Goal: Transaction & Acquisition: Obtain resource

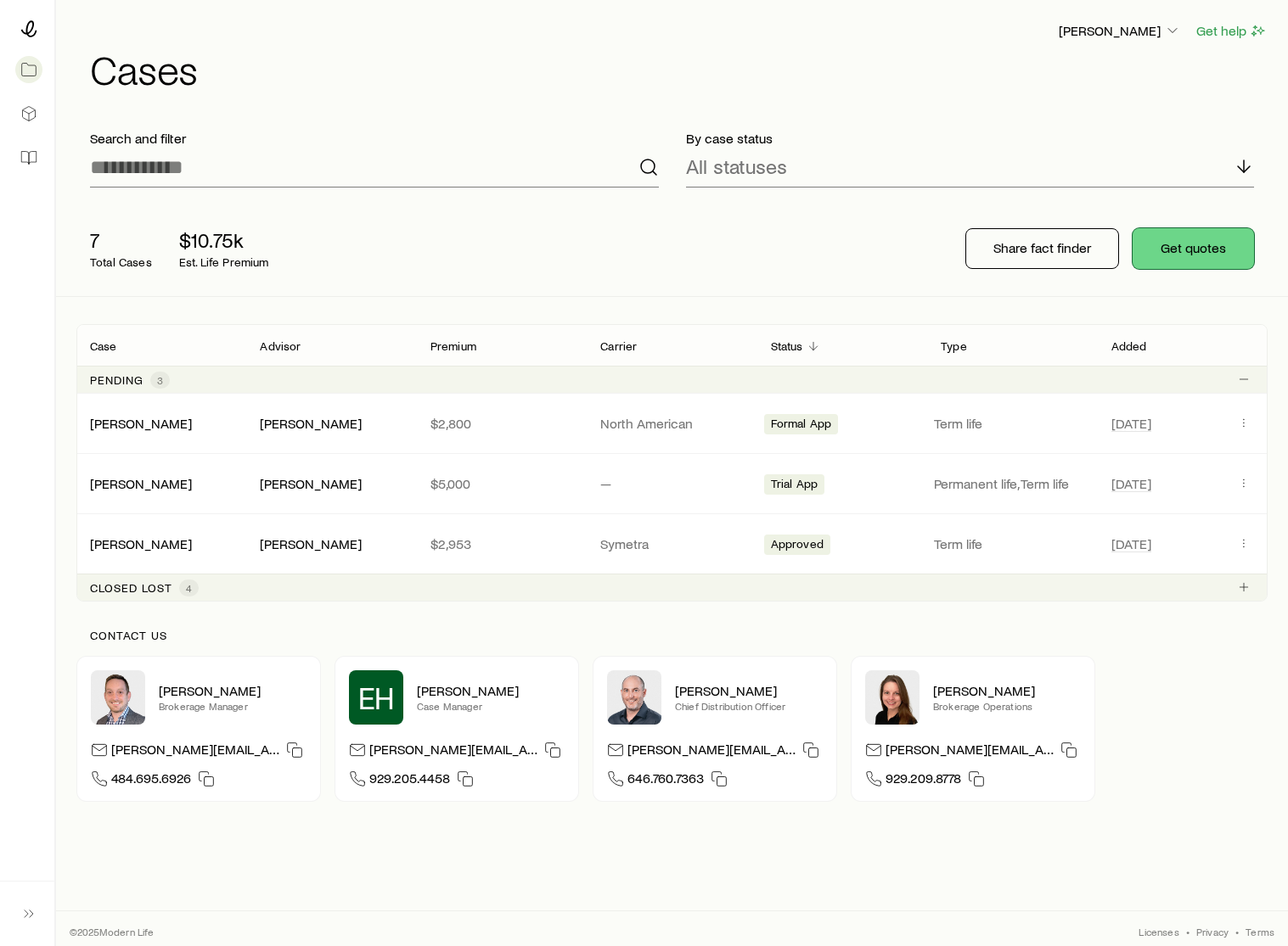
click at [1185, 240] on button "Get quotes" at bounding box center [1192, 249] width 121 height 41
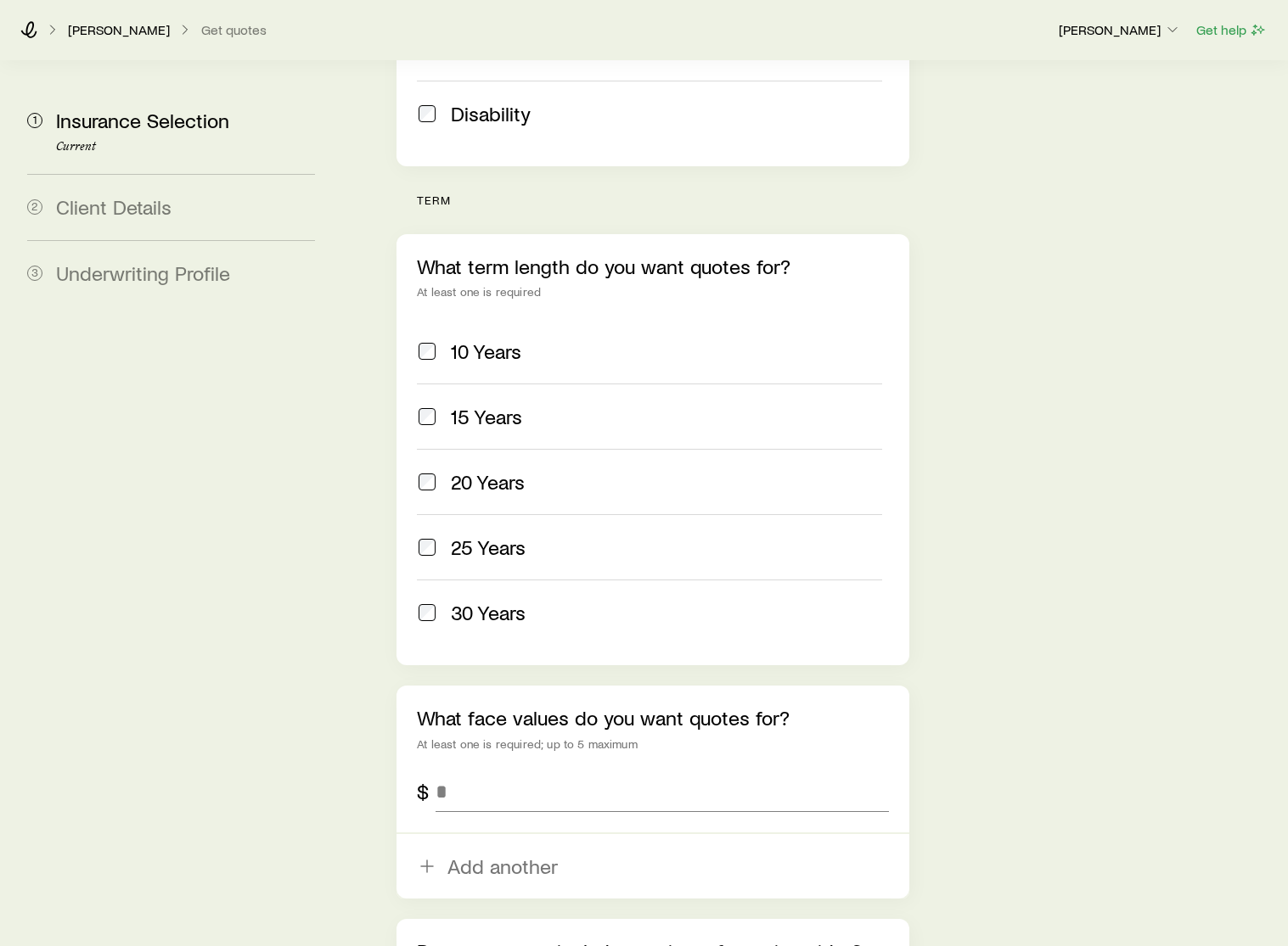
scroll to position [781, 0]
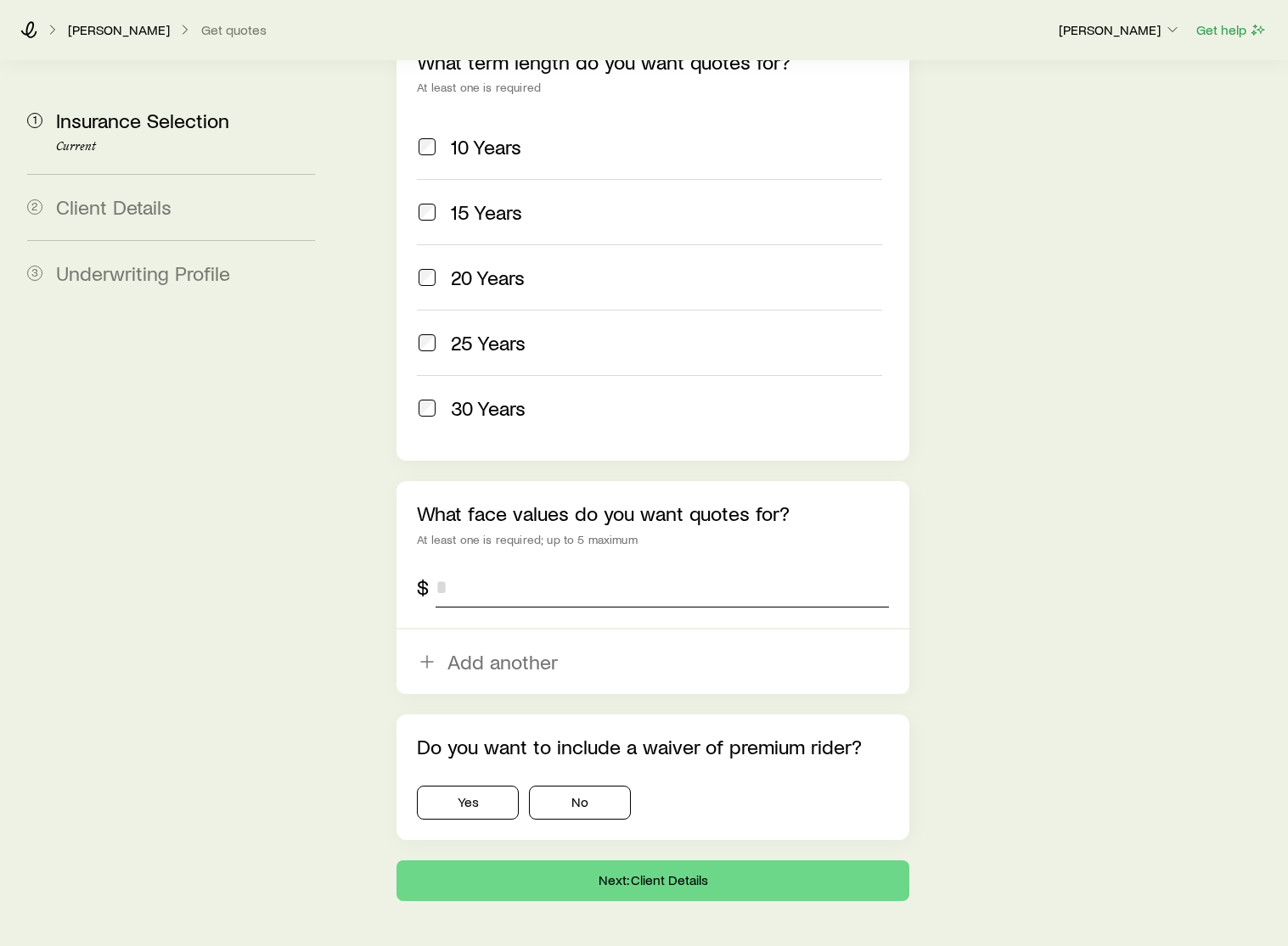
click at [456, 567] on input "tel" at bounding box center [662, 587] width 454 height 41
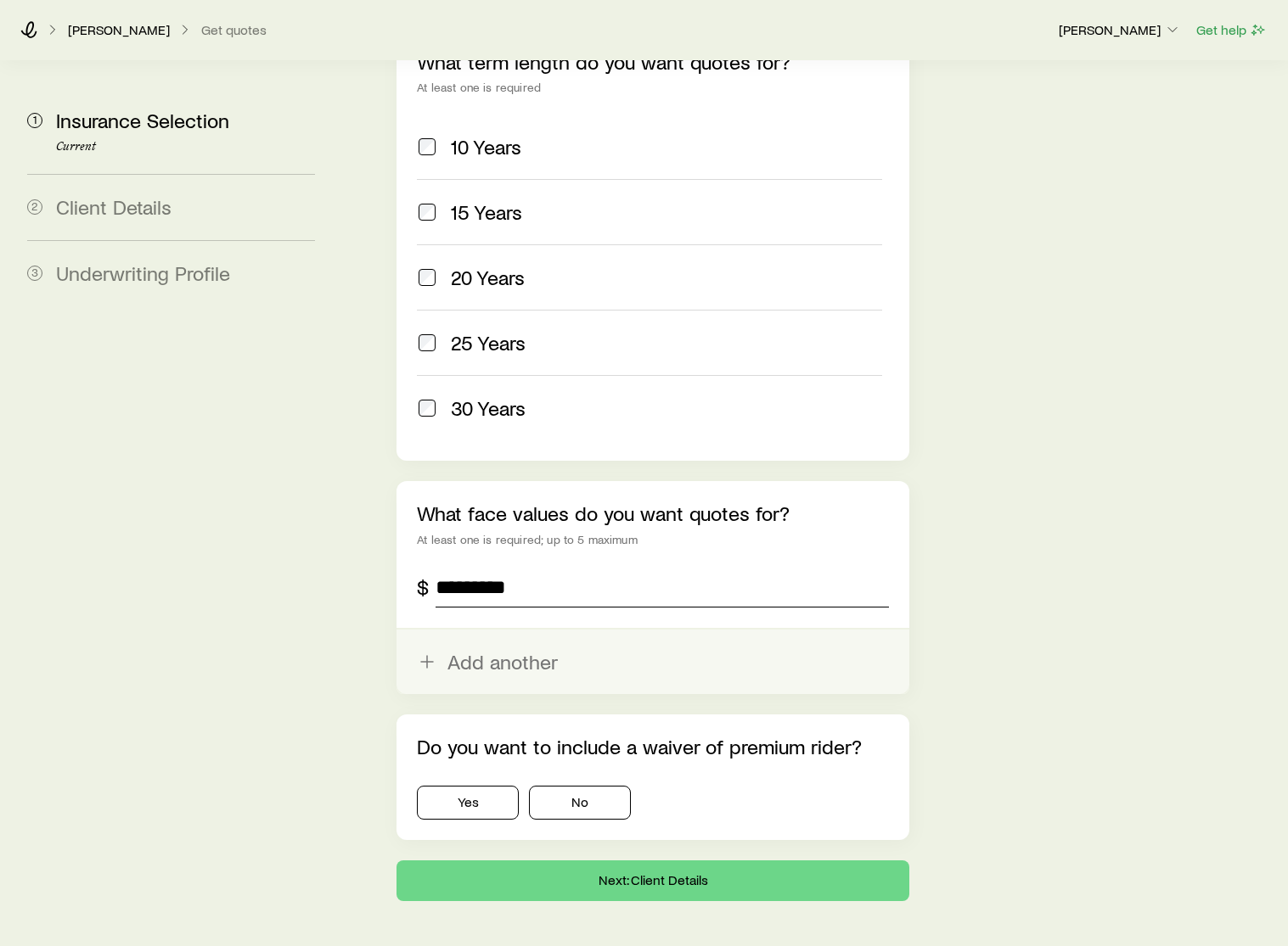
type input "*********"
click at [415, 629] on button "Add another" at bounding box center [652, 661] width 512 height 64
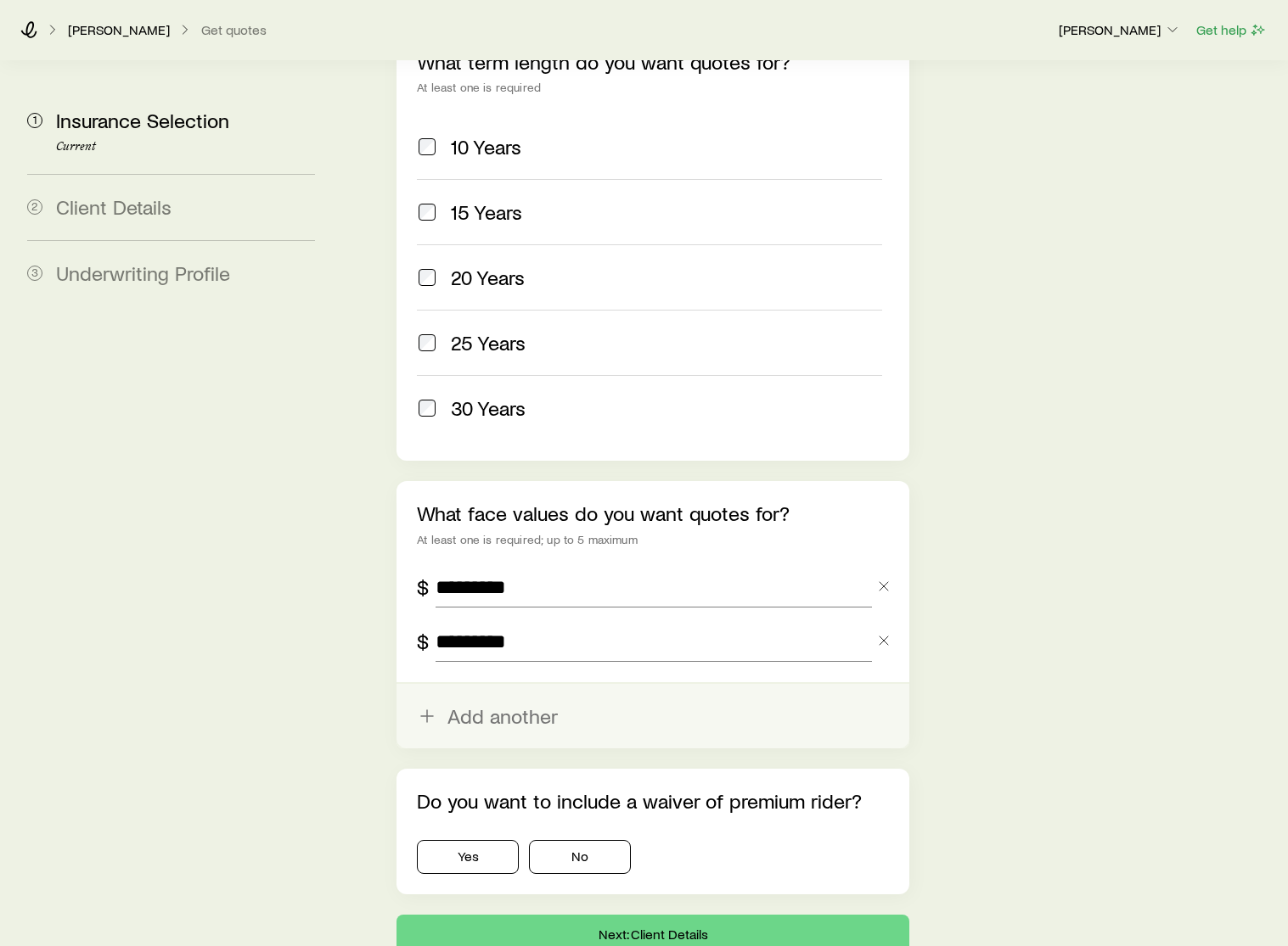
type input "*********"
click at [446, 684] on button "Add another" at bounding box center [652, 716] width 512 height 64
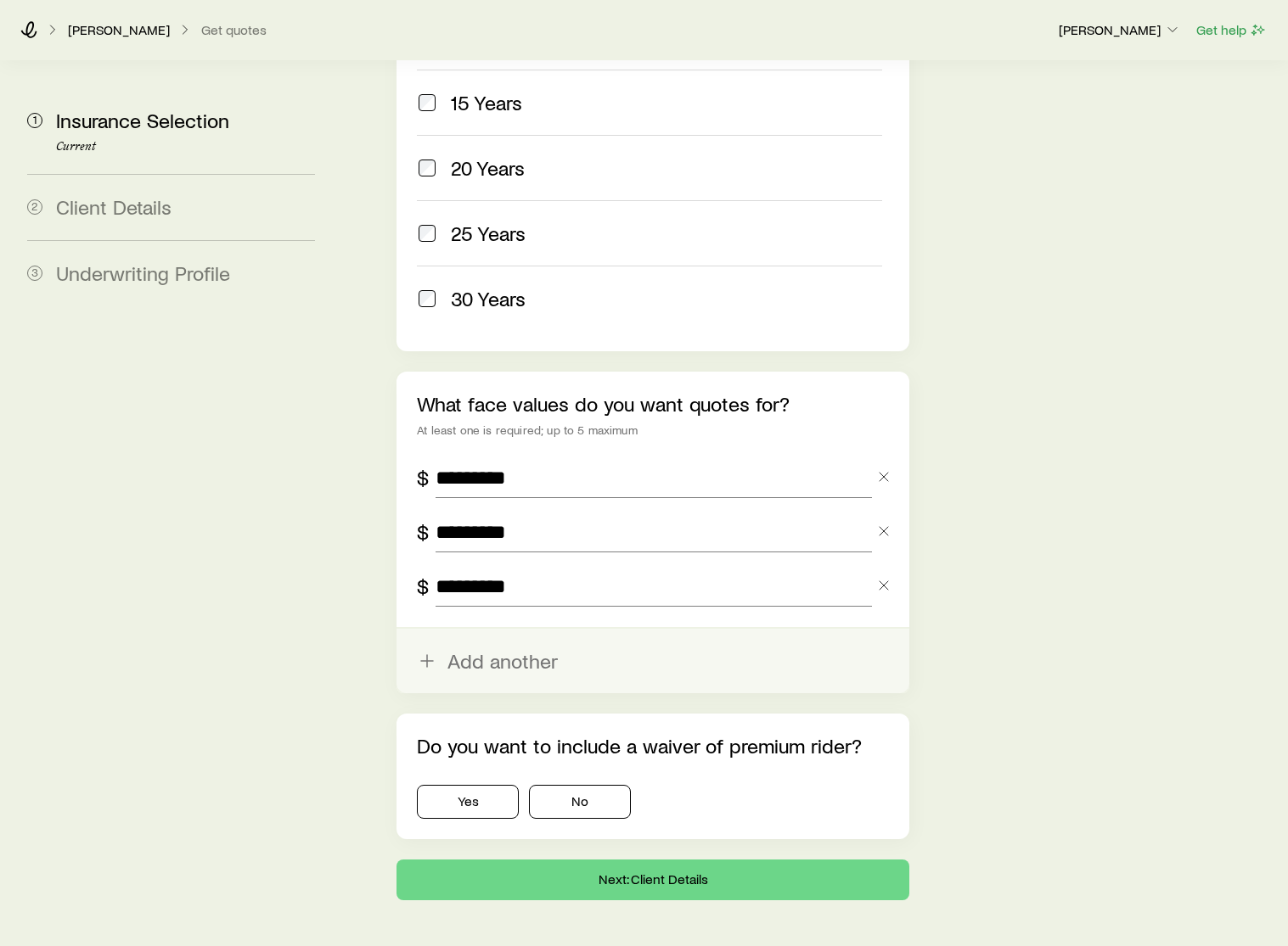
scroll to position [893, 0]
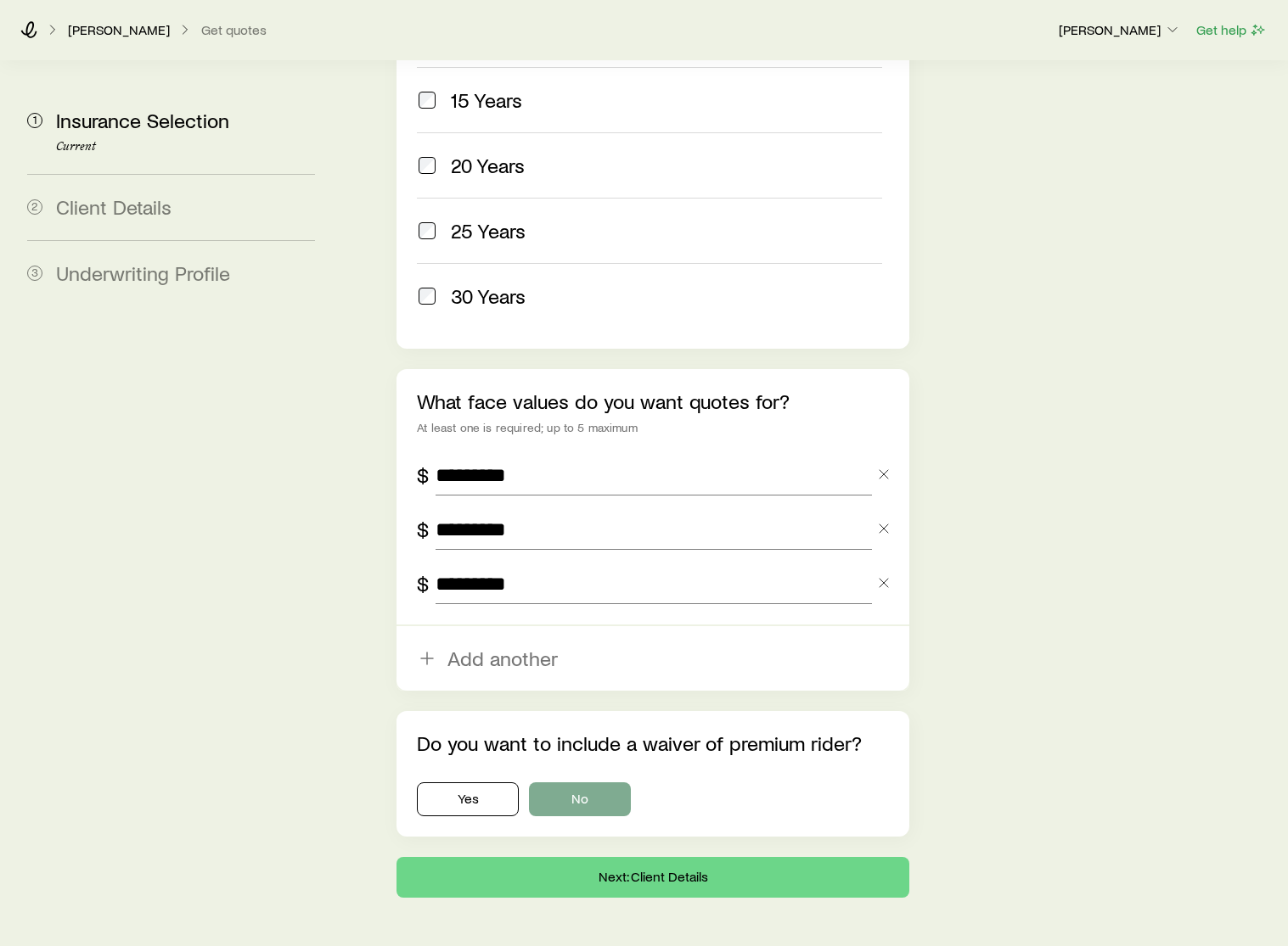
type input "*********"
click at [587, 782] on button "No" at bounding box center [580, 799] width 101 height 34
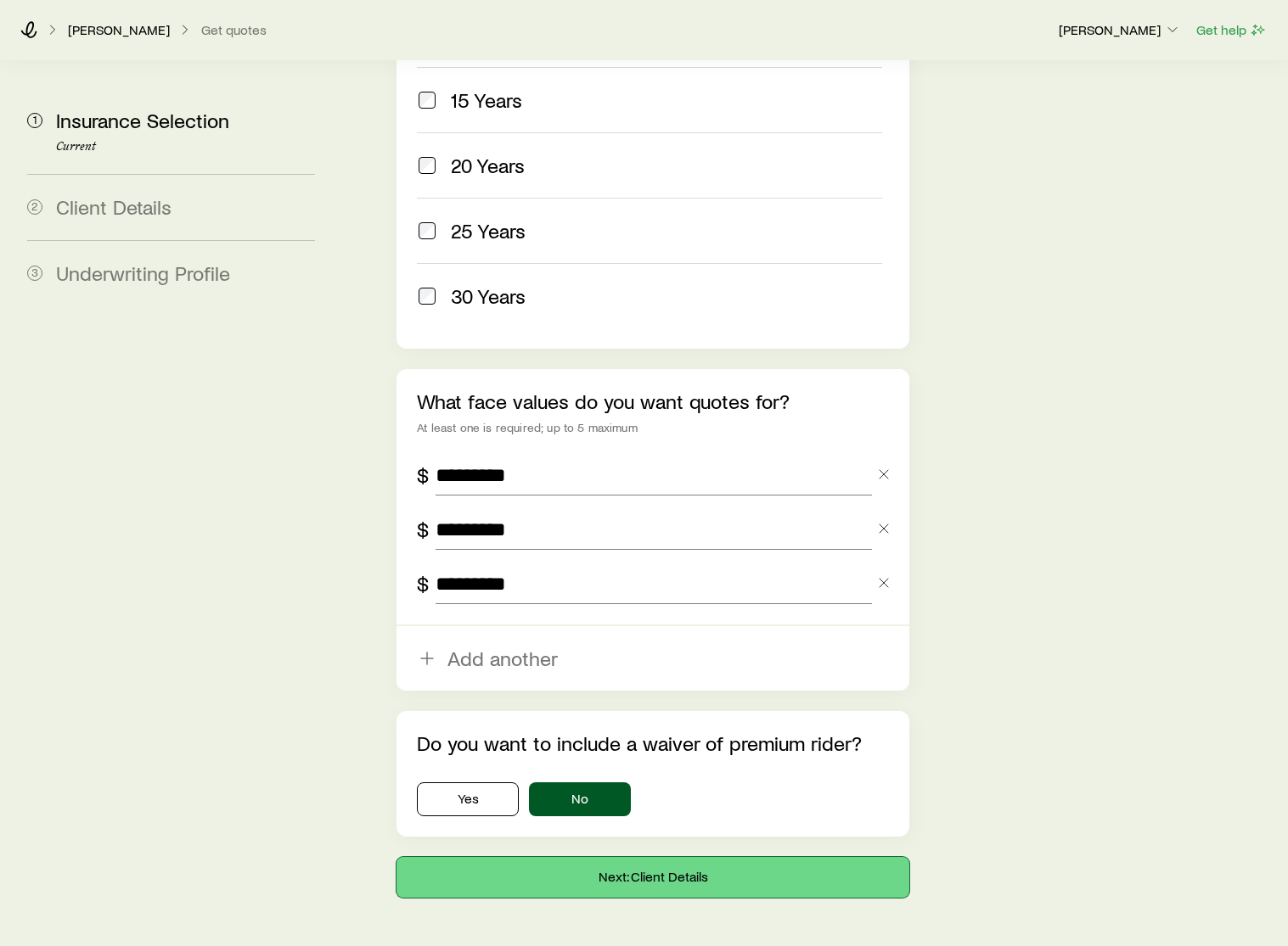
click at [633, 857] on button "Next: Client Details" at bounding box center [652, 878] width 512 height 41
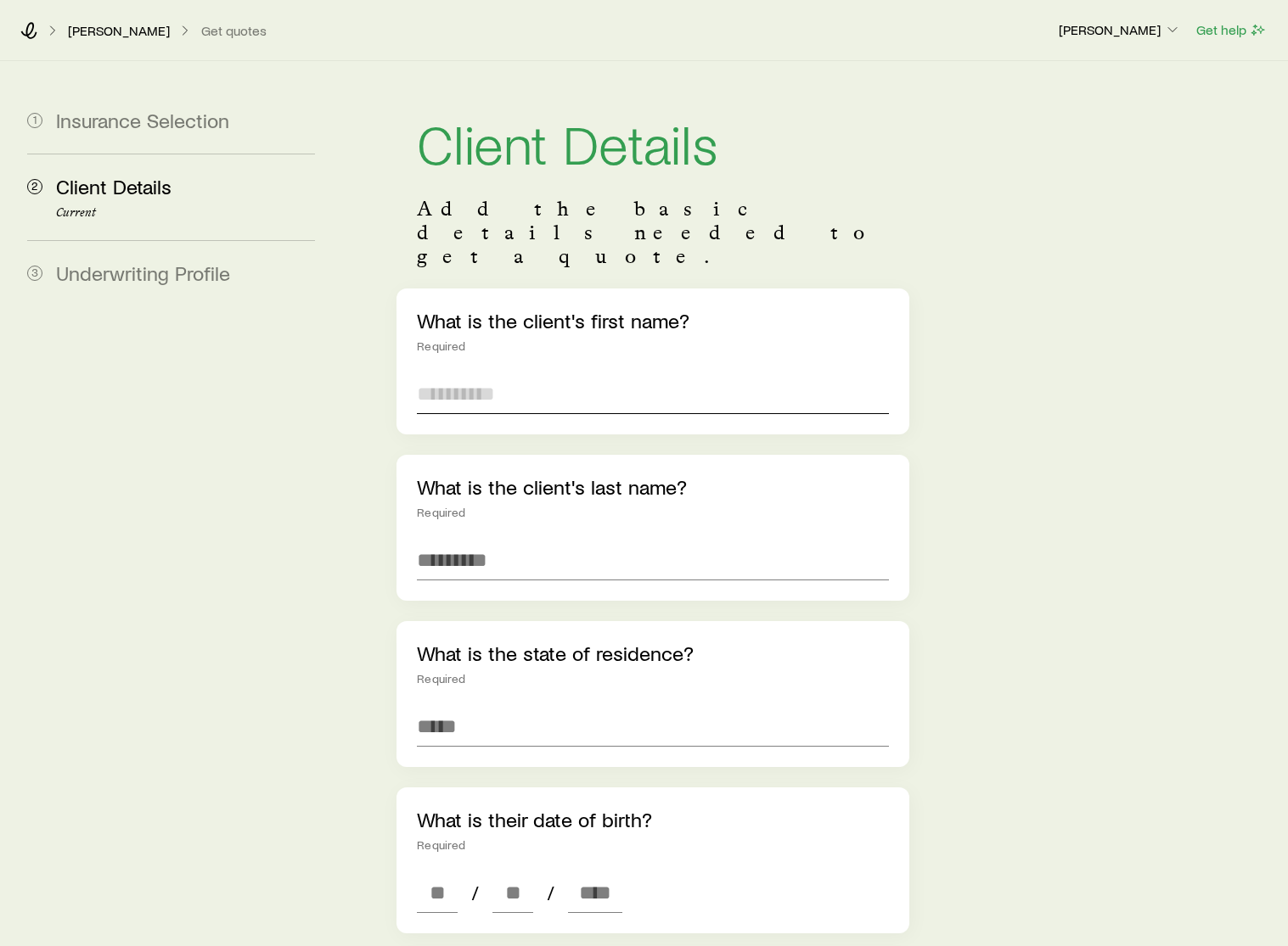
click at [493, 374] on input "text" at bounding box center [653, 394] width 472 height 41
drag, startPoint x: 525, startPoint y: 345, endPoint x: 440, endPoint y: 345, distance: 85.0
click at [440, 374] on input "**********" at bounding box center [653, 394] width 472 height 41
type input "**"
click at [473, 539] on input "text" at bounding box center [653, 560] width 472 height 41
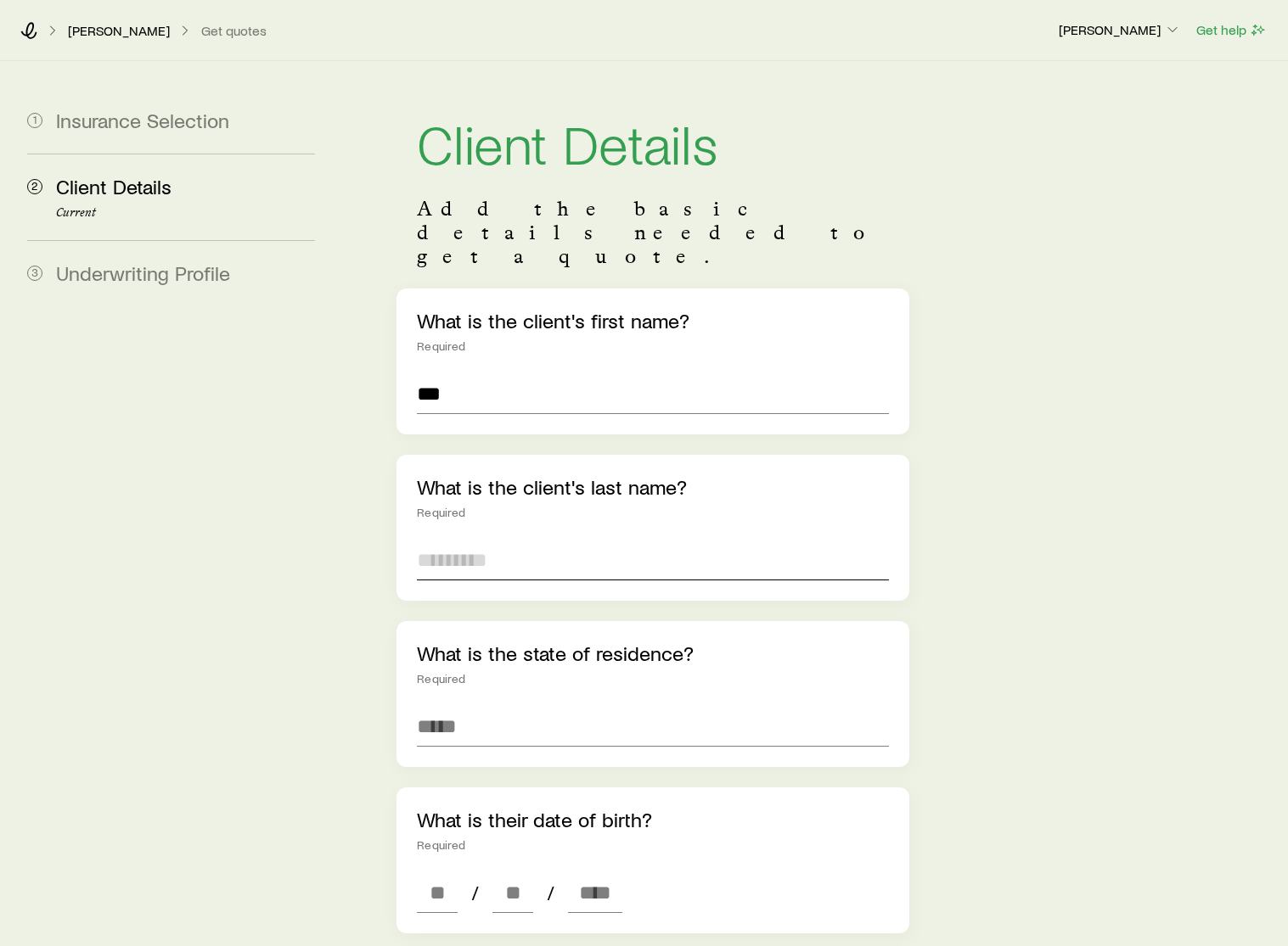
paste input "*********"
type input "*********"
click at [464, 706] on input at bounding box center [653, 727] width 472 height 41
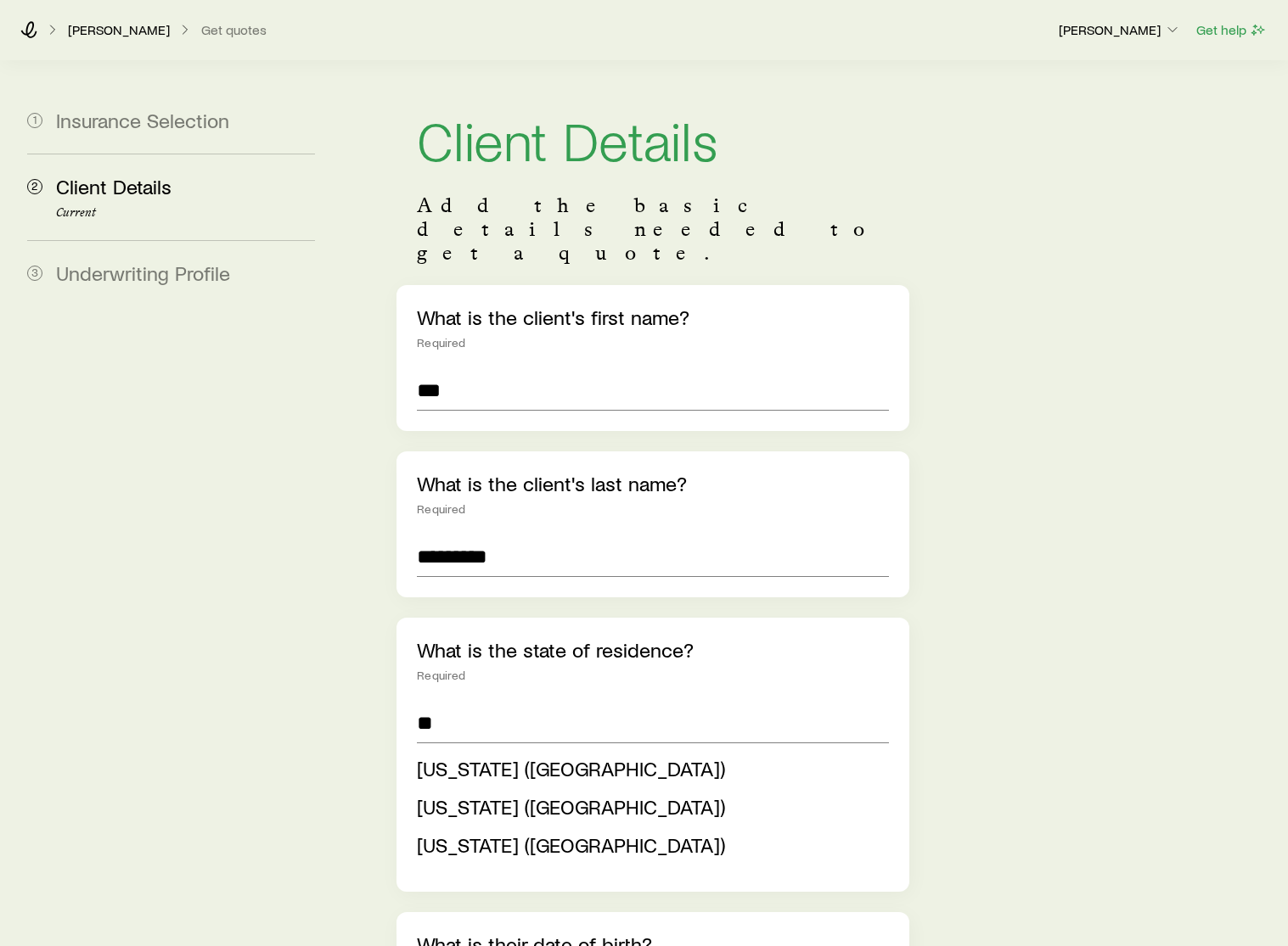
click at [463, 756] on span "[US_STATE] ([GEOGRAPHIC_DATA])" at bounding box center [571, 768] width 308 height 24
type input "**********"
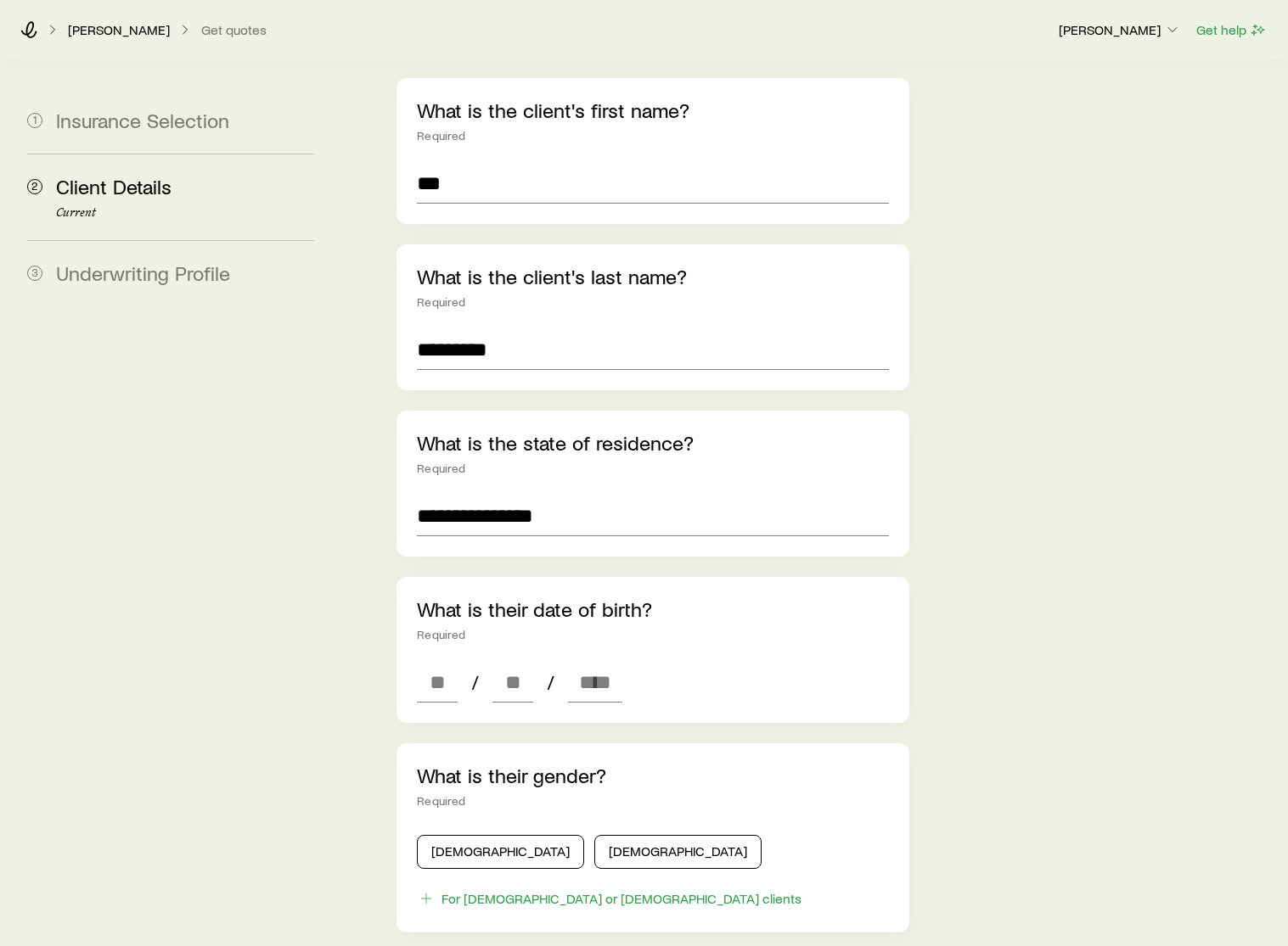
scroll to position [248, 0]
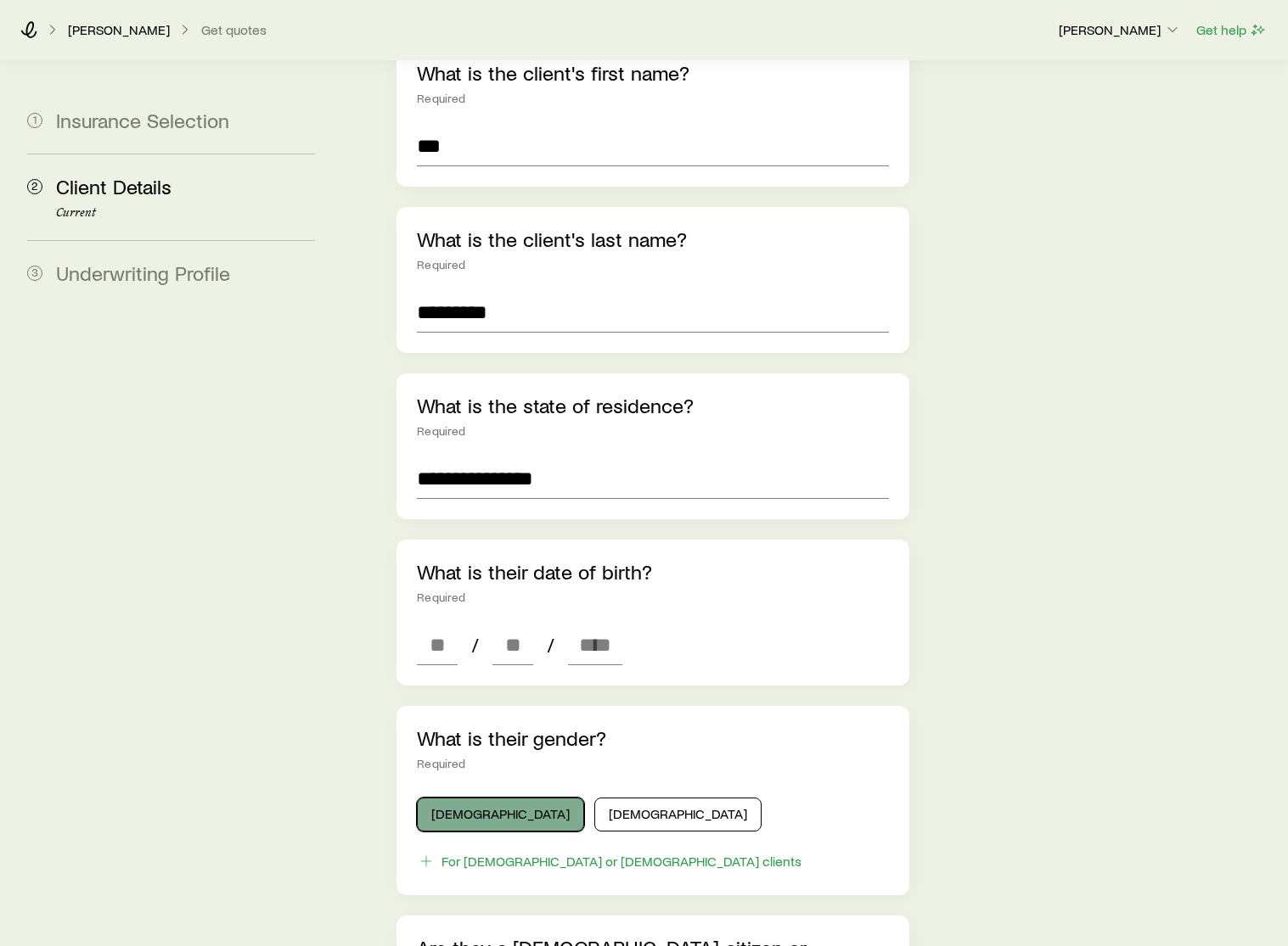
click at [496, 798] on button "[DEMOGRAPHIC_DATA]" at bounding box center [500, 814] width 167 height 34
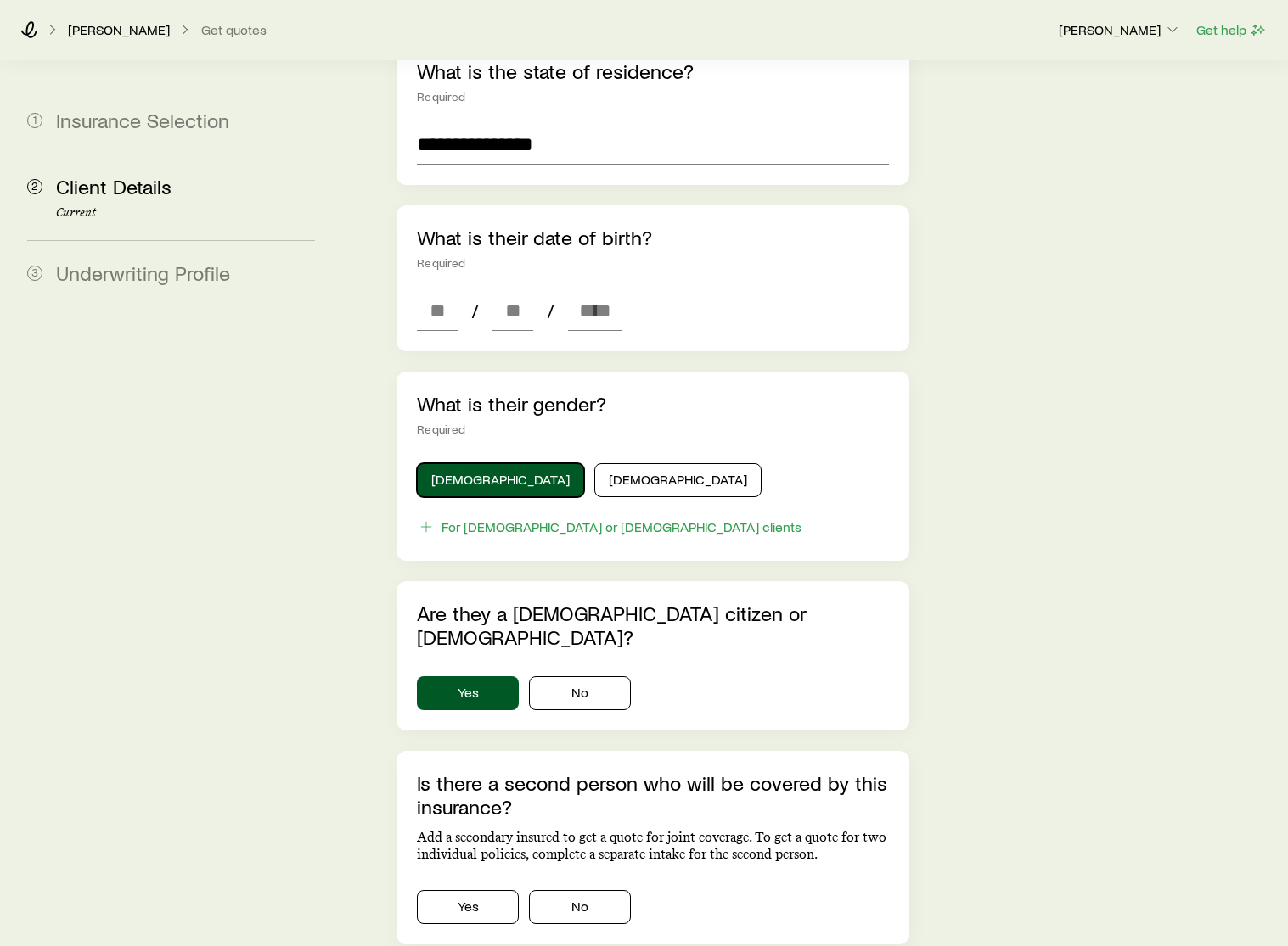
scroll to position [610, 0]
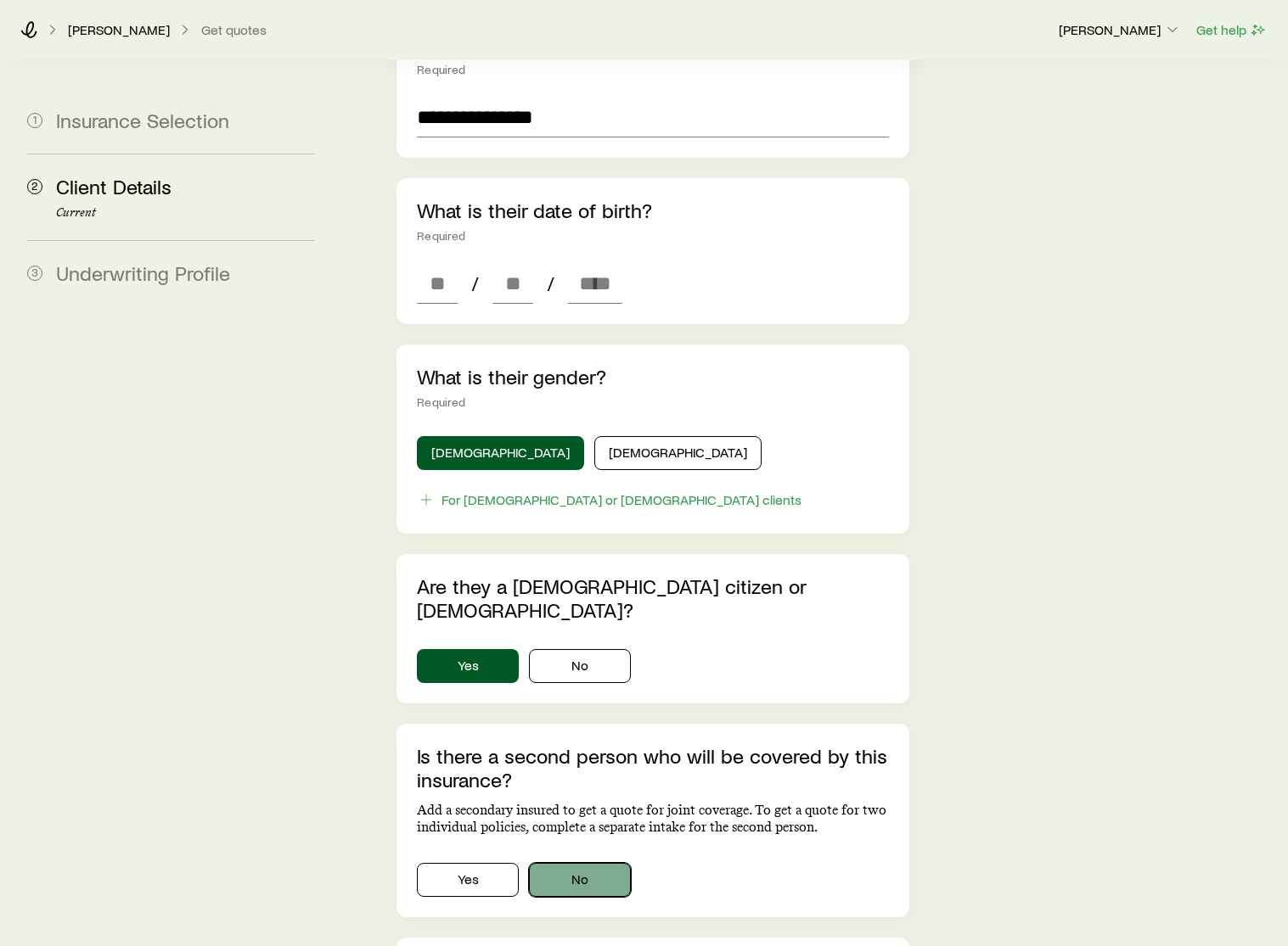
click at [558, 863] on button "No" at bounding box center [580, 880] width 101 height 34
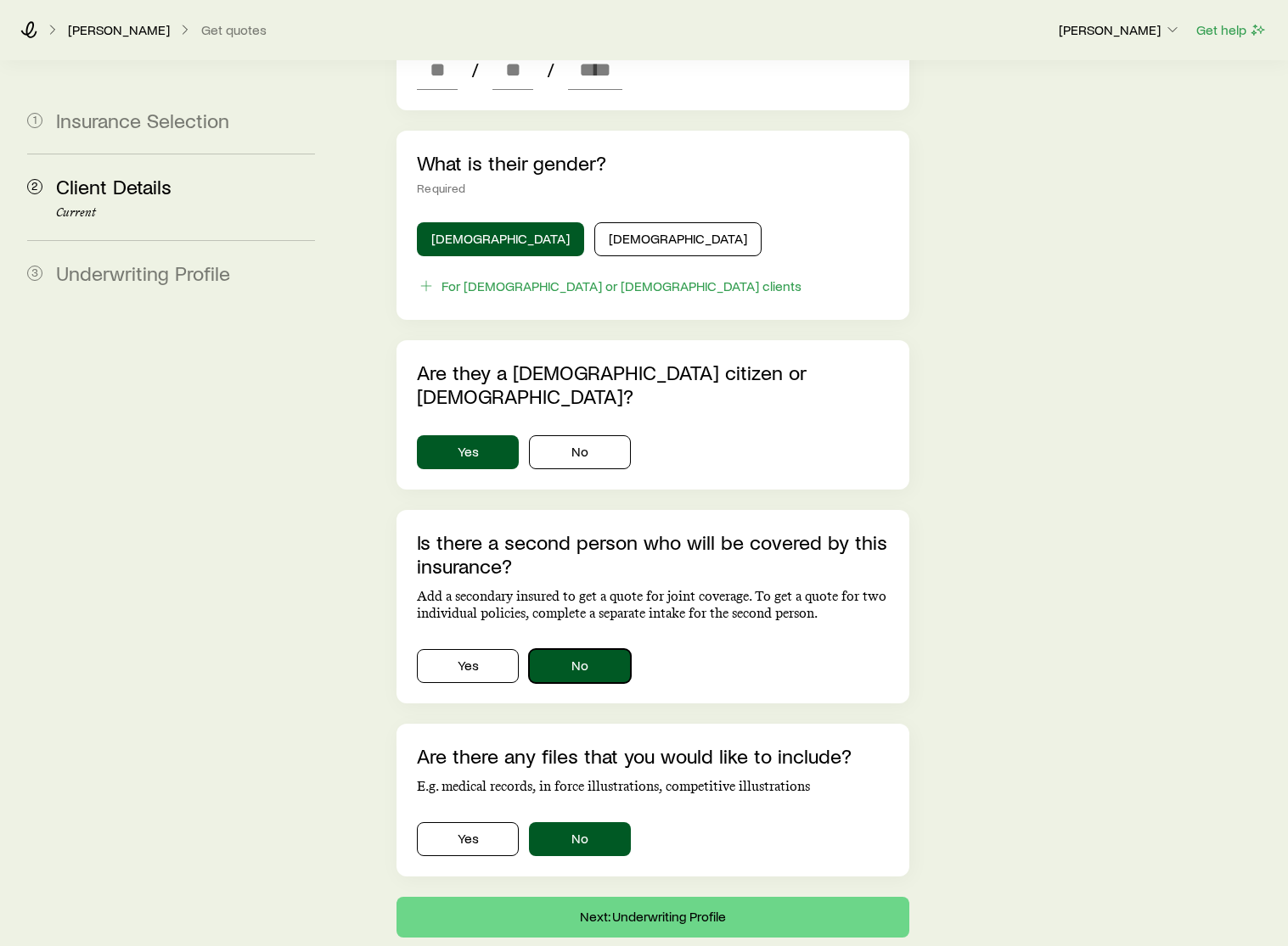
scroll to position [839, 0]
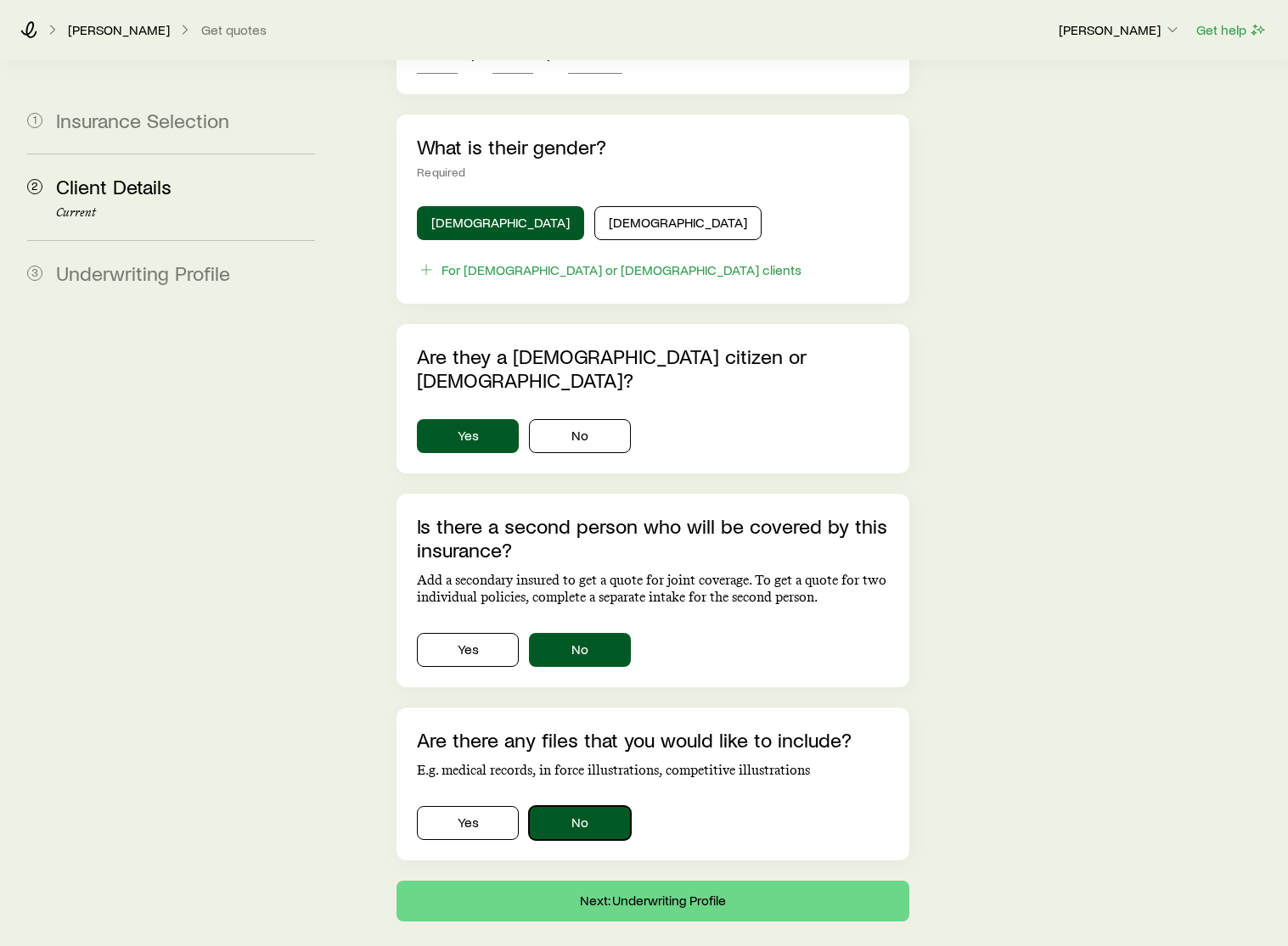
click at [580, 806] on button "No" at bounding box center [580, 822] width 101 height 34
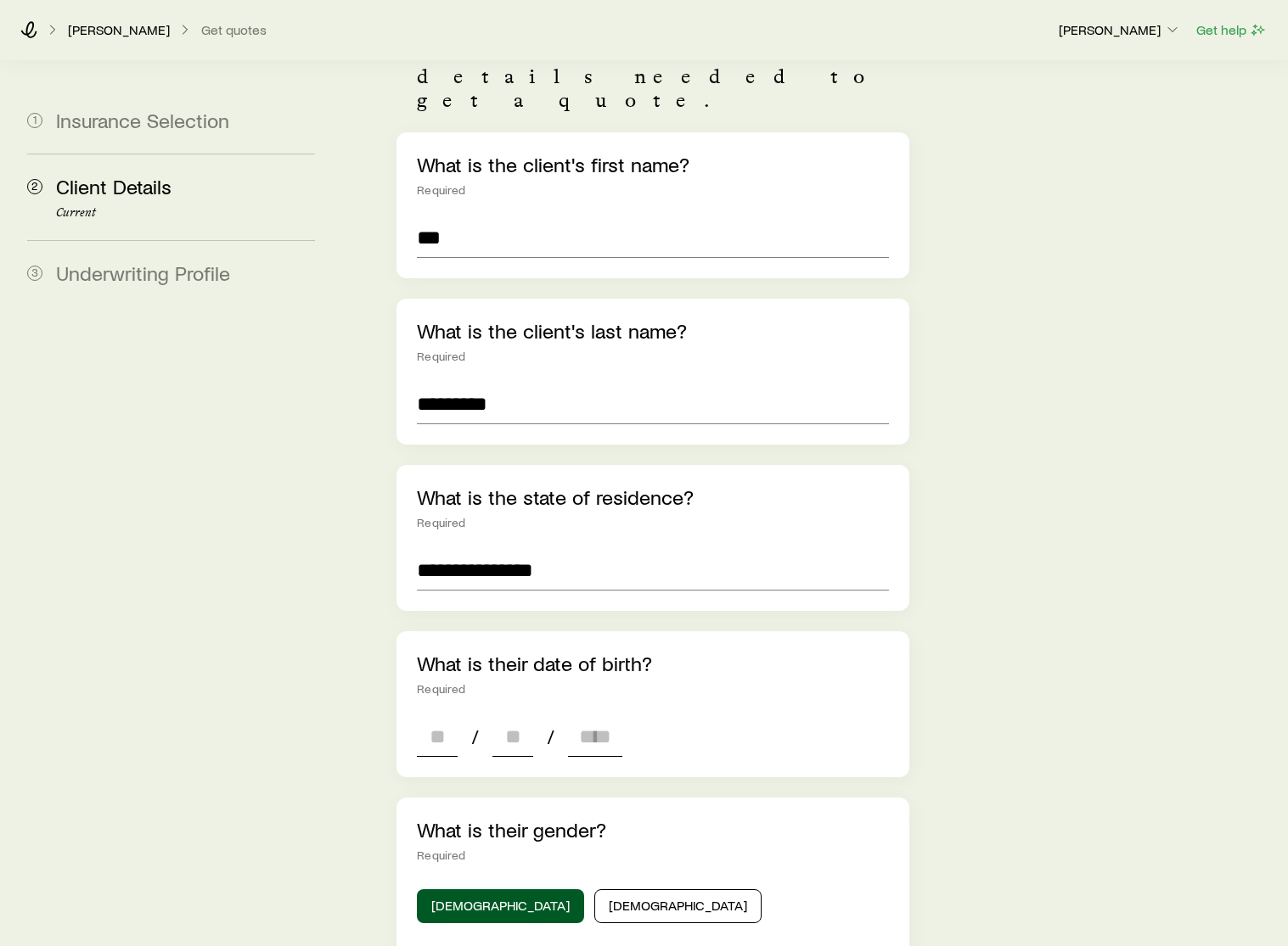
scroll to position [13, 0]
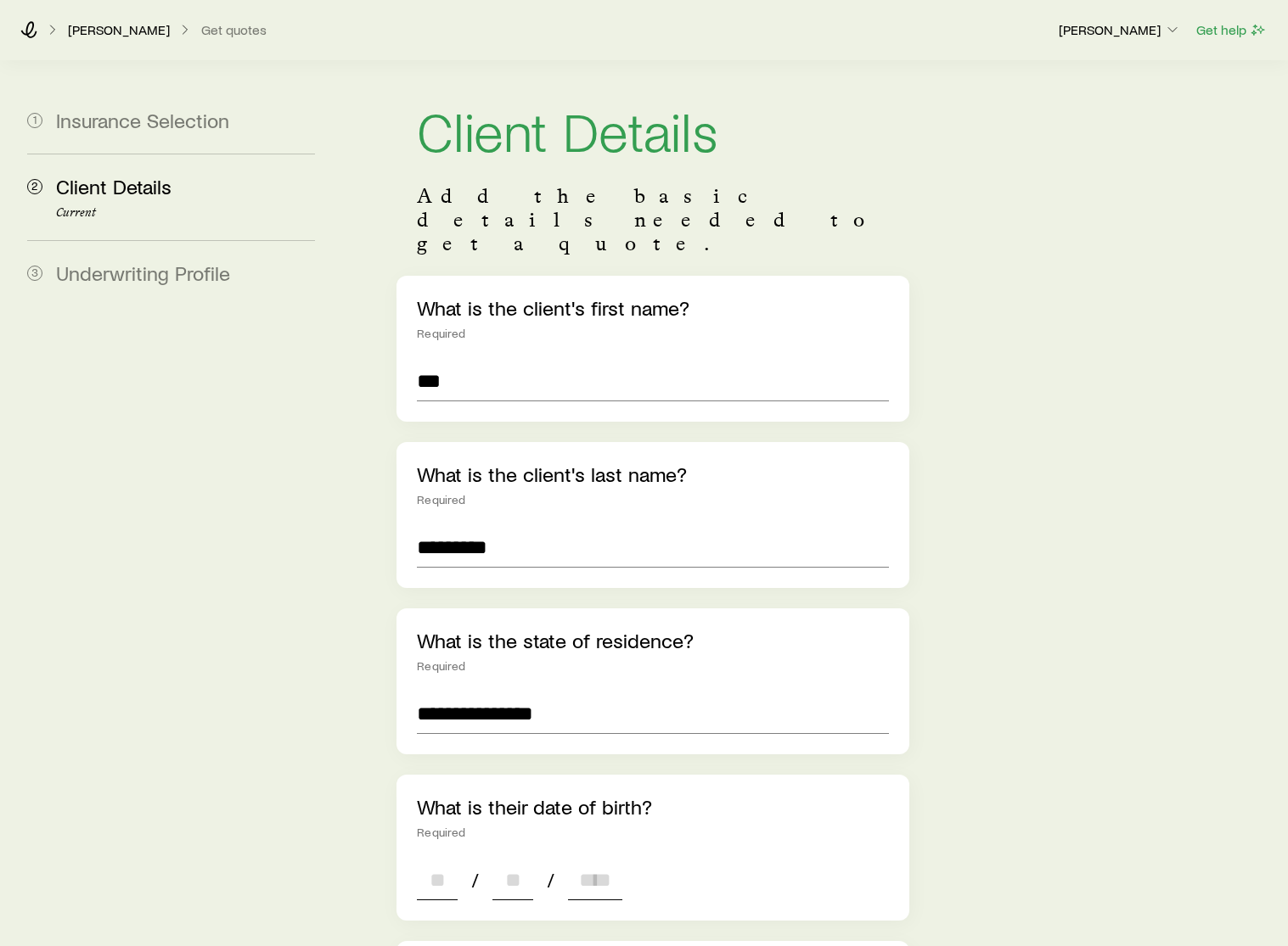
click at [432, 859] on input at bounding box center [437, 880] width 41 height 41
type input "**"
type input "****"
type input "*"
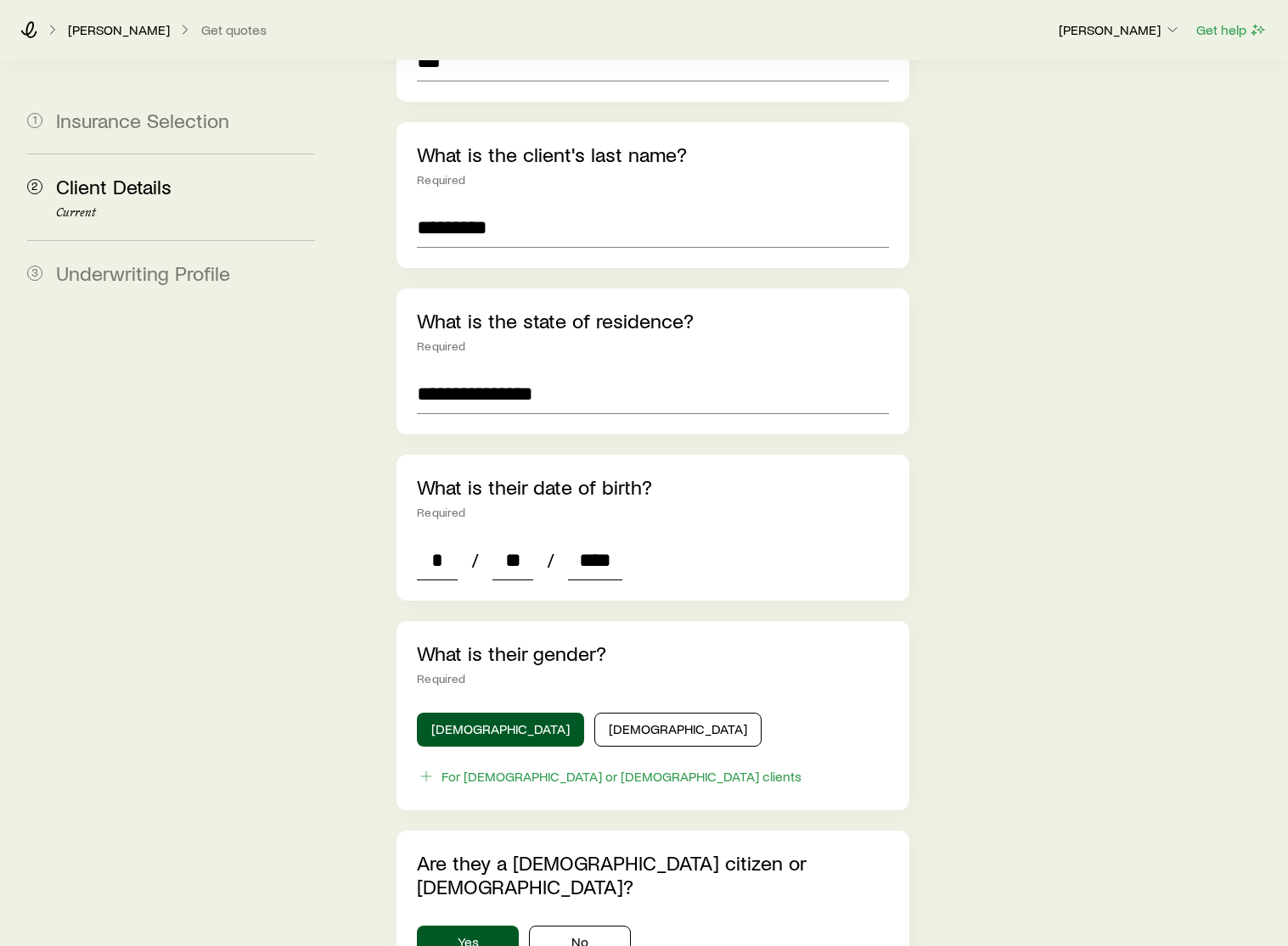
scroll to position [839, 0]
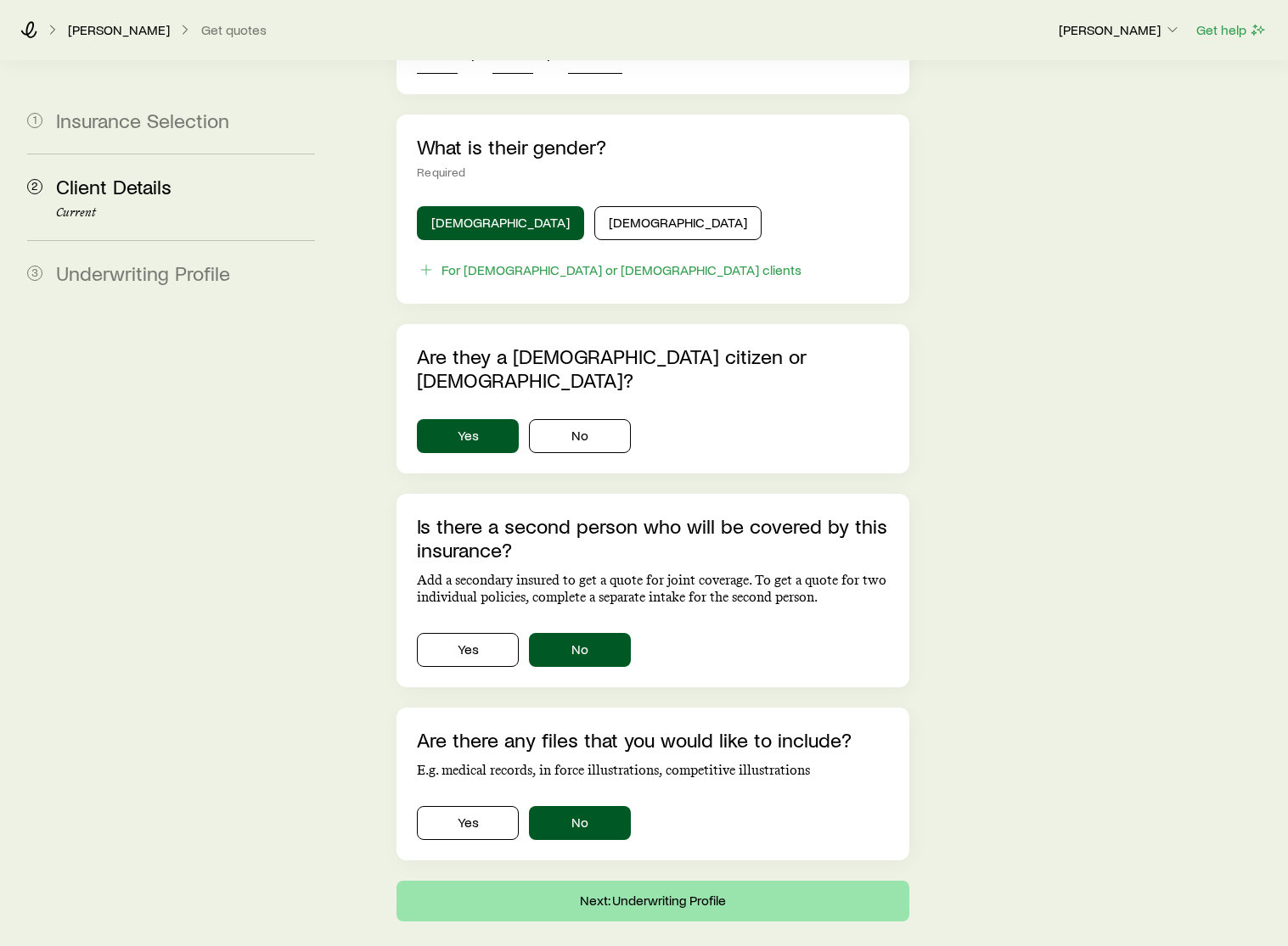
type input "****"
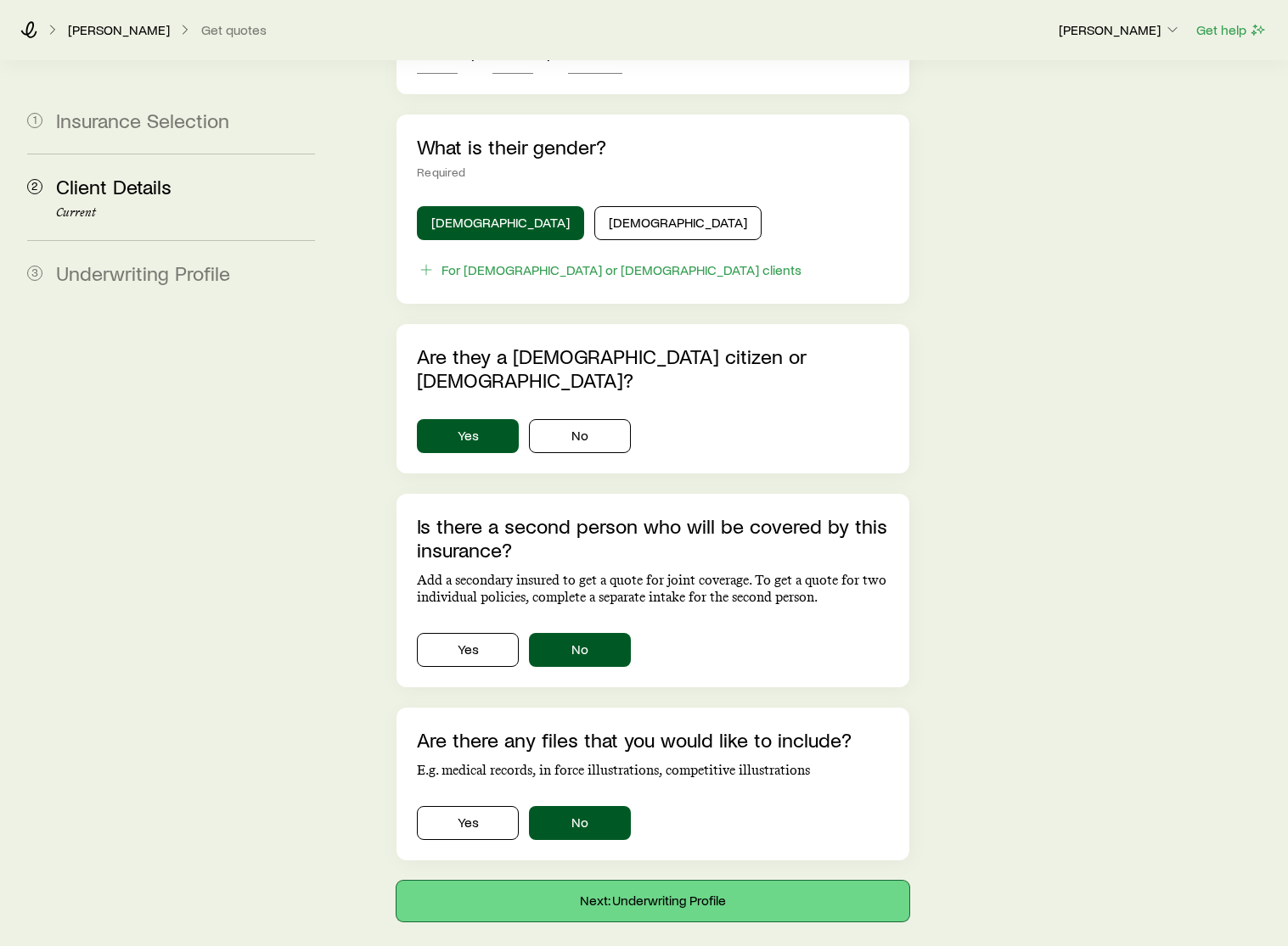
click at [572, 881] on button "Next: Underwriting Profile" at bounding box center [652, 901] width 512 height 41
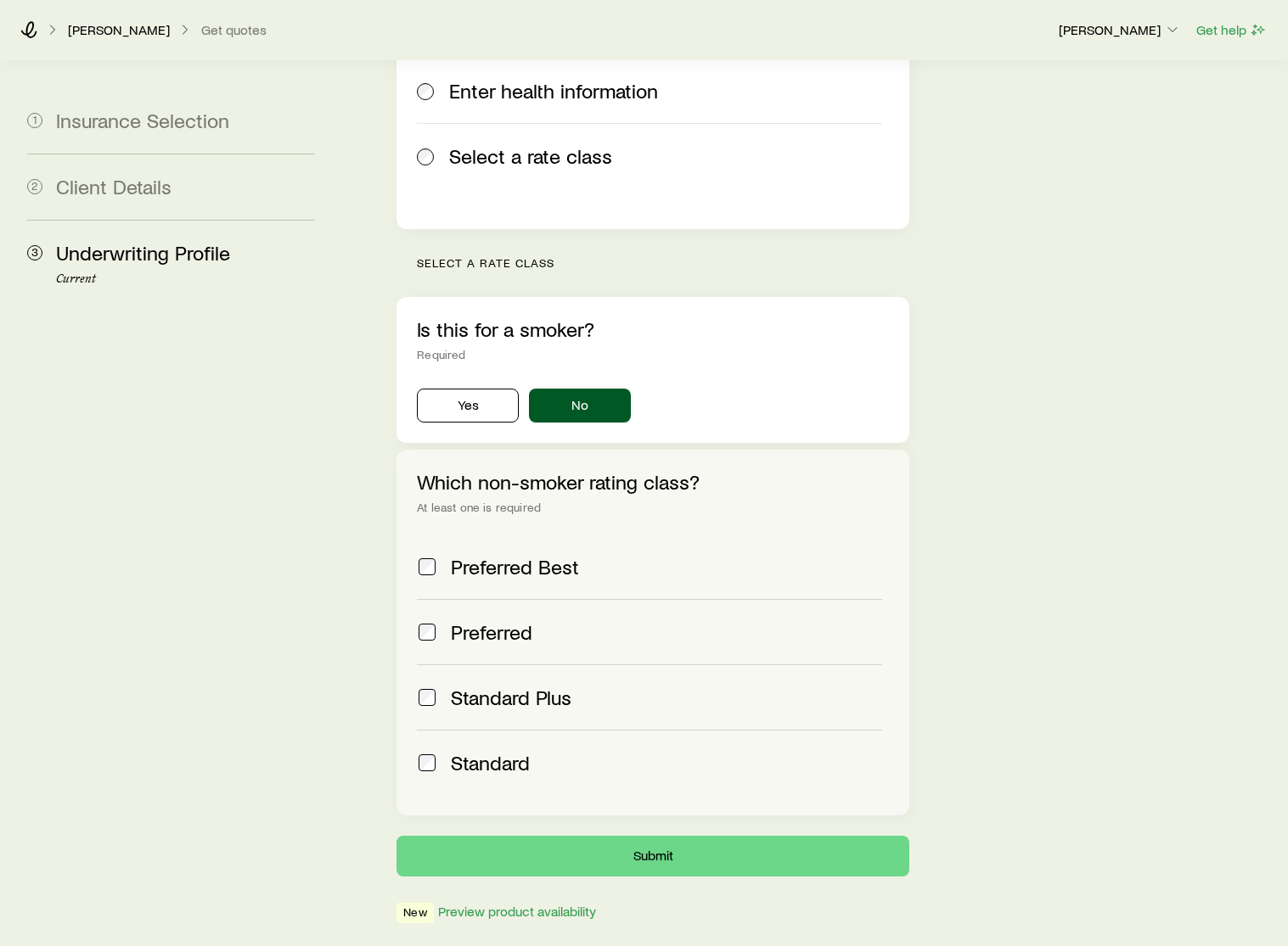
scroll to position [388, 0]
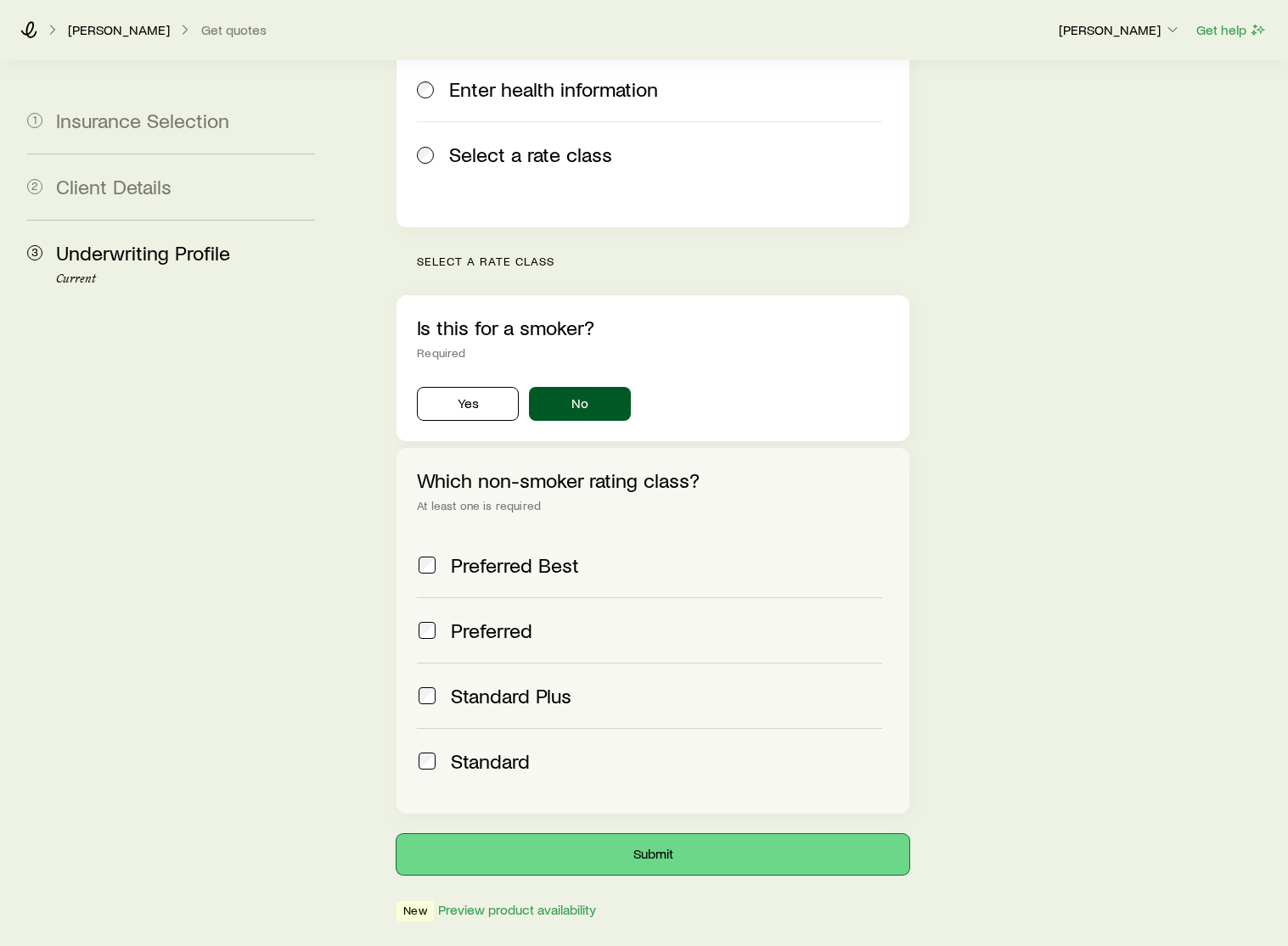
click at [605, 834] on button "Submit" at bounding box center [652, 854] width 512 height 41
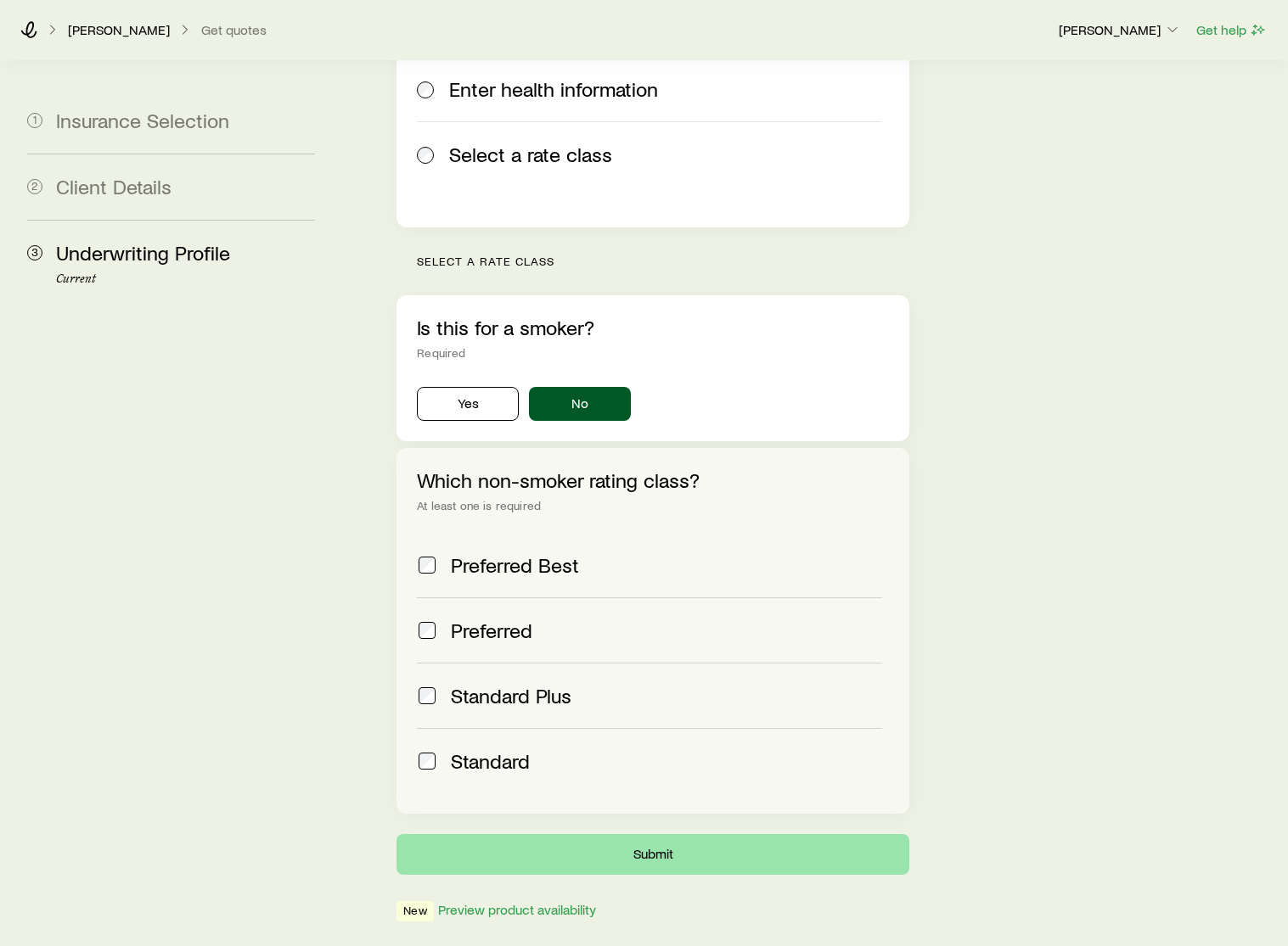
scroll to position [0, 0]
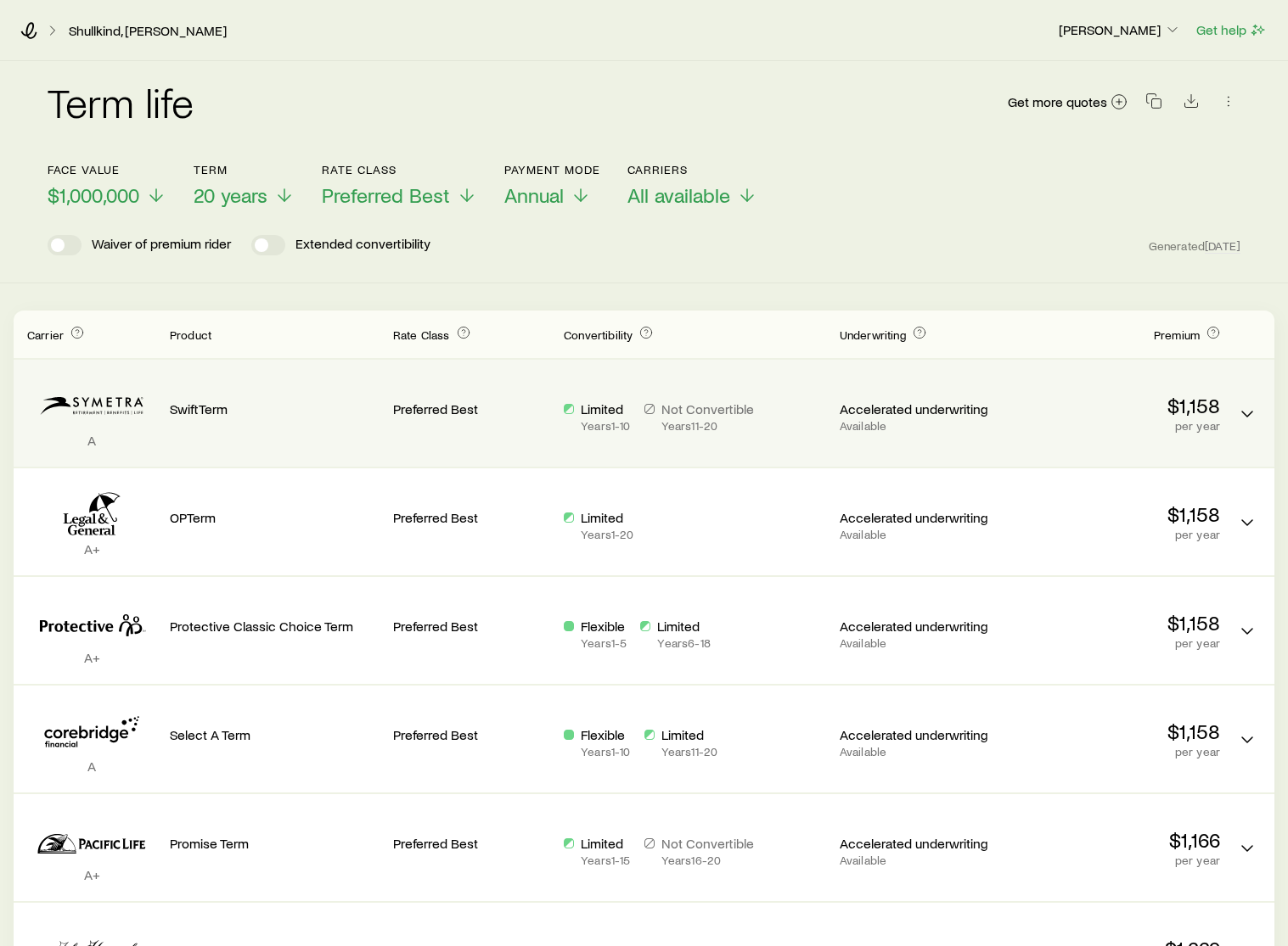
click at [858, 420] on p "Available" at bounding box center [917, 426] width 157 height 14
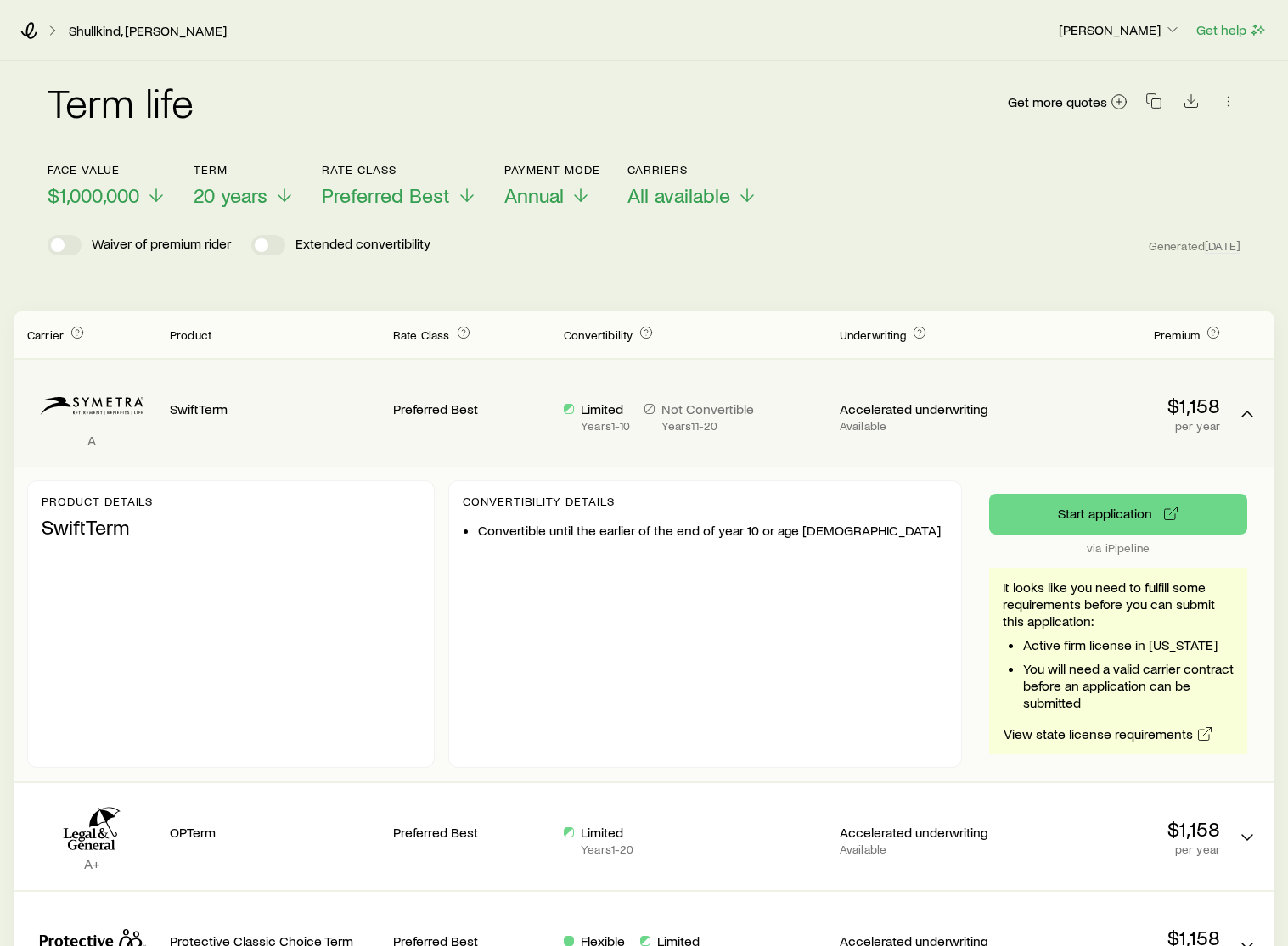
click at [113, 407] on icon "Term quotes" at bounding box center [92, 406] width 129 height 52
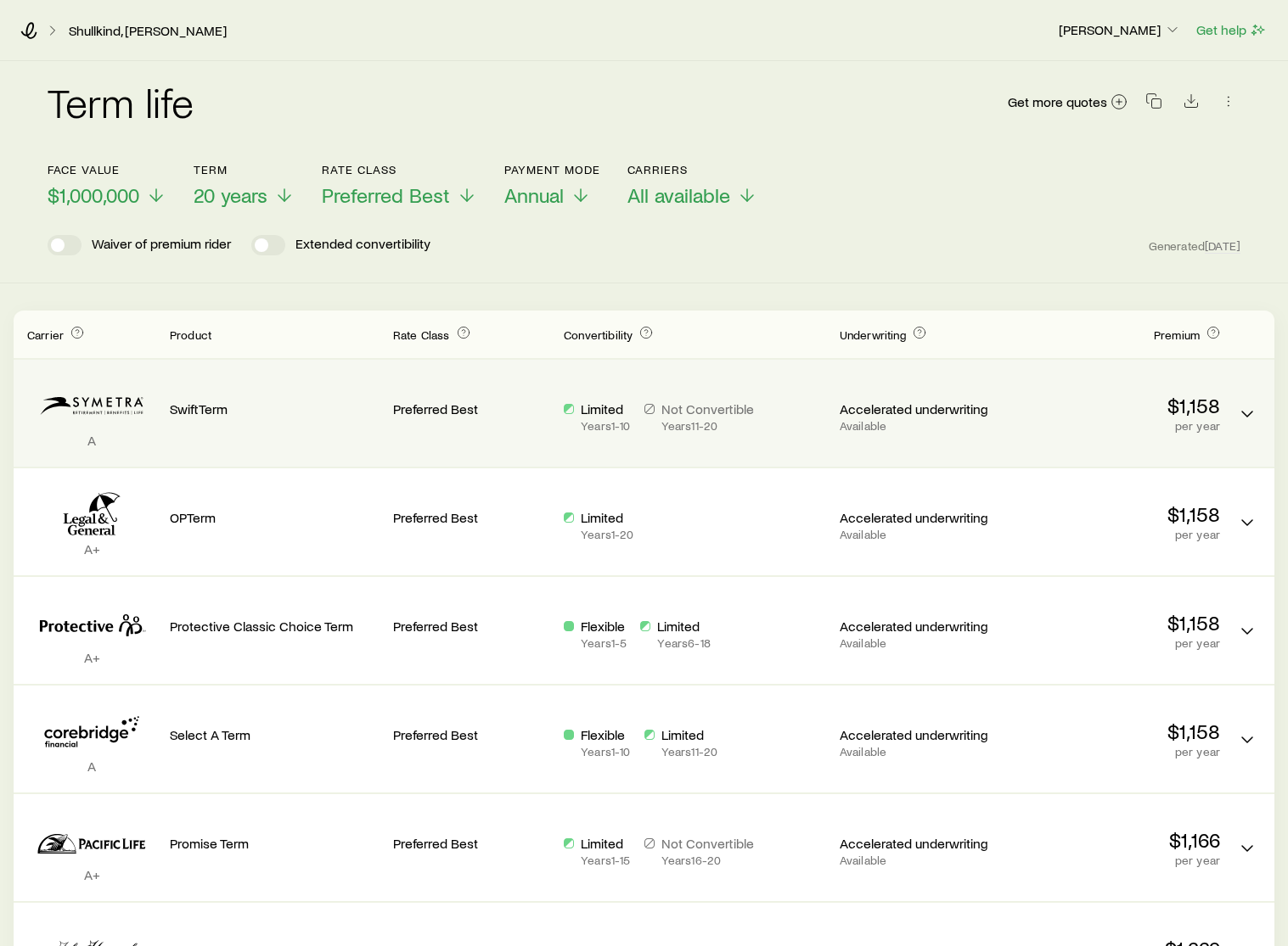
click at [113, 407] on icon "Term quotes" at bounding box center [92, 406] width 129 height 52
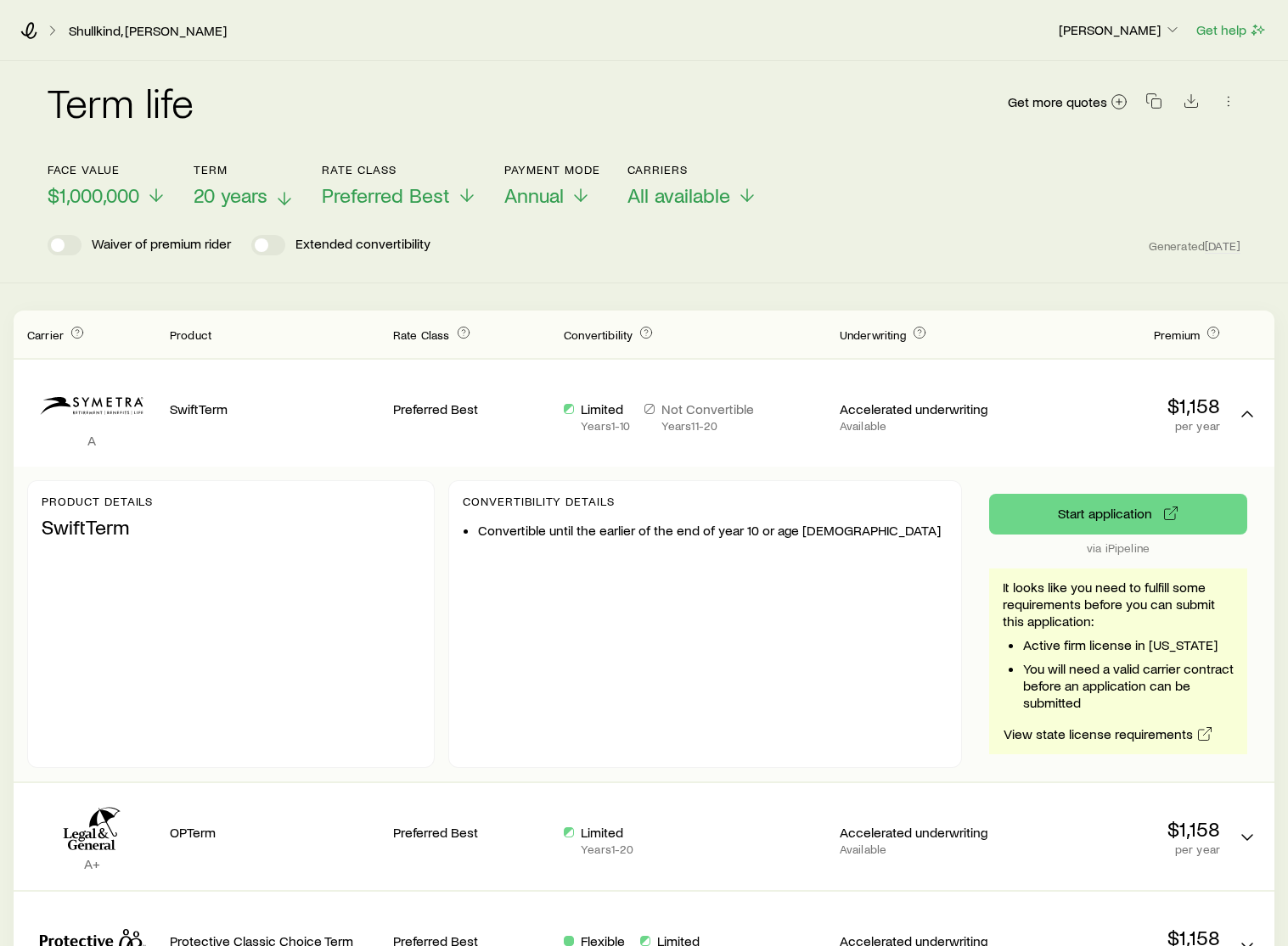
click at [291, 198] on icon at bounding box center [284, 198] width 20 height 20
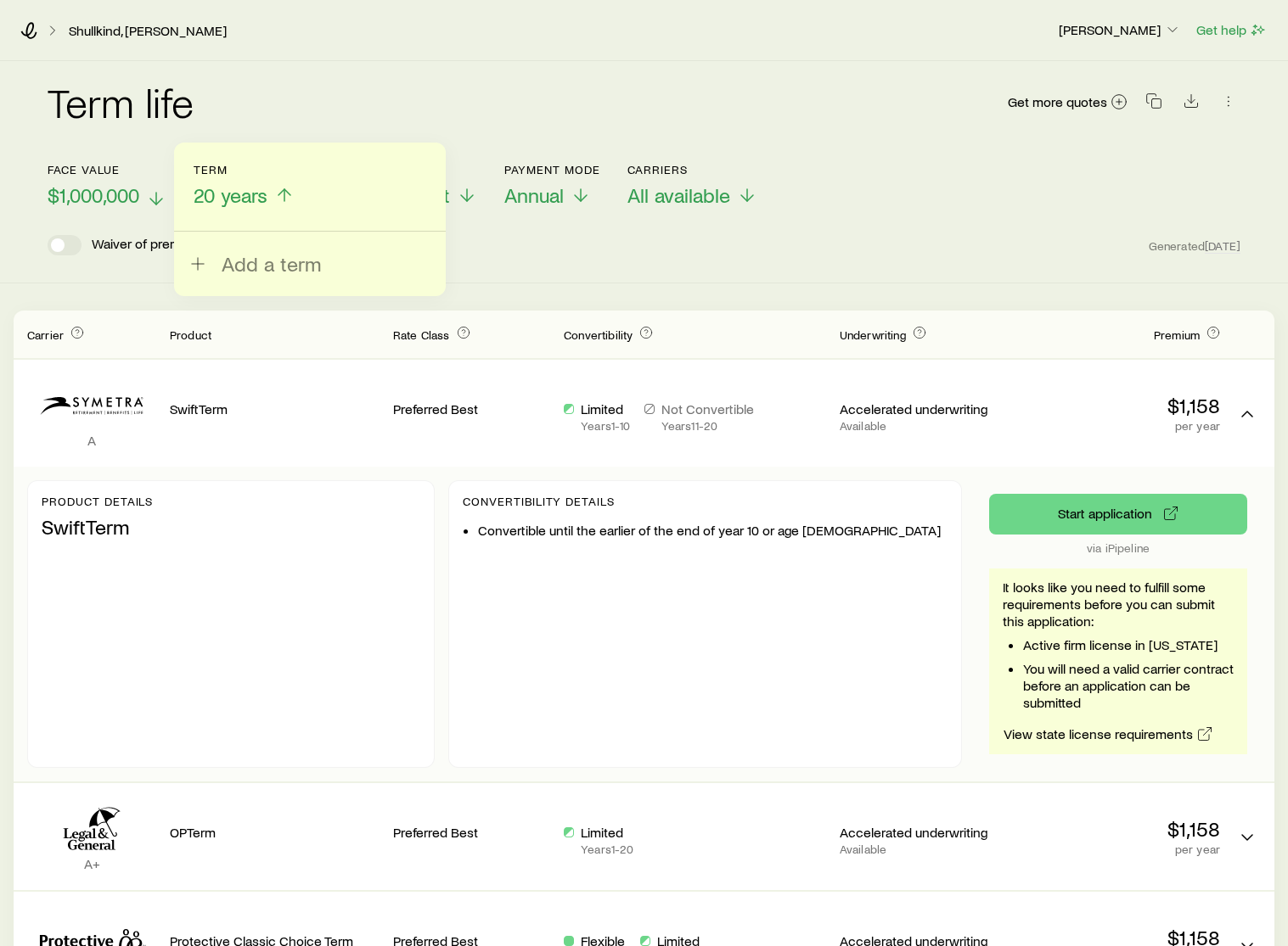
click at [160, 198] on icon at bounding box center [156, 198] width 20 height 20
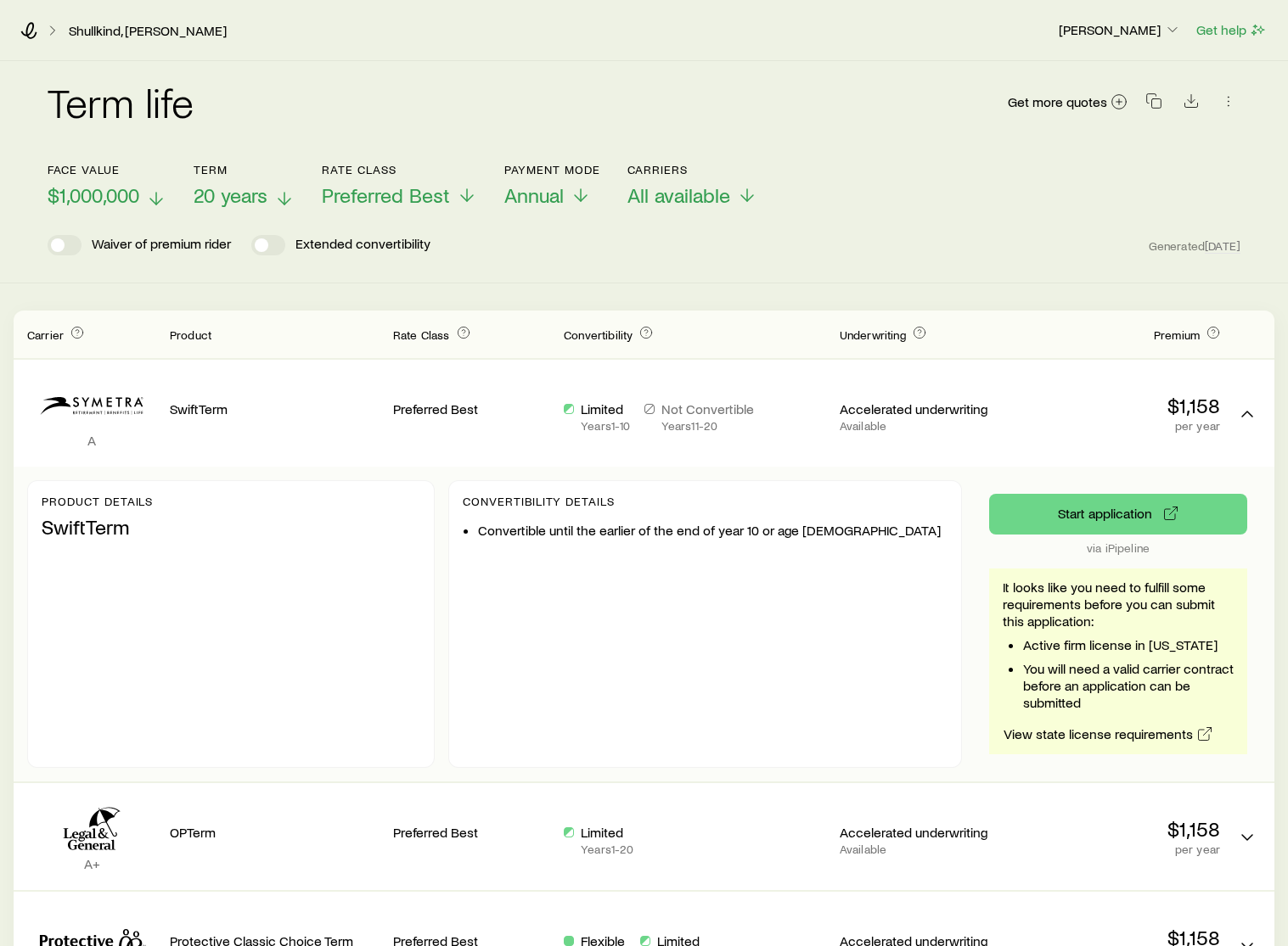
click at [552, 242] on div "Waiver of premium rider Extended convertibility Generated [DATE]" at bounding box center [644, 245] width 1192 height 20
click at [745, 194] on icon at bounding box center [746, 198] width 20 height 20
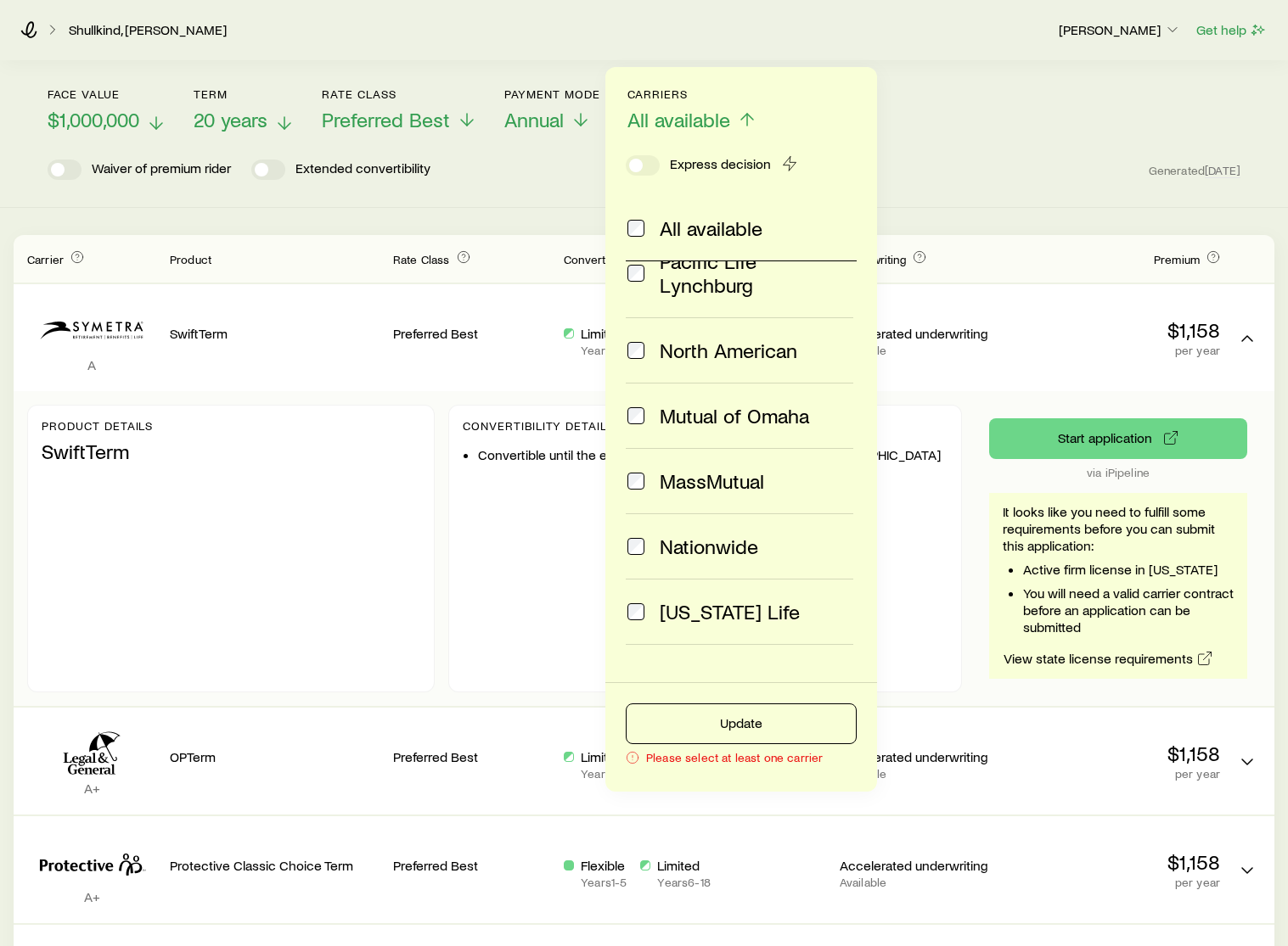
scroll to position [89, 0]
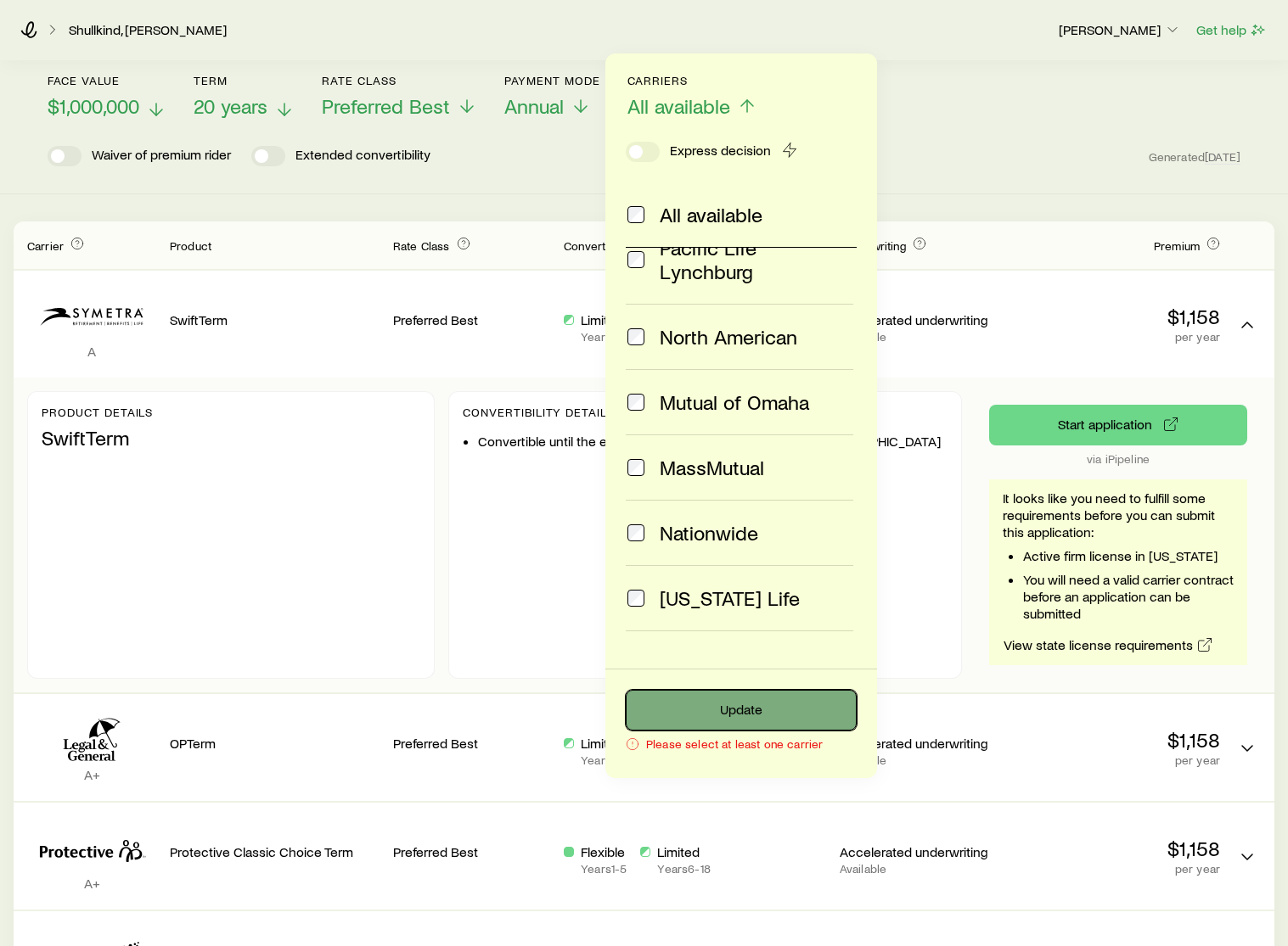
click at [739, 721] on button "Update" at bounding box center [741, 710] width 231 height 41
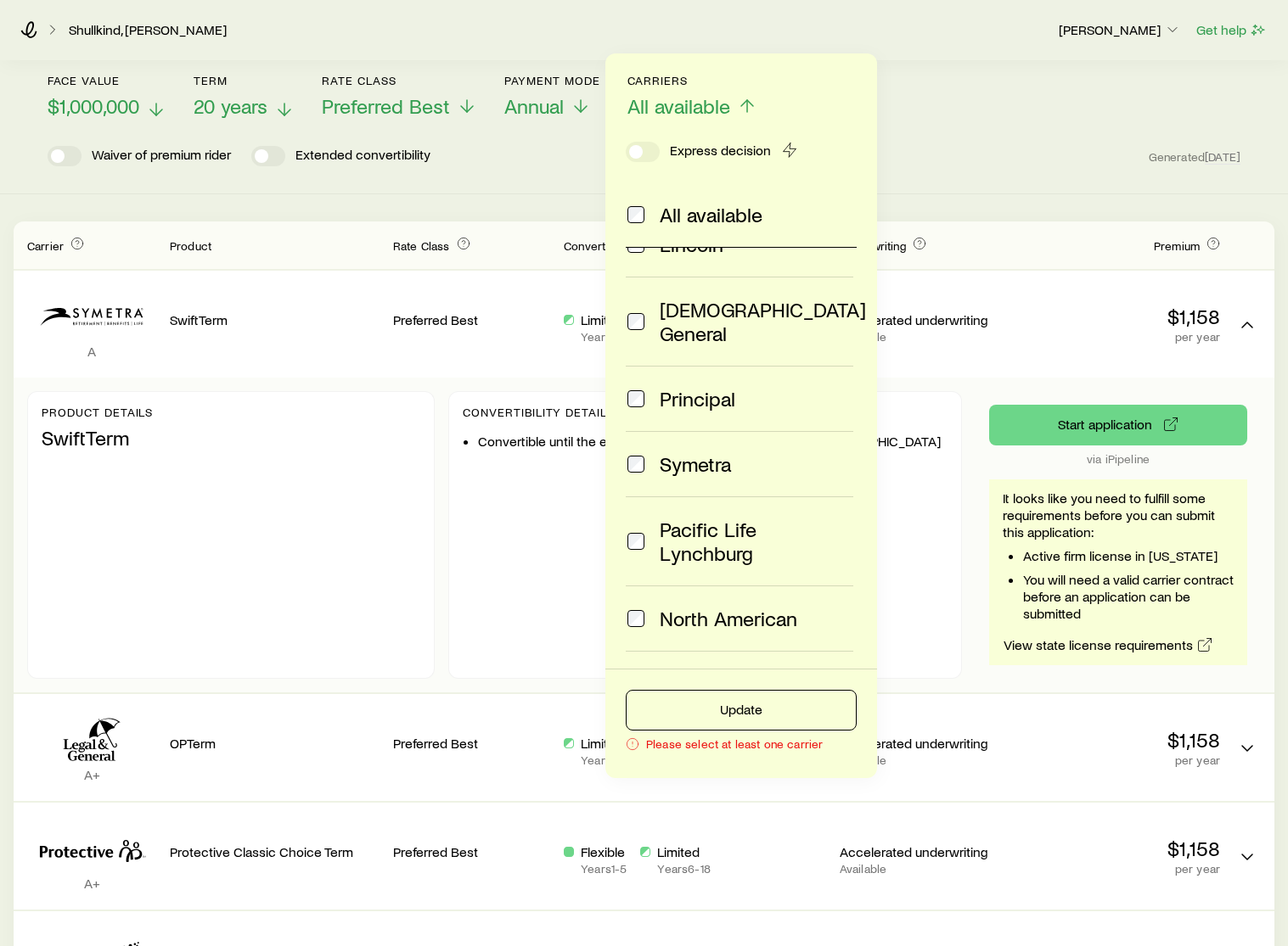
scroll to position [255, 0]
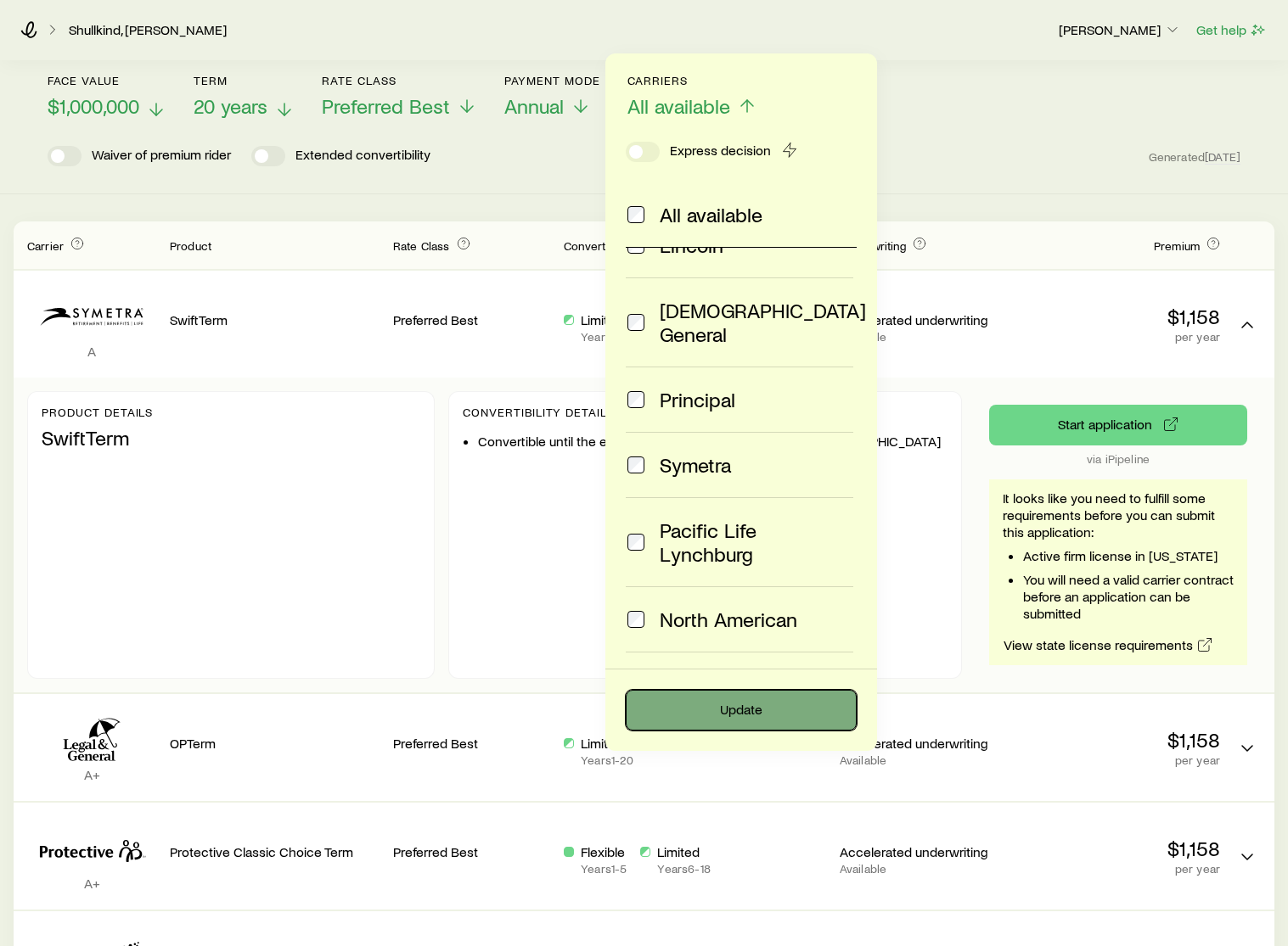
click at [727, 704] on button "Update" at bounding box center [741, 710] width 231 height 41
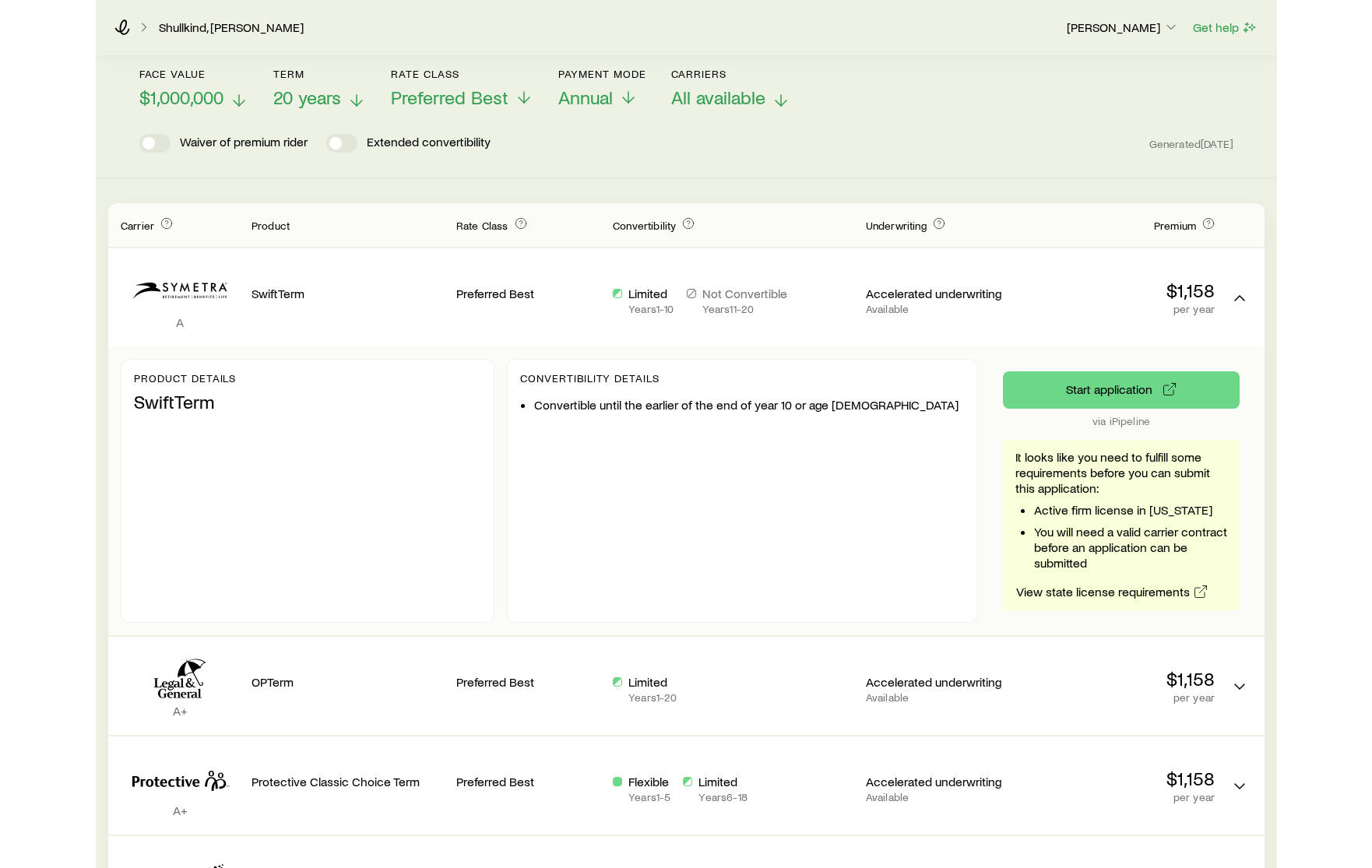
scroll to position [0, 0]
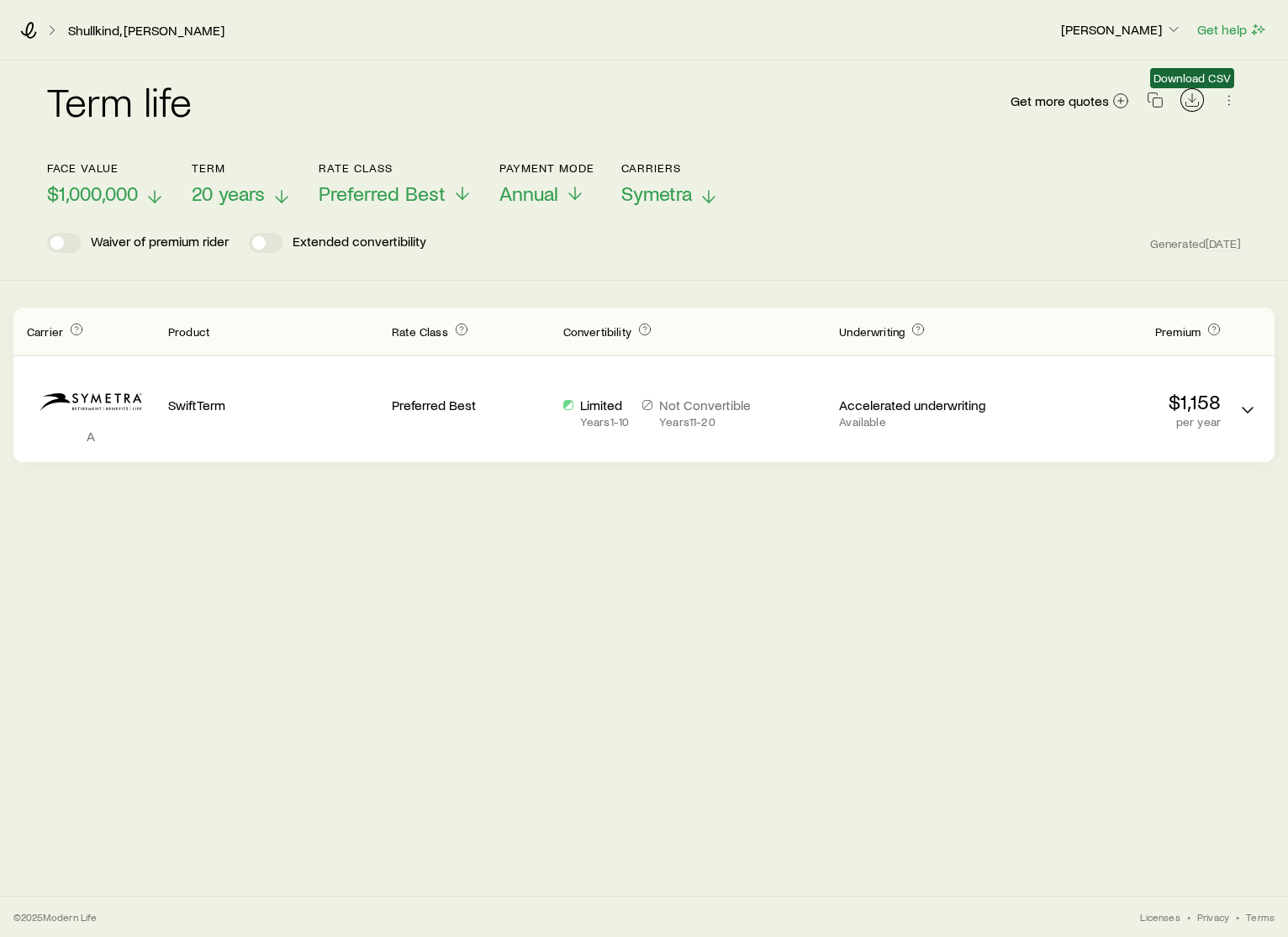
click at [1198, 99] on icon "Download CSV" at bounding box center [1191, 99] width 16 height 16
click at [1227, 100] on icon "button" at bounding box center [1228, 99] width 16 height 16
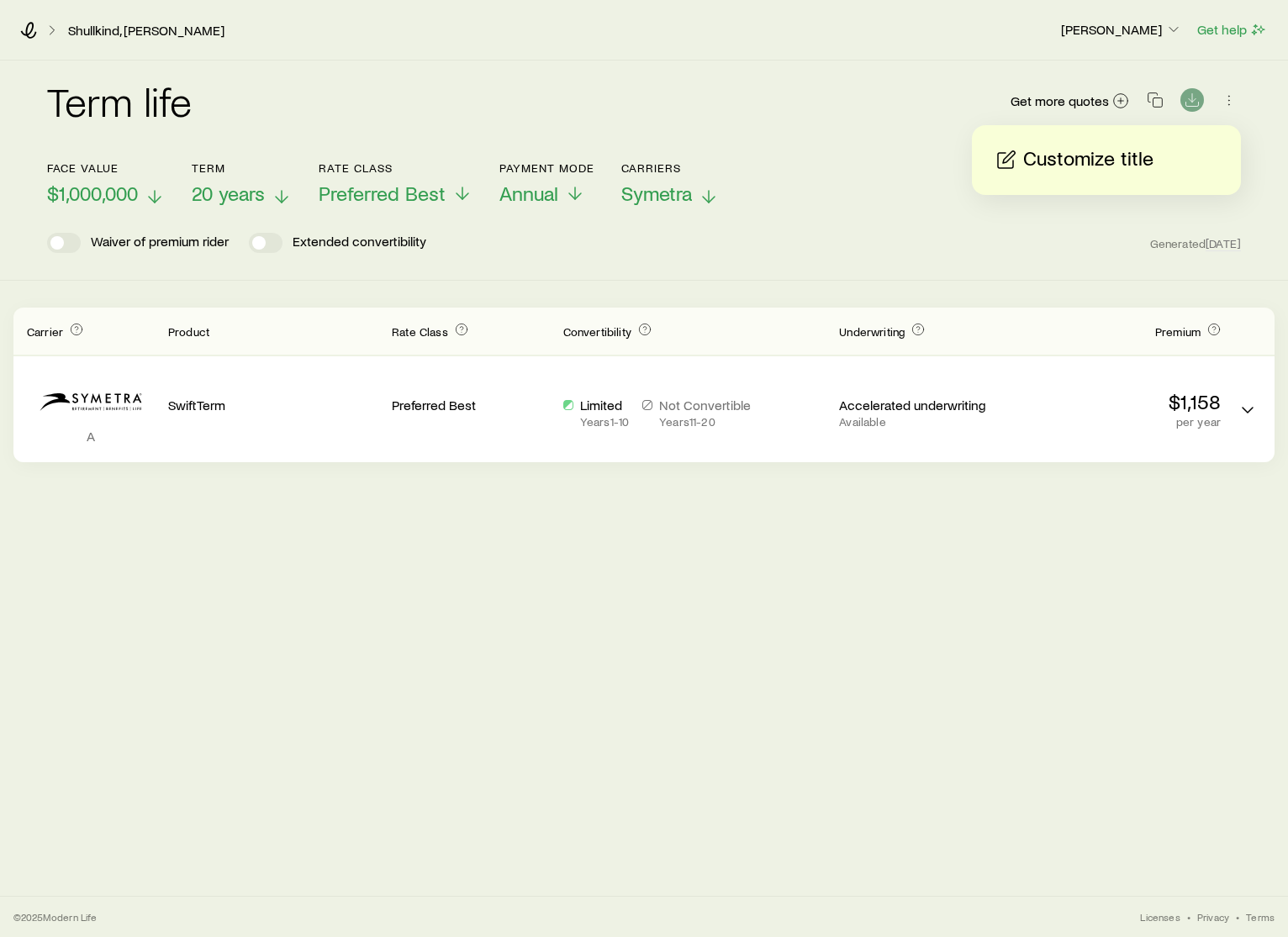
click at [1171, 89] on div "Get more quotes" at bounding box center [1125, 101] width 231 height 41
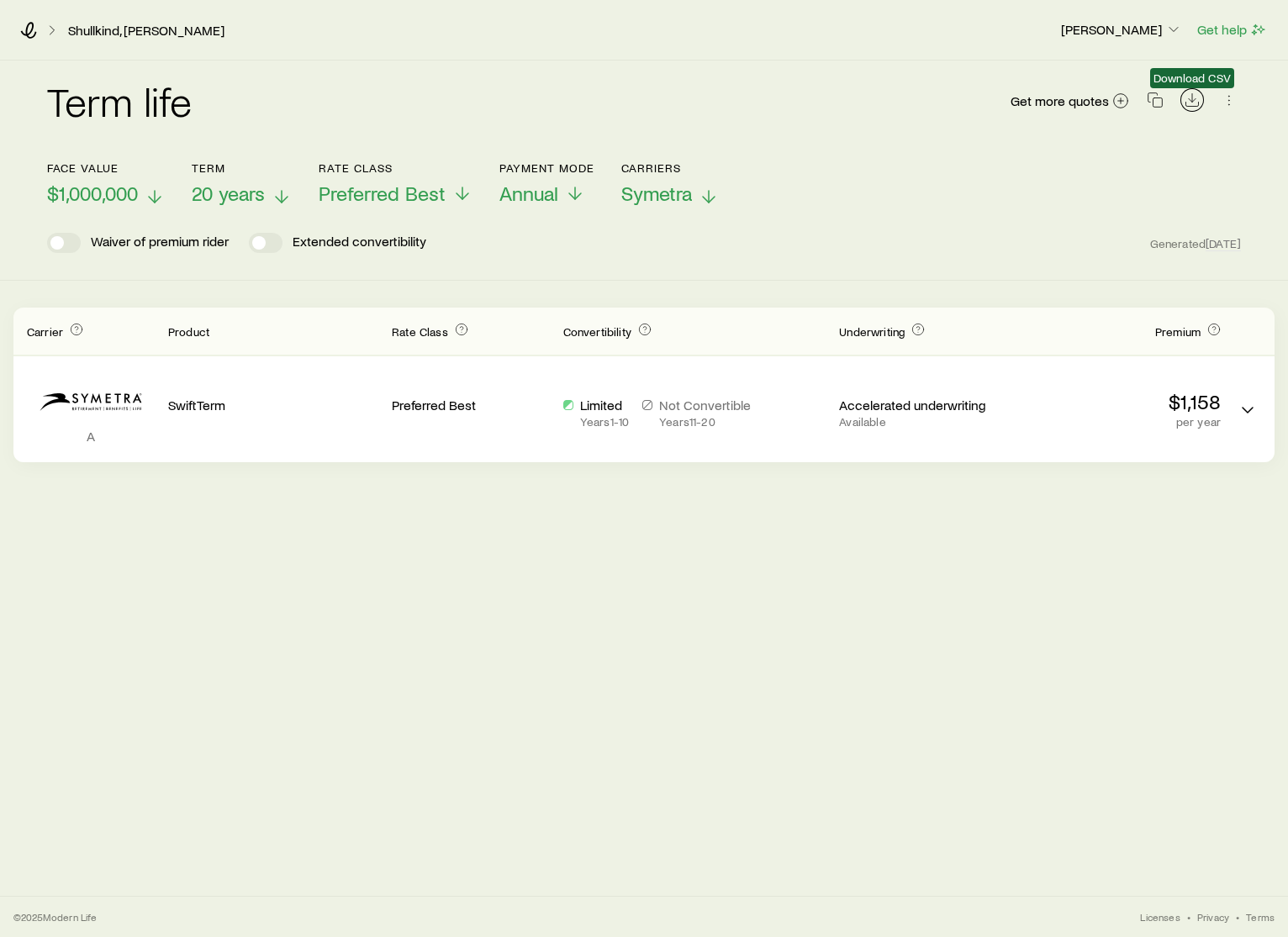
click at [1193, 100] on icon "Download CSV" at bounding box center [1191, 99] width 16 height 16
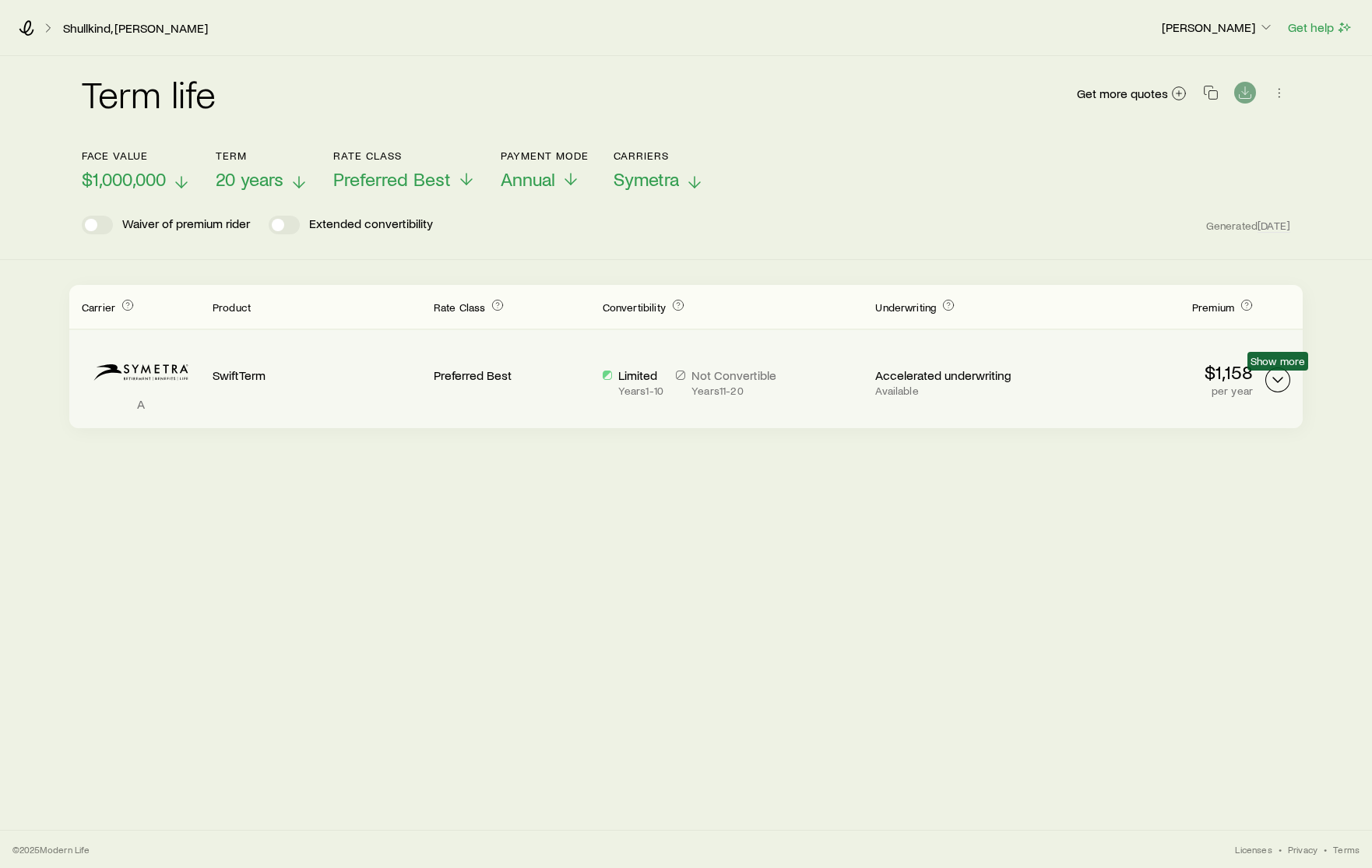
click at [1192, 376] on icon "Term quotes" at bounding box center [1277, 379] width 19 height 19
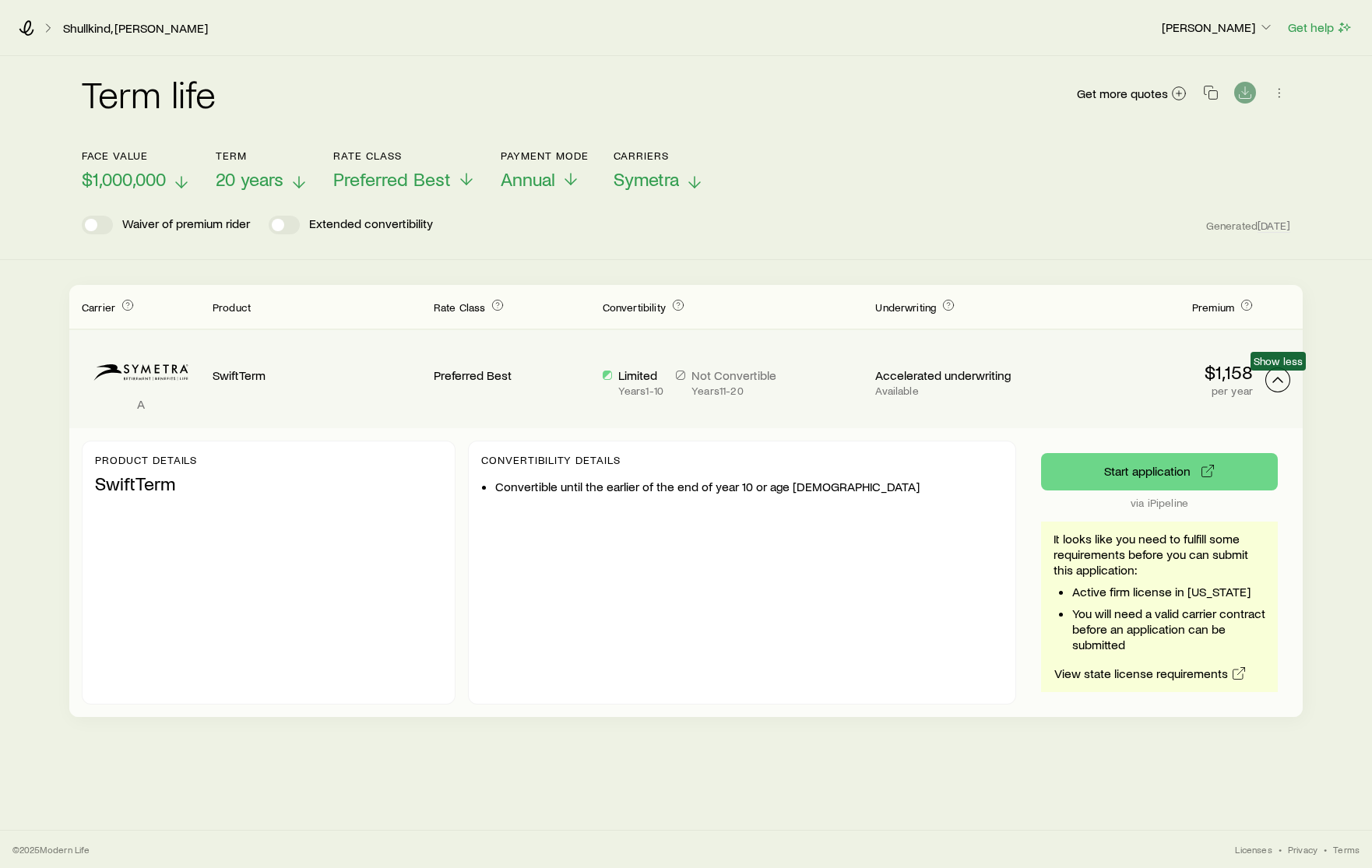
click at [1192, 379] on polyline "Term quotes" at bounding box center [1277, 379] width 9 height 4
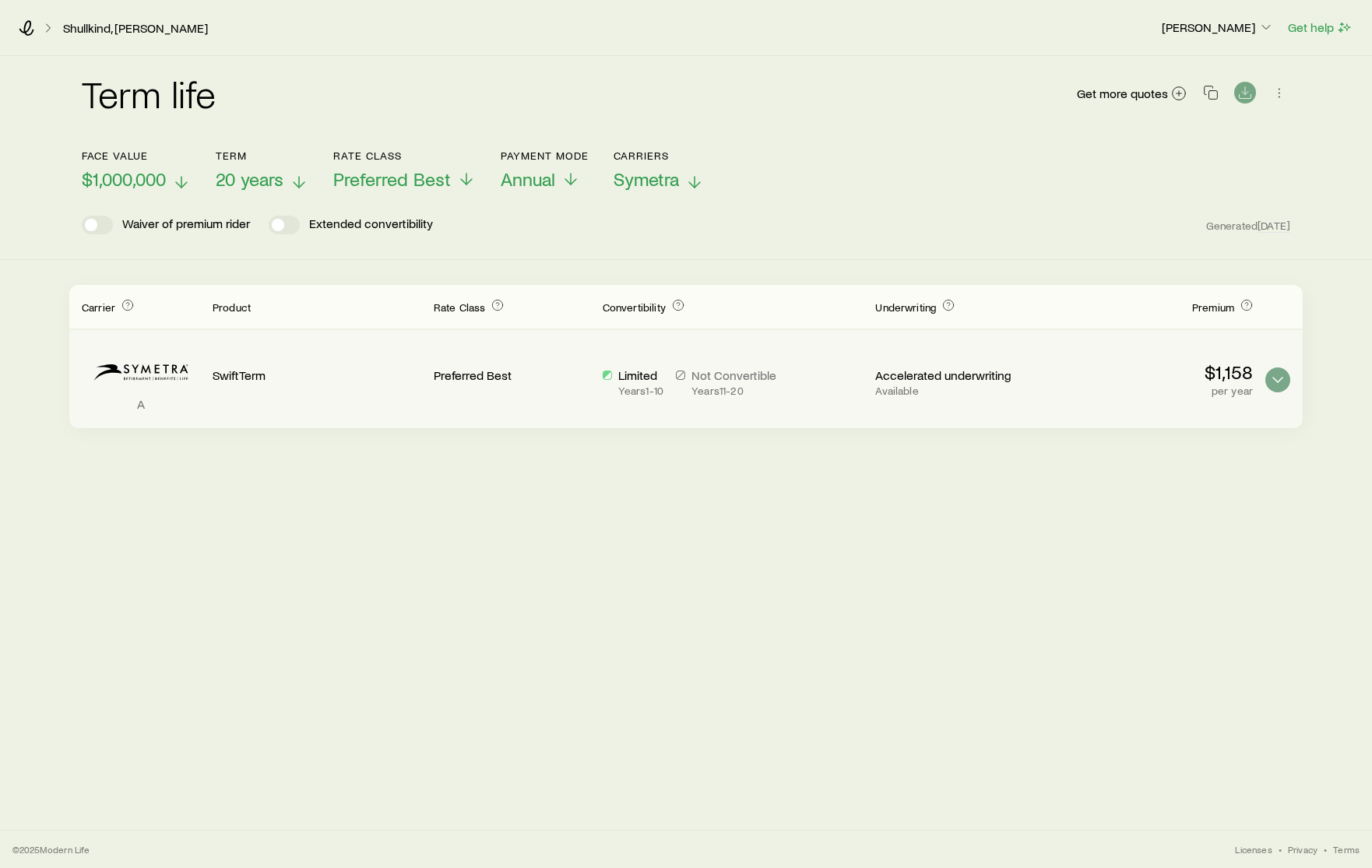
click at [189, 181] on icon at bounding box center [181, 182] width 19 height 19
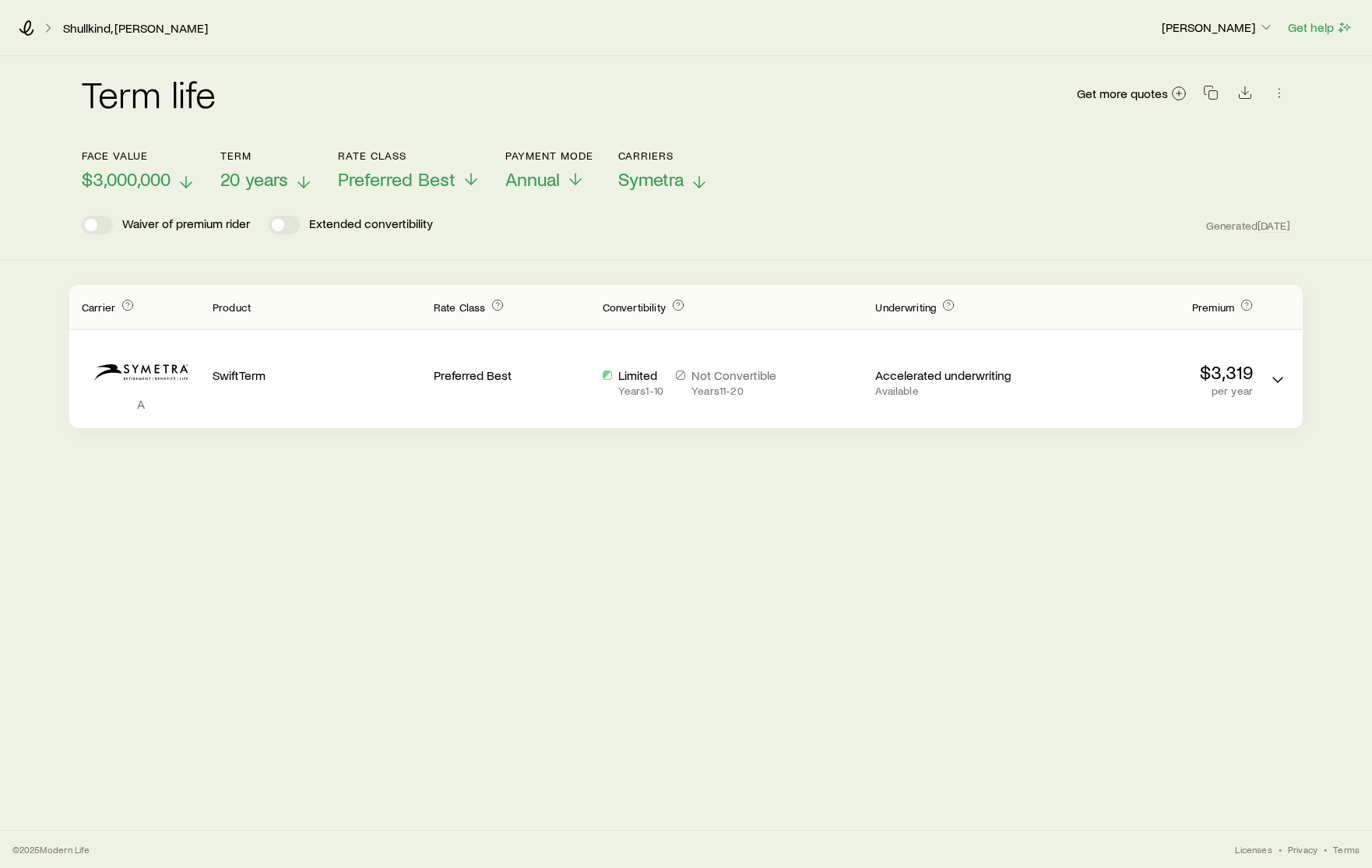
click at [184, 182] on icon at bounding box center [185, 182] width 19 height 19
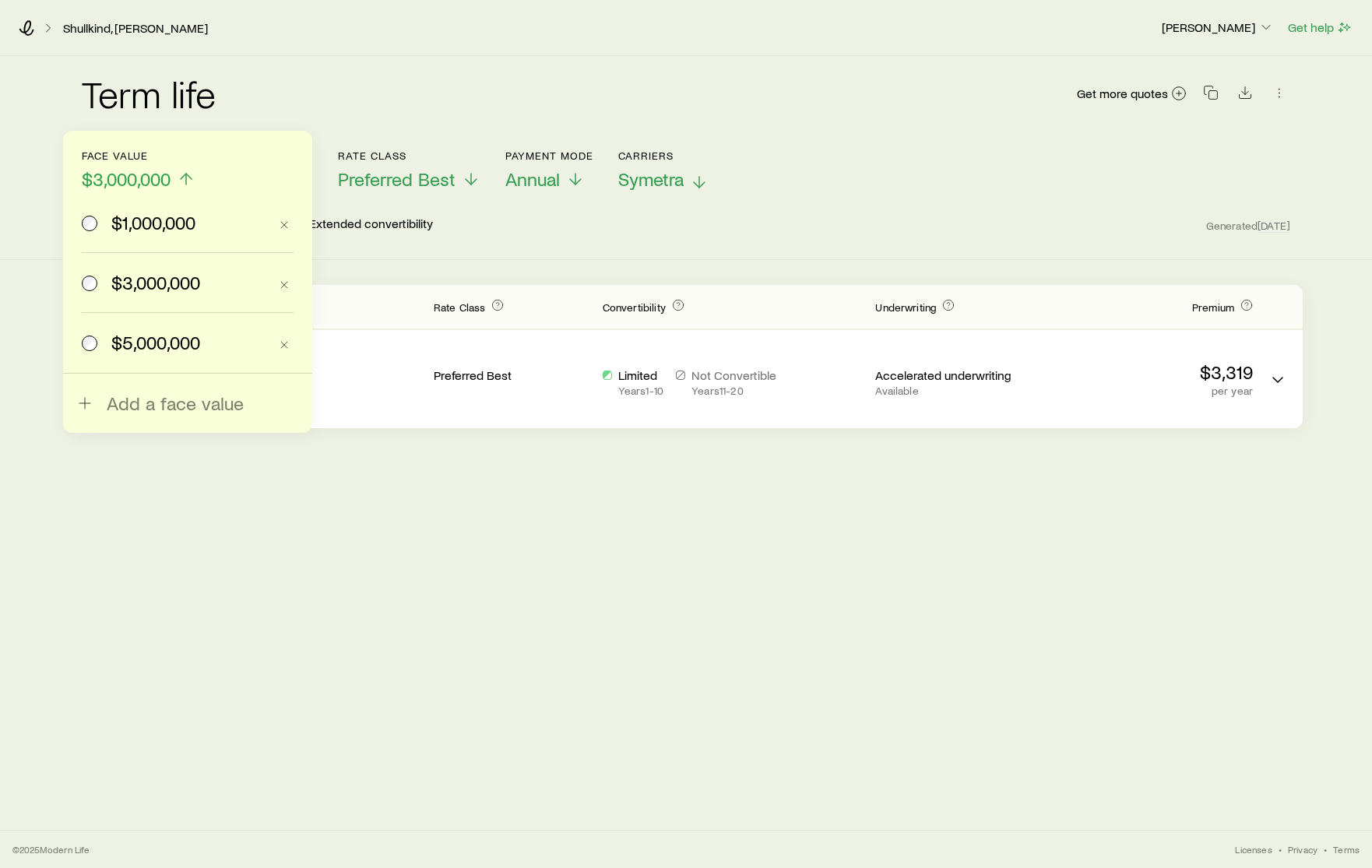
click at [97, 338] on span at bounding box center [89, 343] width 17 height 21
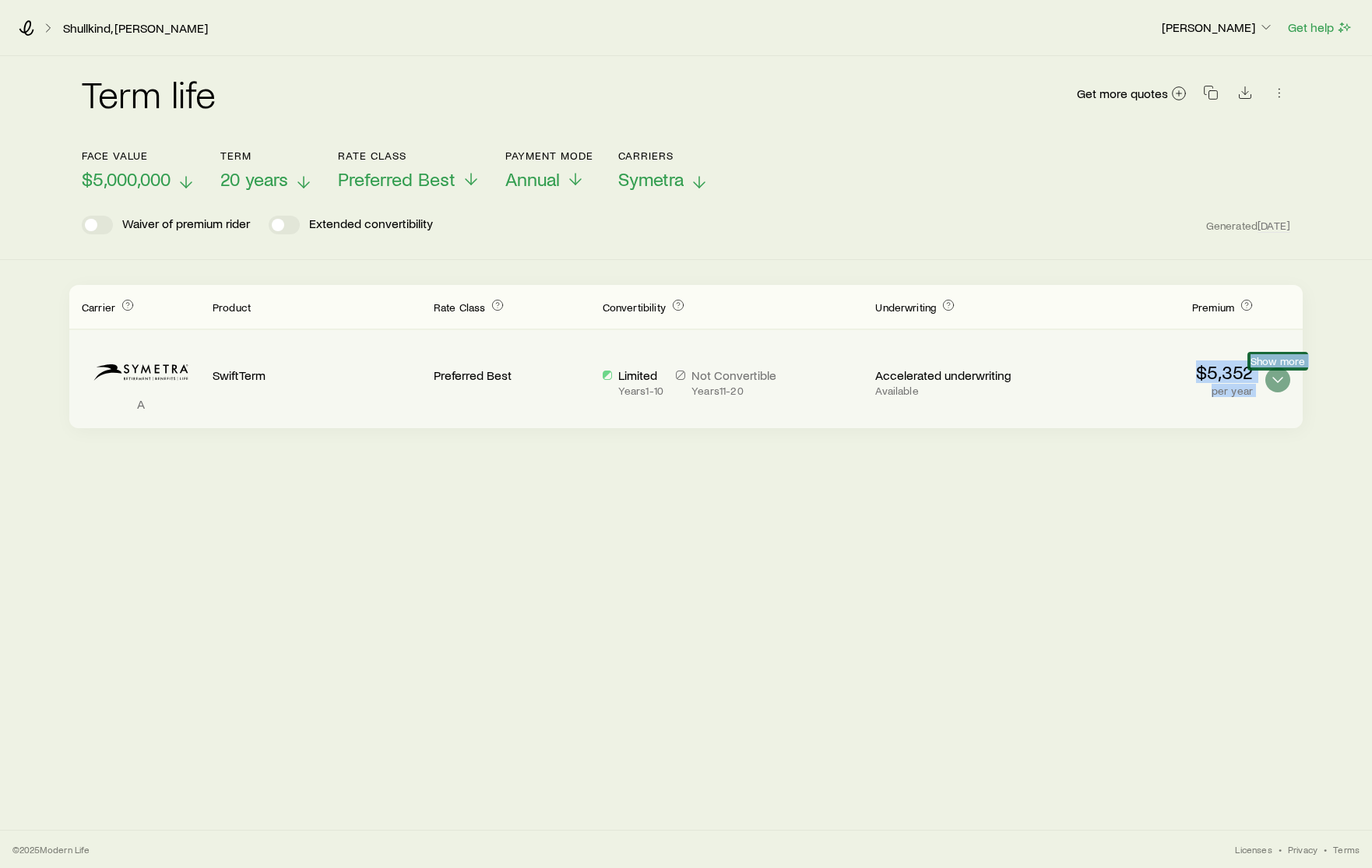
drag, startPoint x: 1180, startPoint y: 362, endPoint x: 1275, endPoint y: 374, distance: 95.8
click at [1192, 374] on div "A SwiftTerm Preferred Best Limited Years 1 - 10 Not Convertible Years 11 - 20 A…" at bounding box center [686, 379] width 1233 height 98
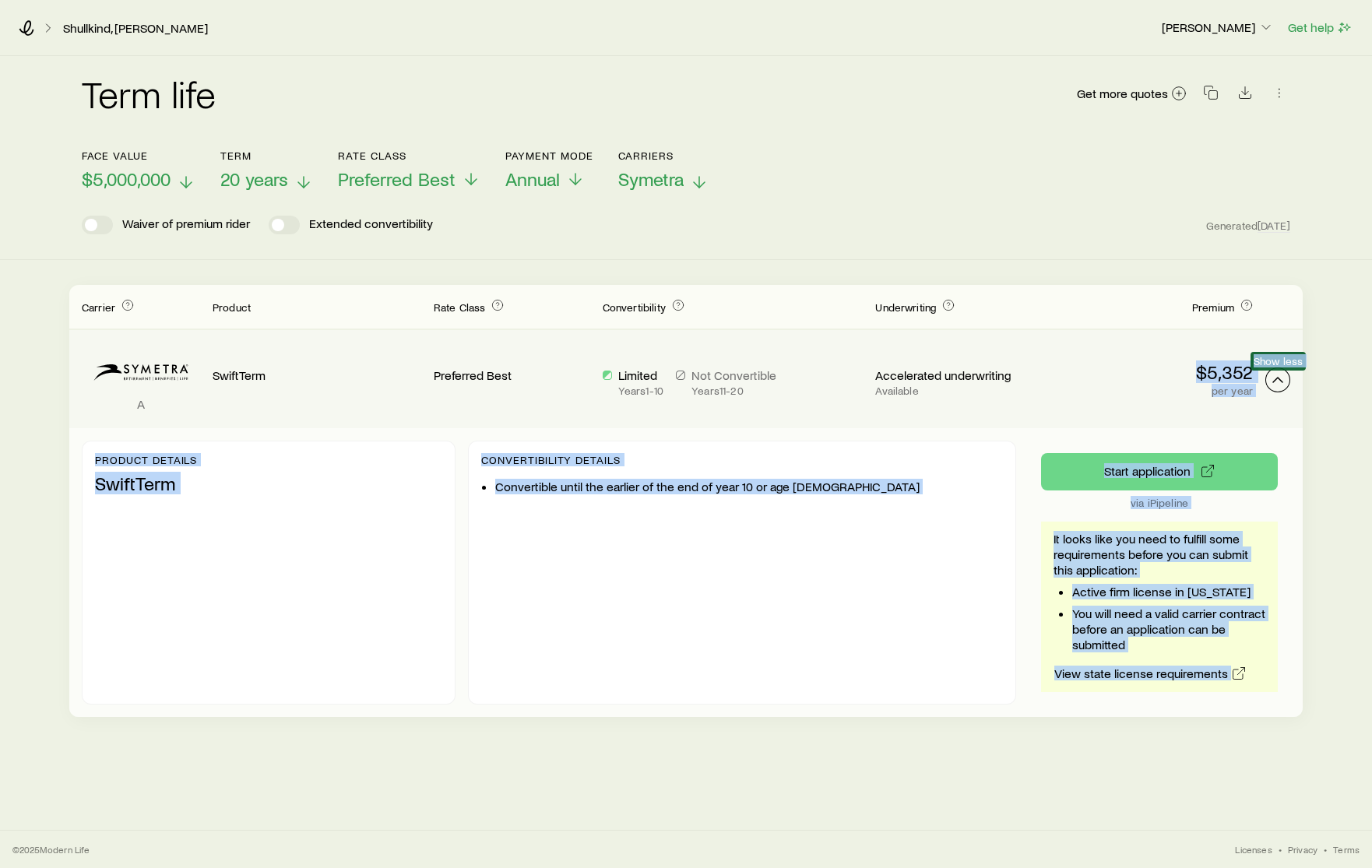
click at [1192, 376] on icon "Term quotes" at bounding box center [1277, 379] width 19 height 19
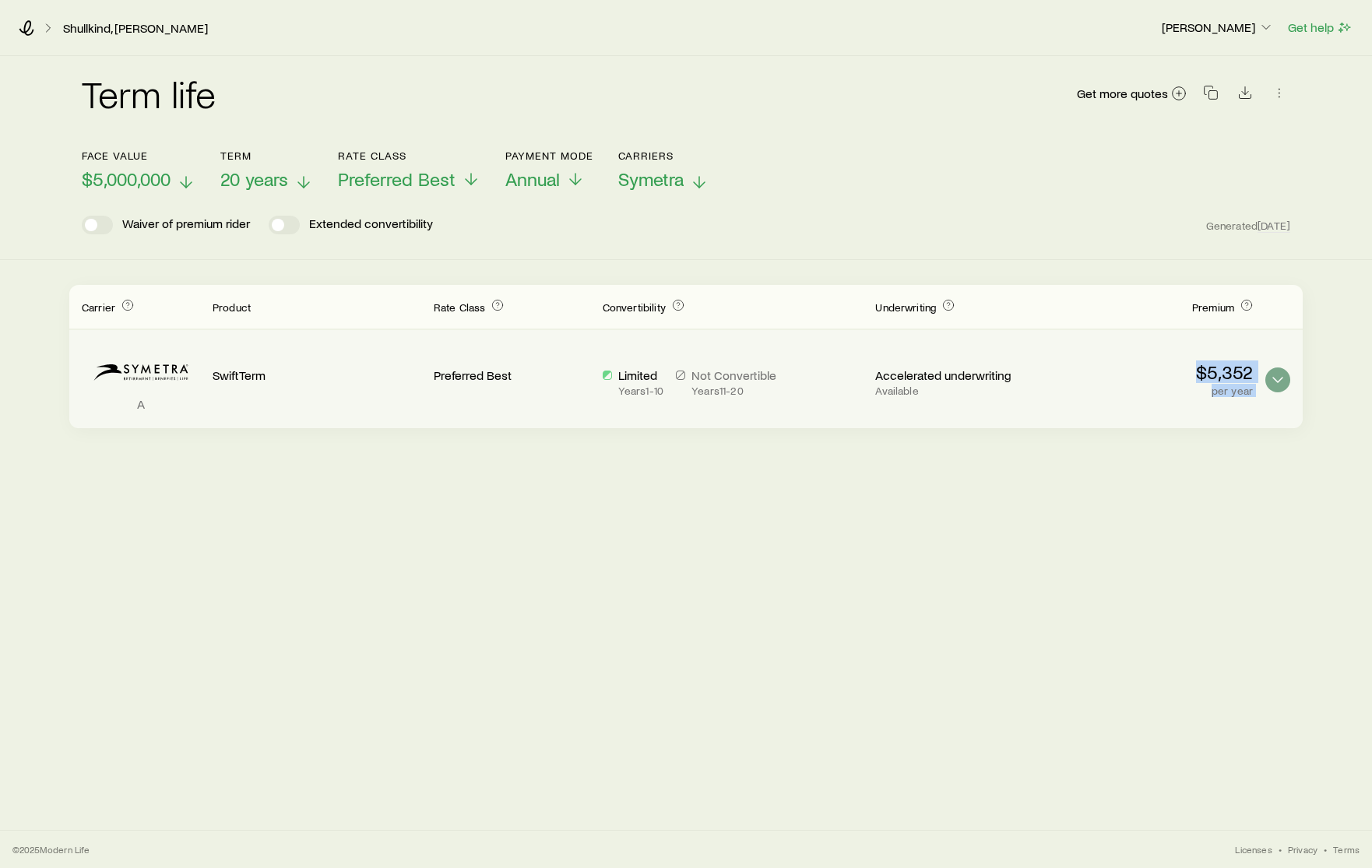
copy div "$5,352 per year"
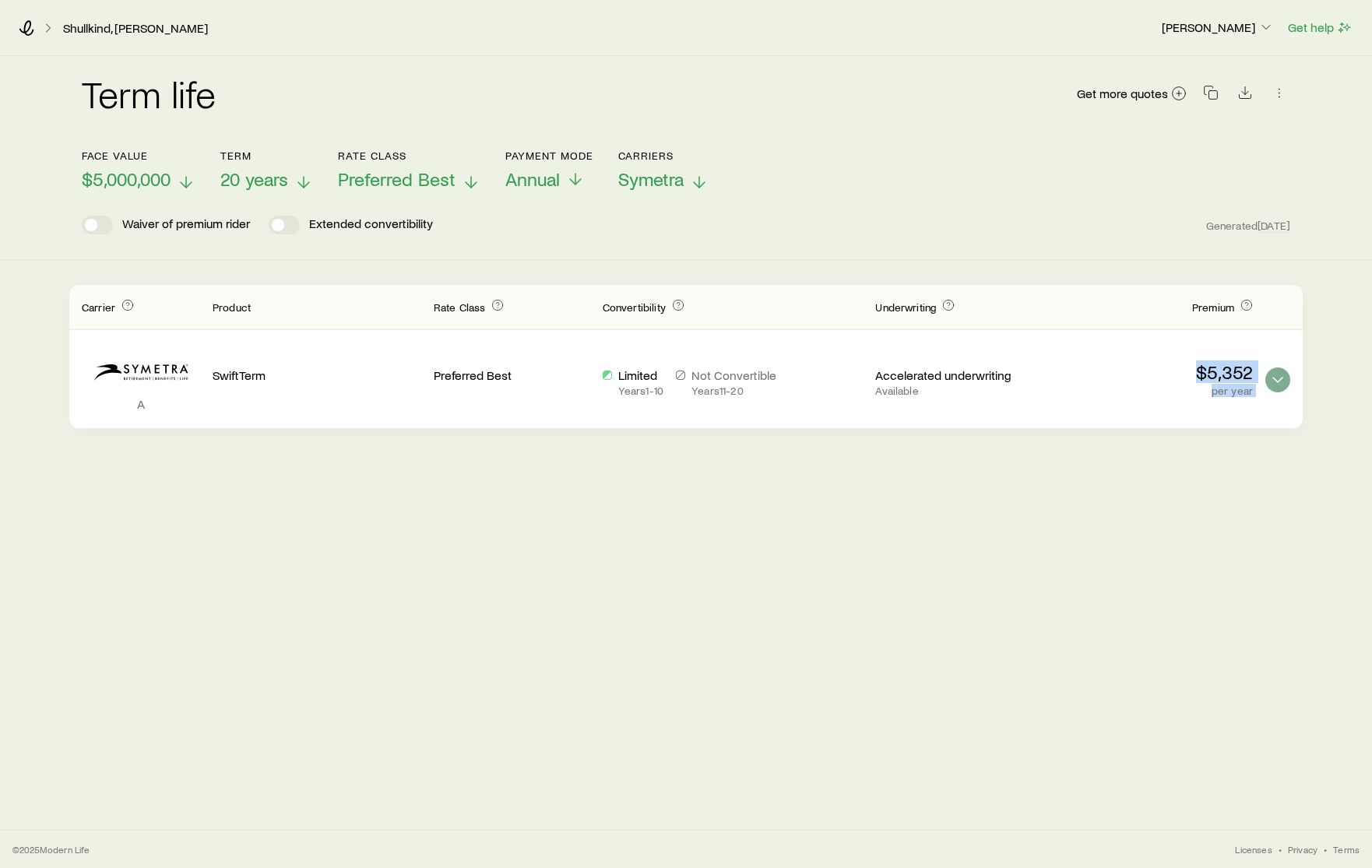
click at [462, 176] on icon at bounding box center [471, 182] width 19 height 19
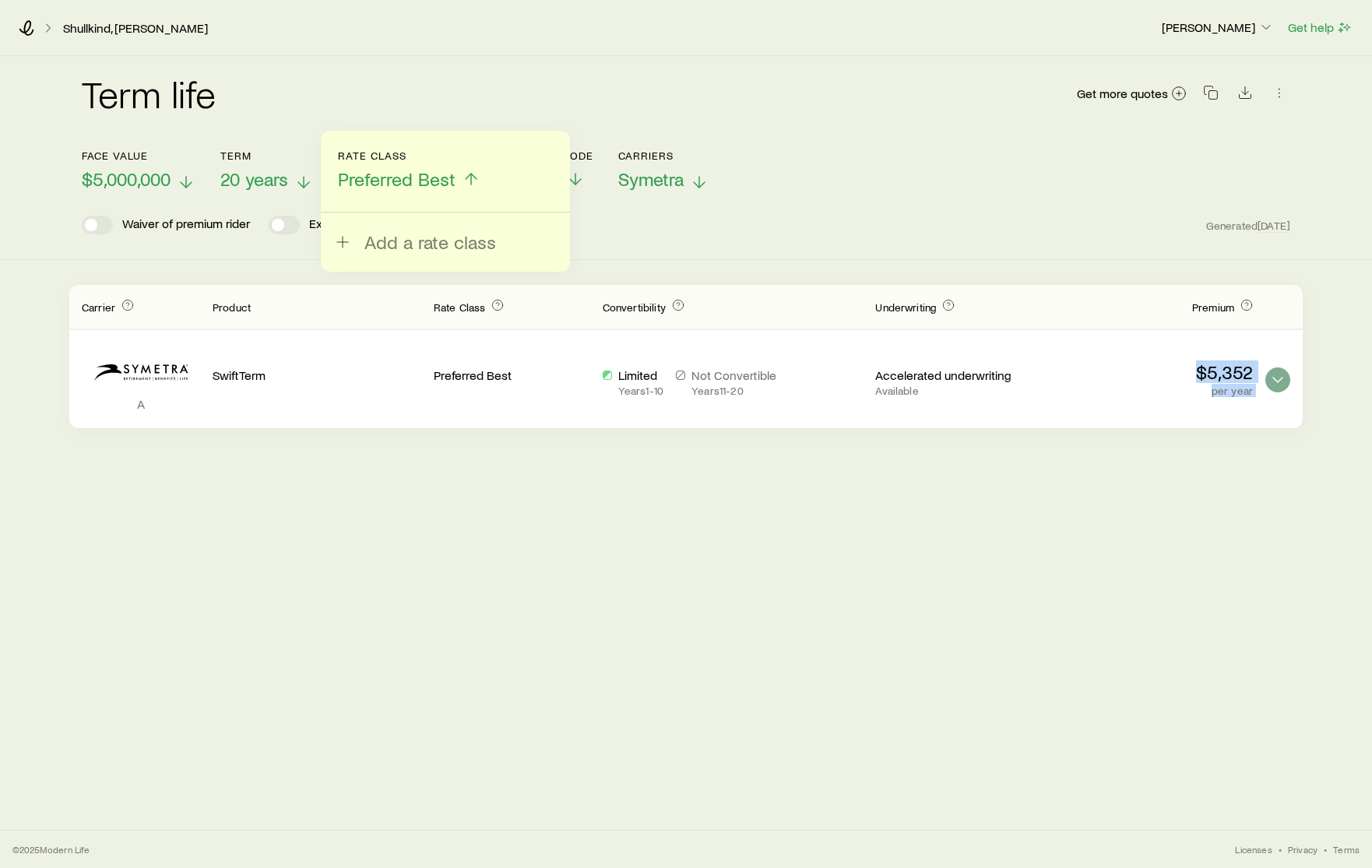
click at [463, 174] on icon at bounding box center [471, 179] width 19 height 19
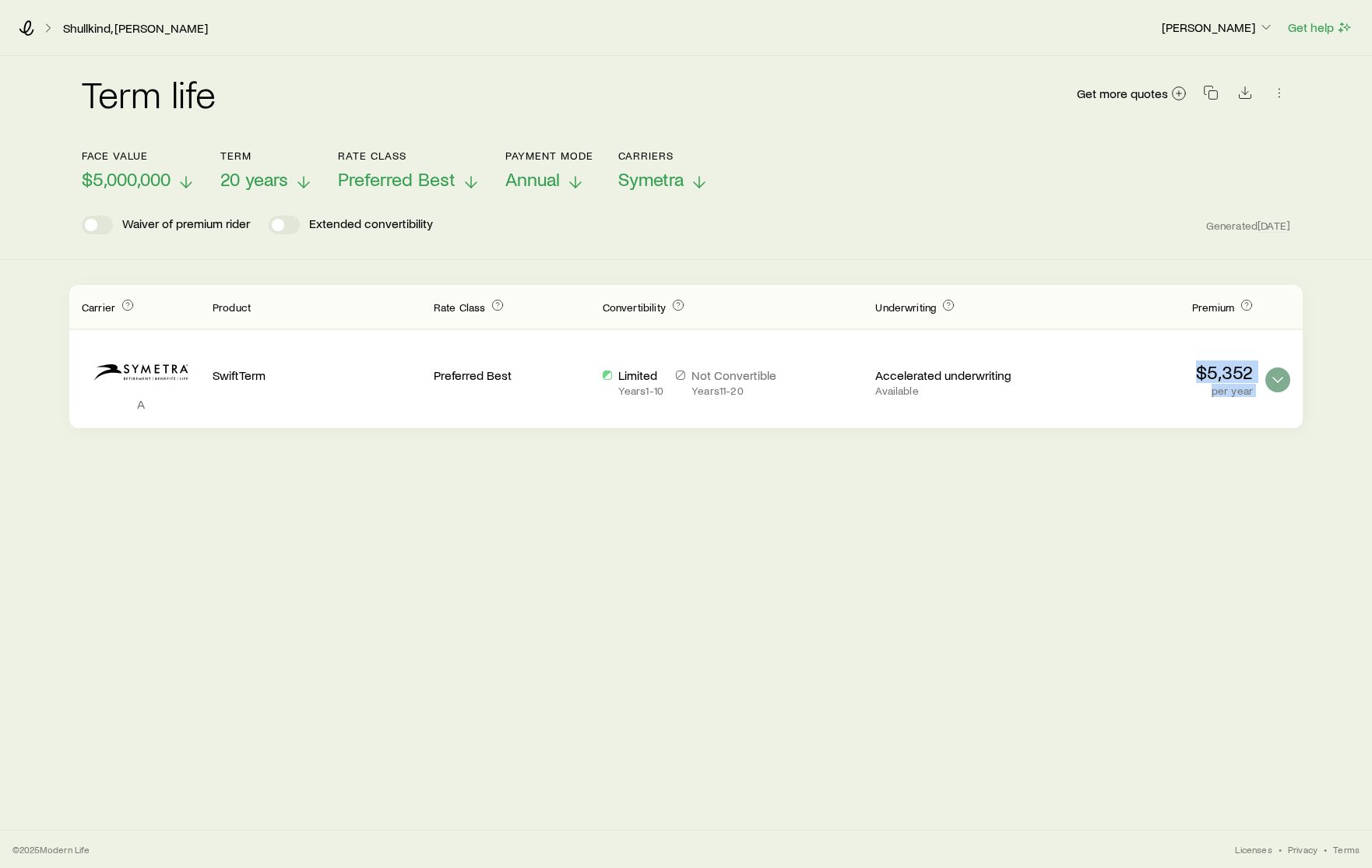
click at [576, 180] on icon at bounding box center [575, 182] width 19 height 19
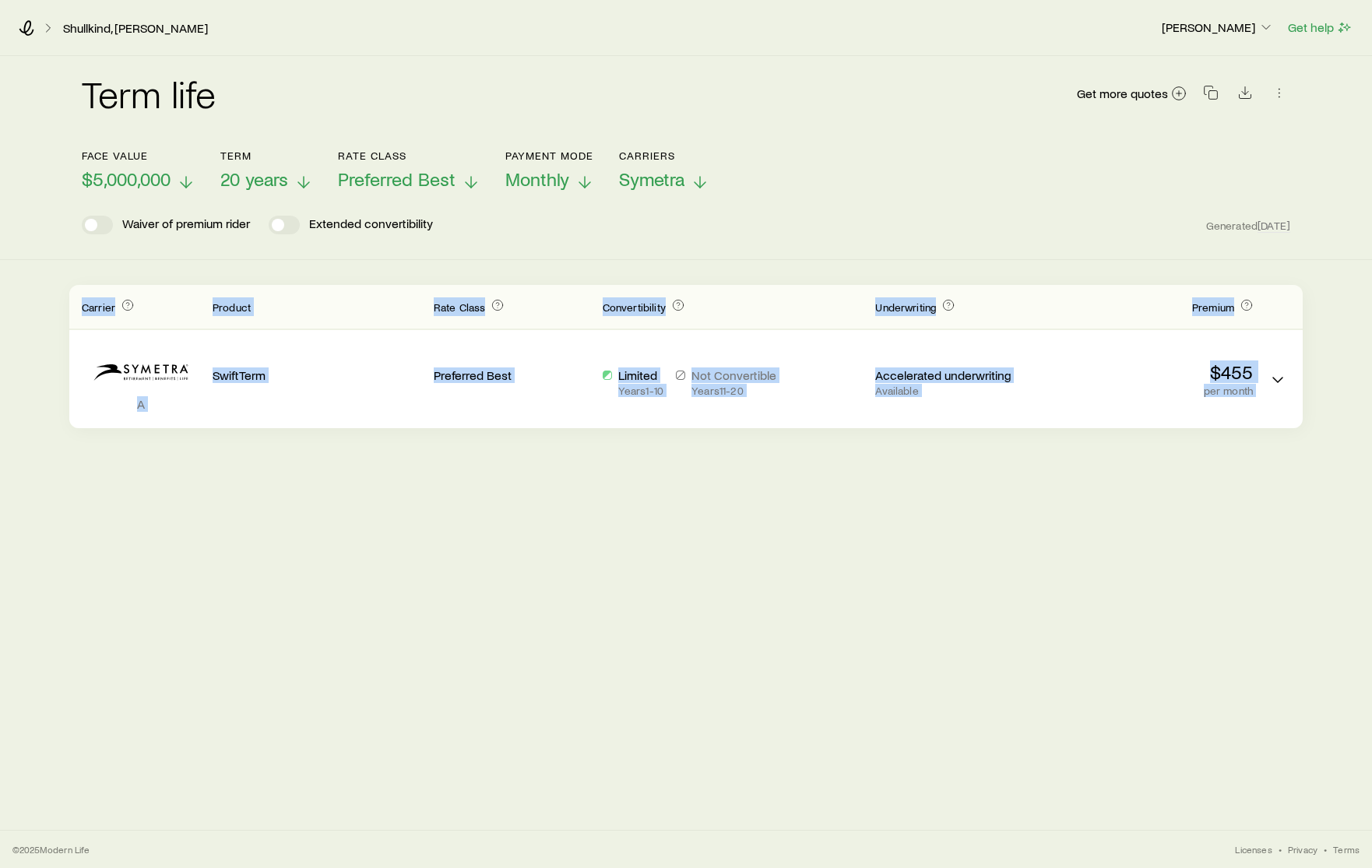
click at [464, 178] on icon at bounding box center [471, 182] width 19 height 19
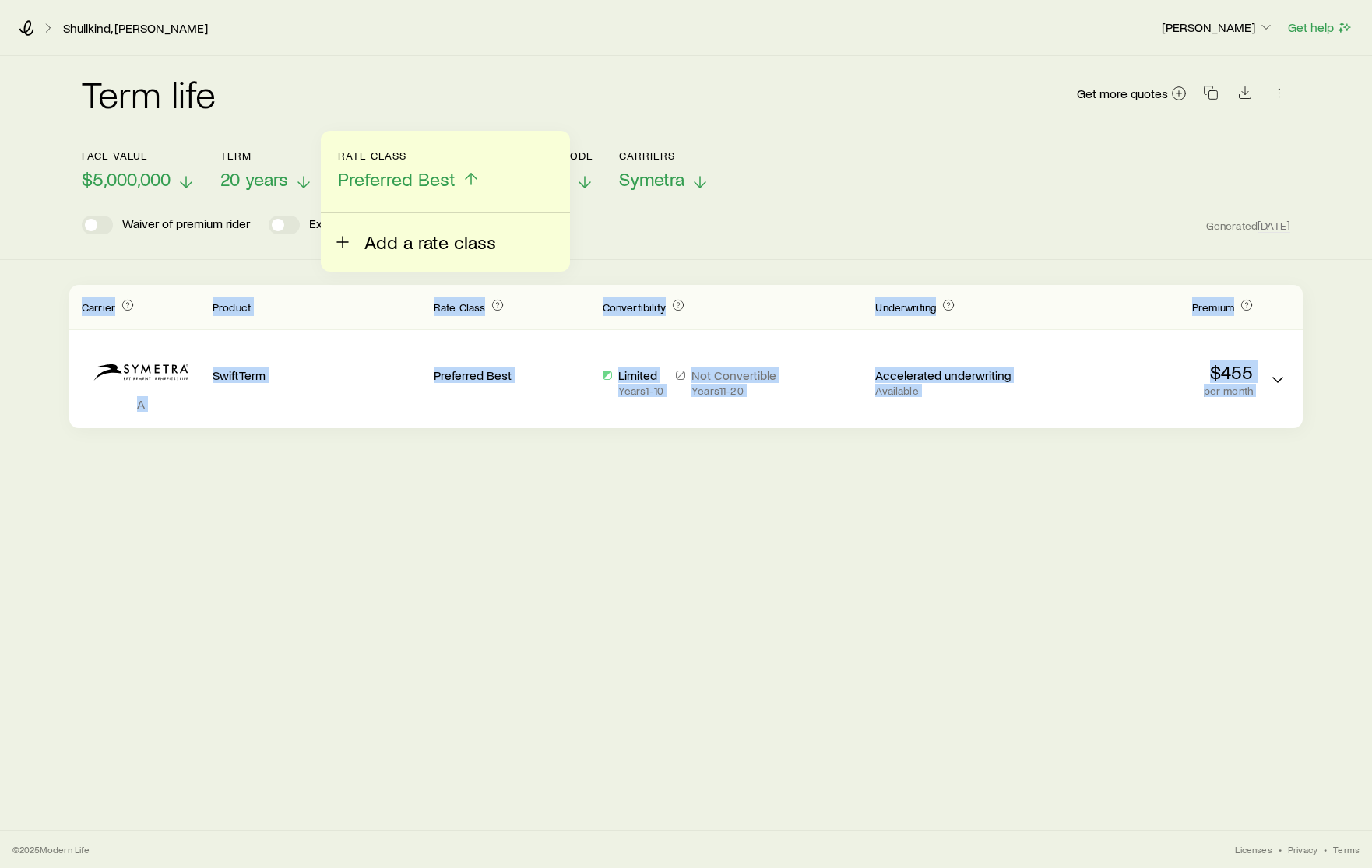
click at [370, 244] on span "Add a rate class" at bounding box center [430, 242] width 132 height 21
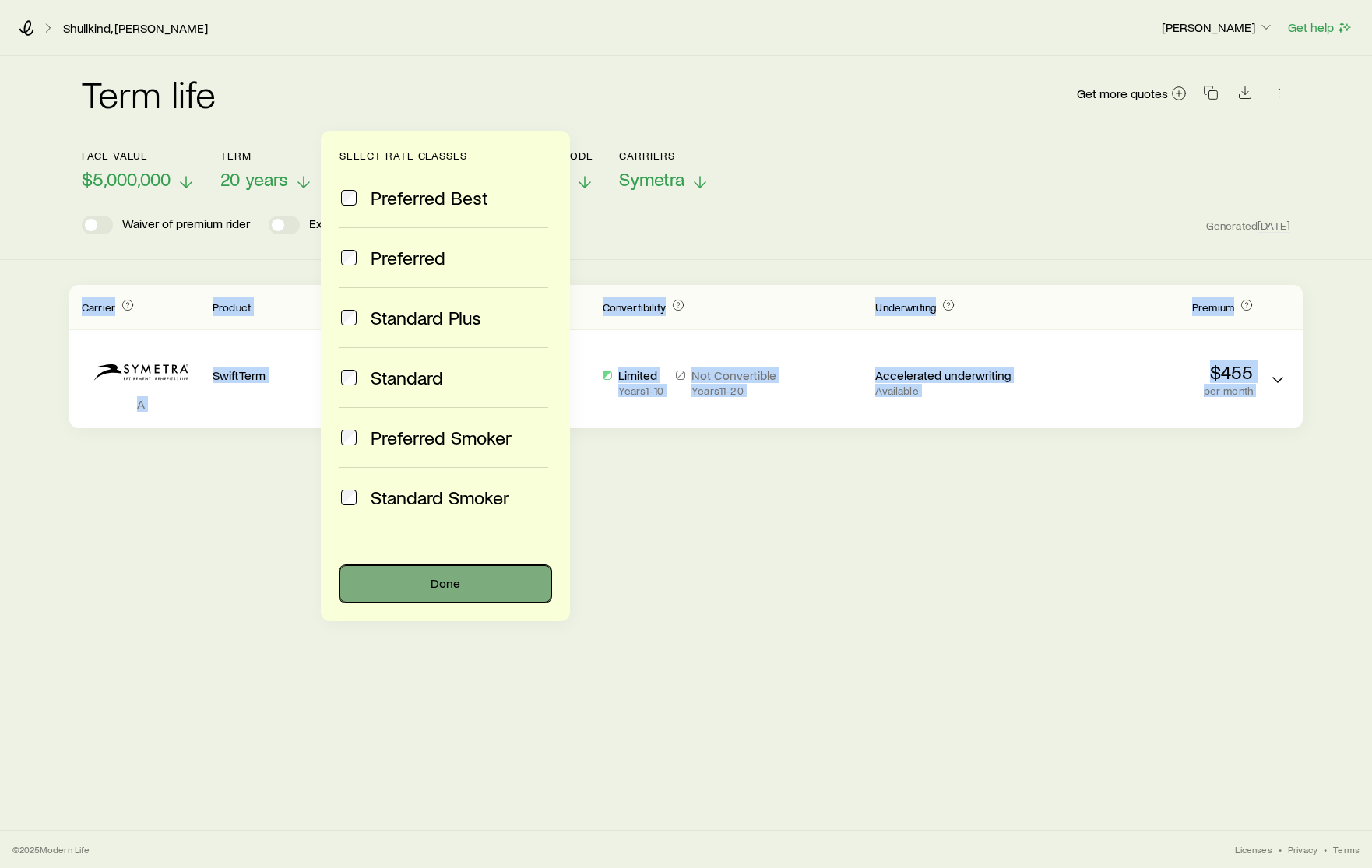
click at [452, 591] on button "Done" at bounding box center [445, 584] width 212 height 38
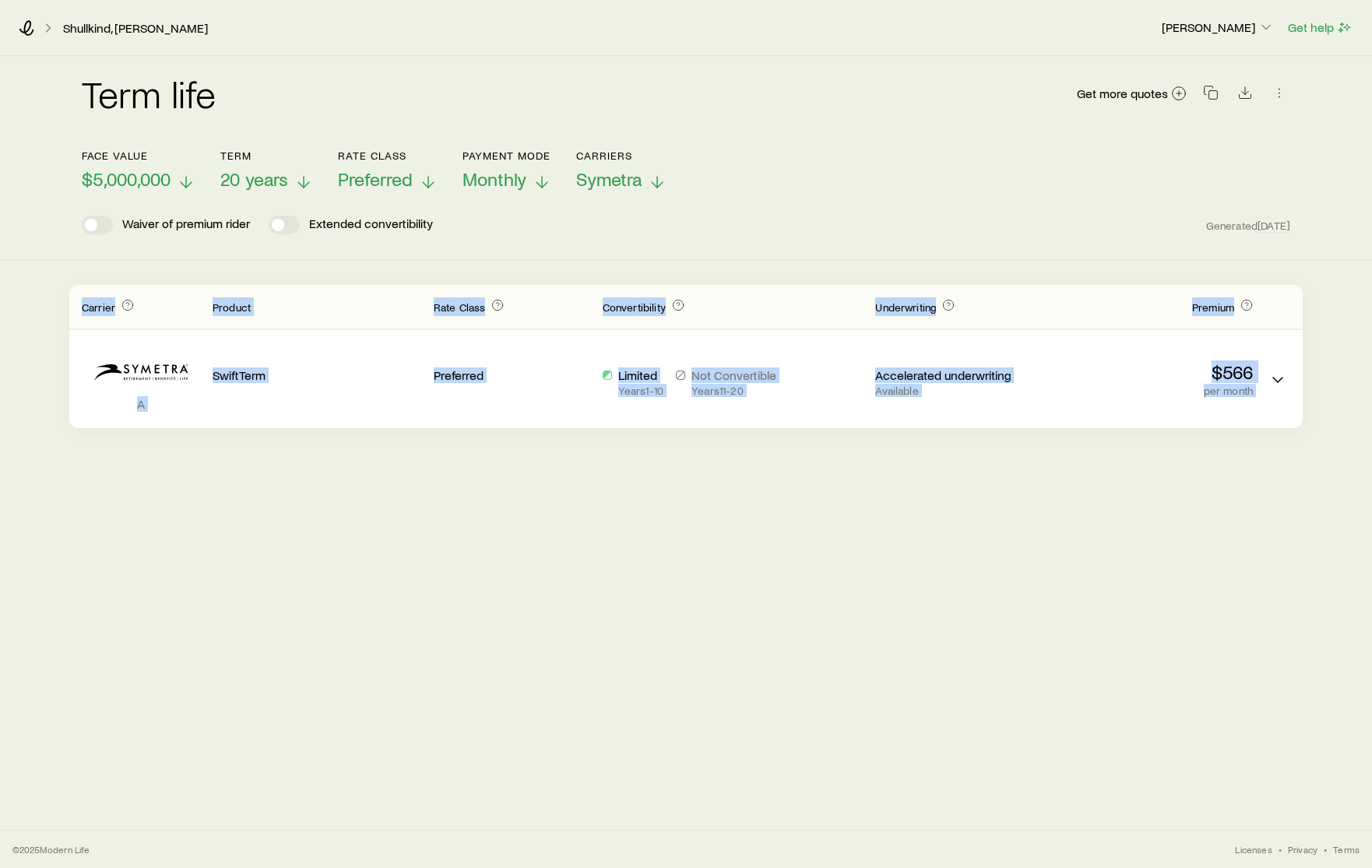
click at [545, 183] on icon at bounding box center [541, 182] width 19 height 19
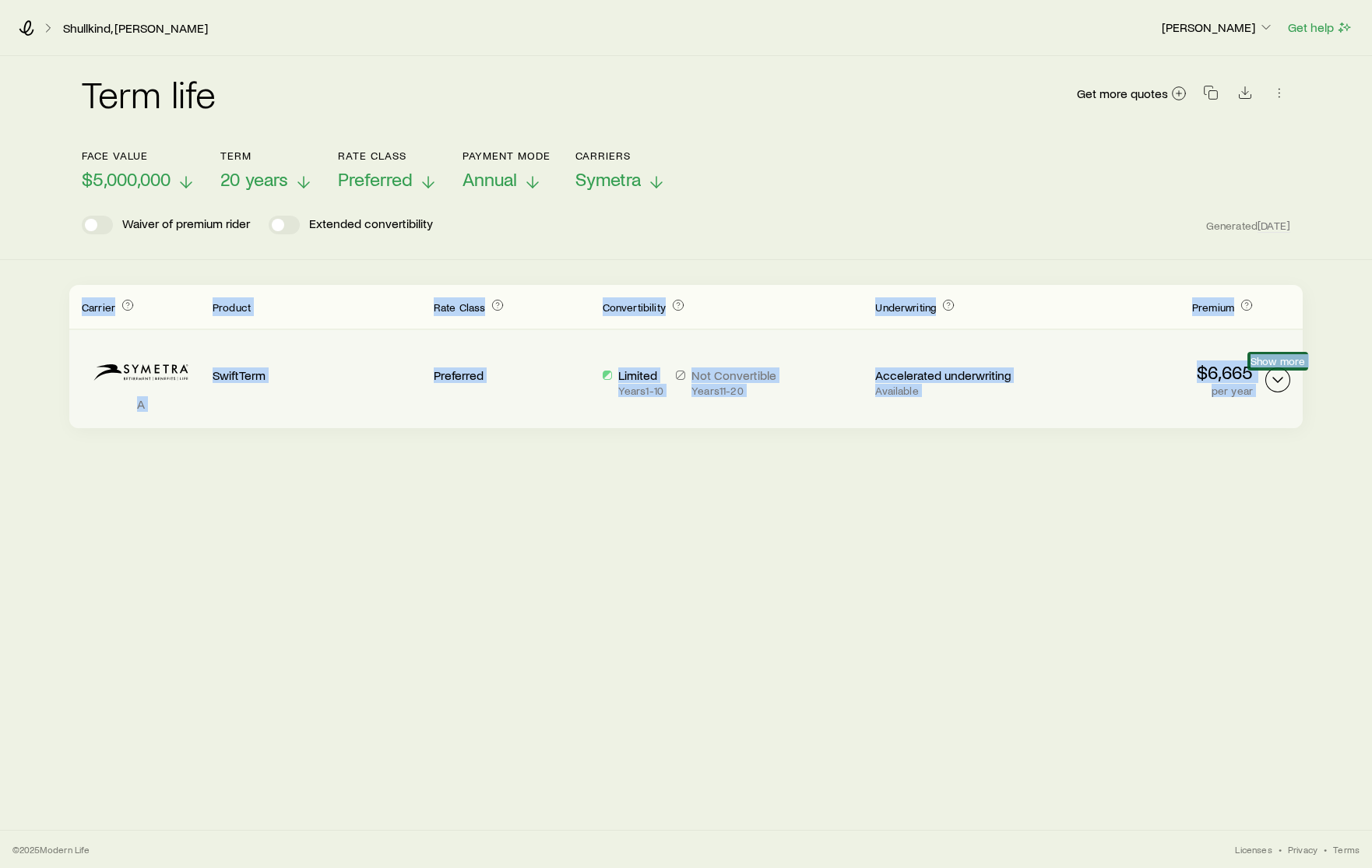
click at [1192, 379] on icon "Term quotes" at bounding box center [1277, 379] width 19 height 19
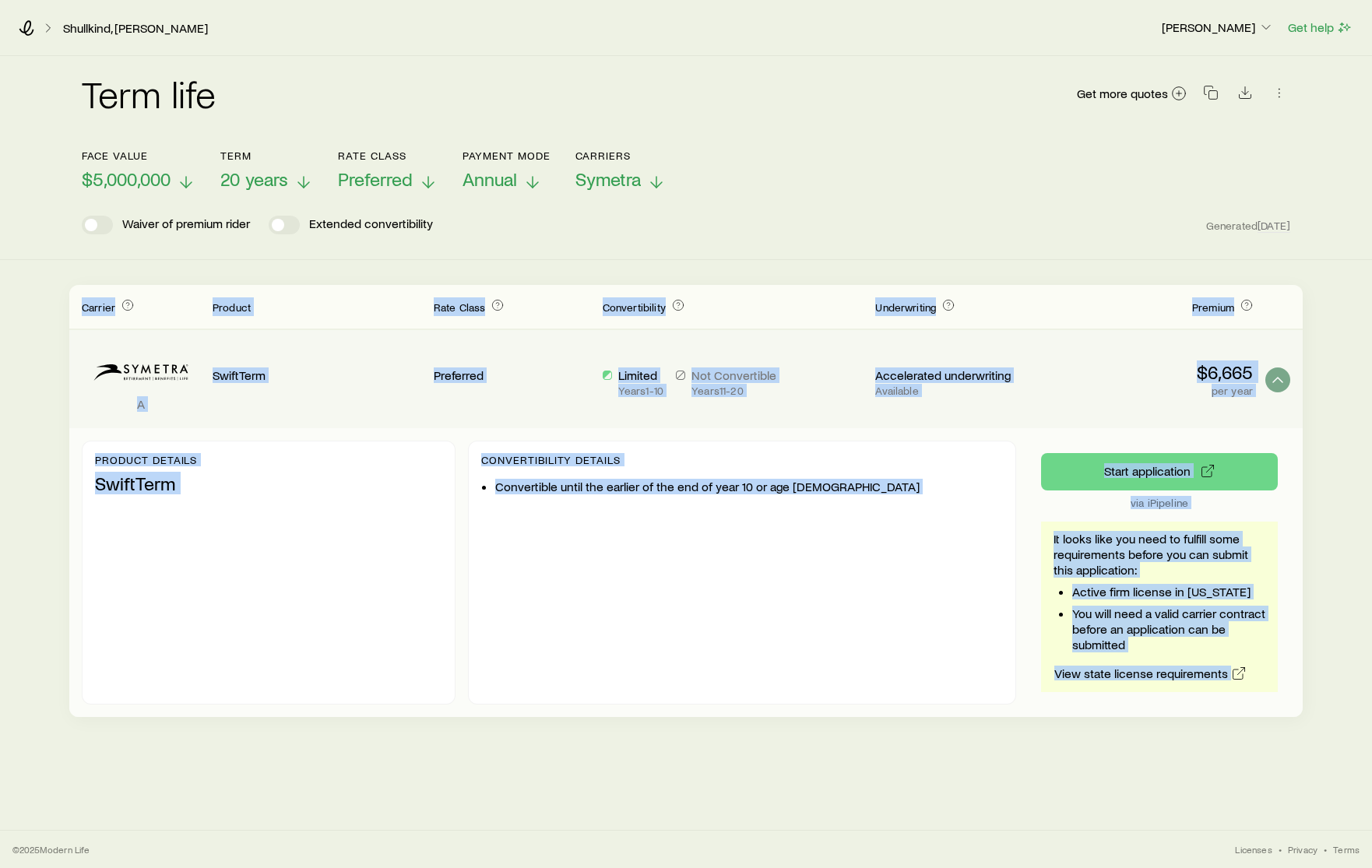
click at [1018, 398] on div "Accelerated underwriting Available" at bounding box center [953, 379] width 157 height 73
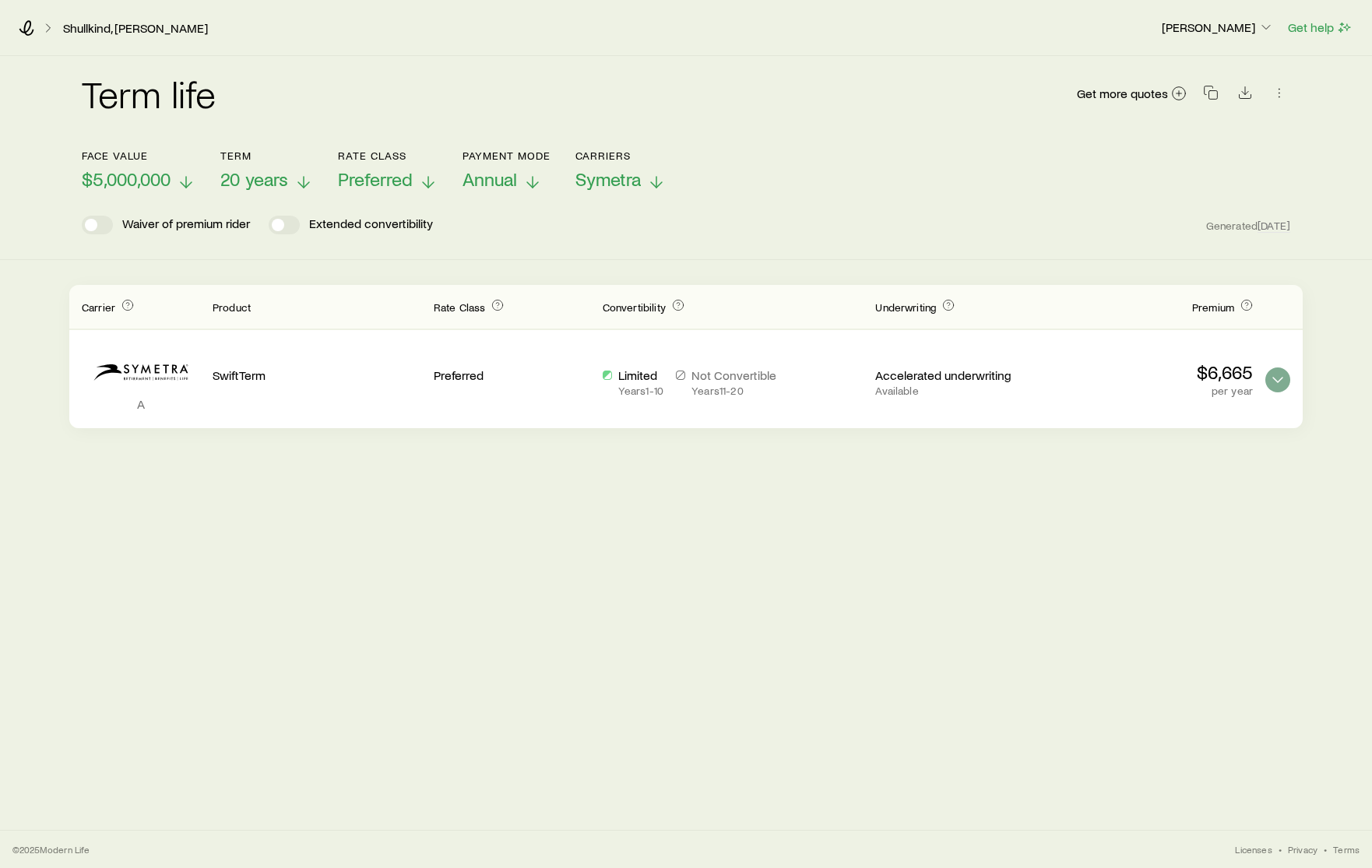
click at [428, 181] on line at bounding box center [428, 182] width 0 height 11
click at [285, 228] on span at bounding box center [284, 225] width 31 height 19
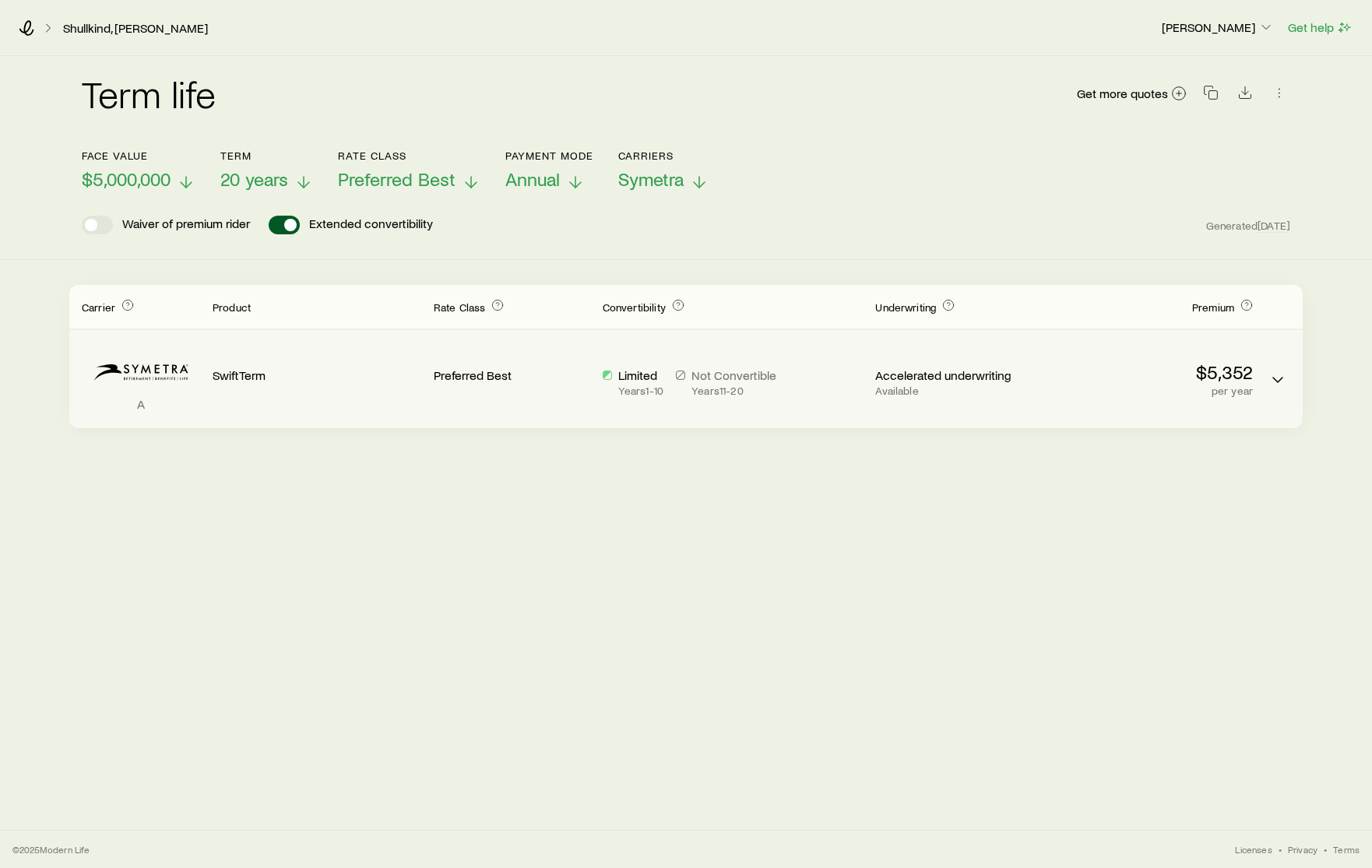
click at [728, 380] on p "Not Convertible" at bounding box center [733, 375] width 85 height 15
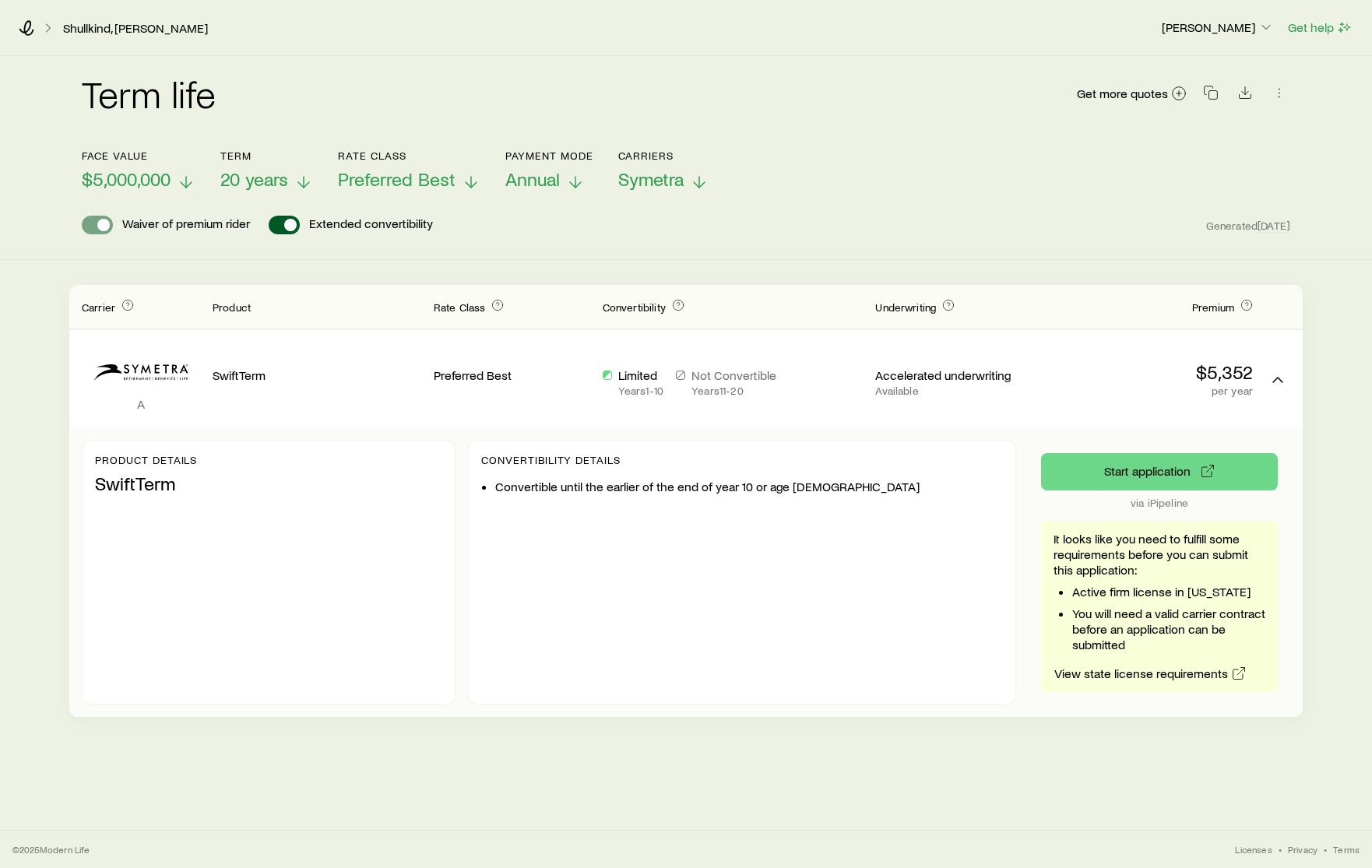
click at [87, 224] on span at bounding box center [97, 225] width 31 height 19
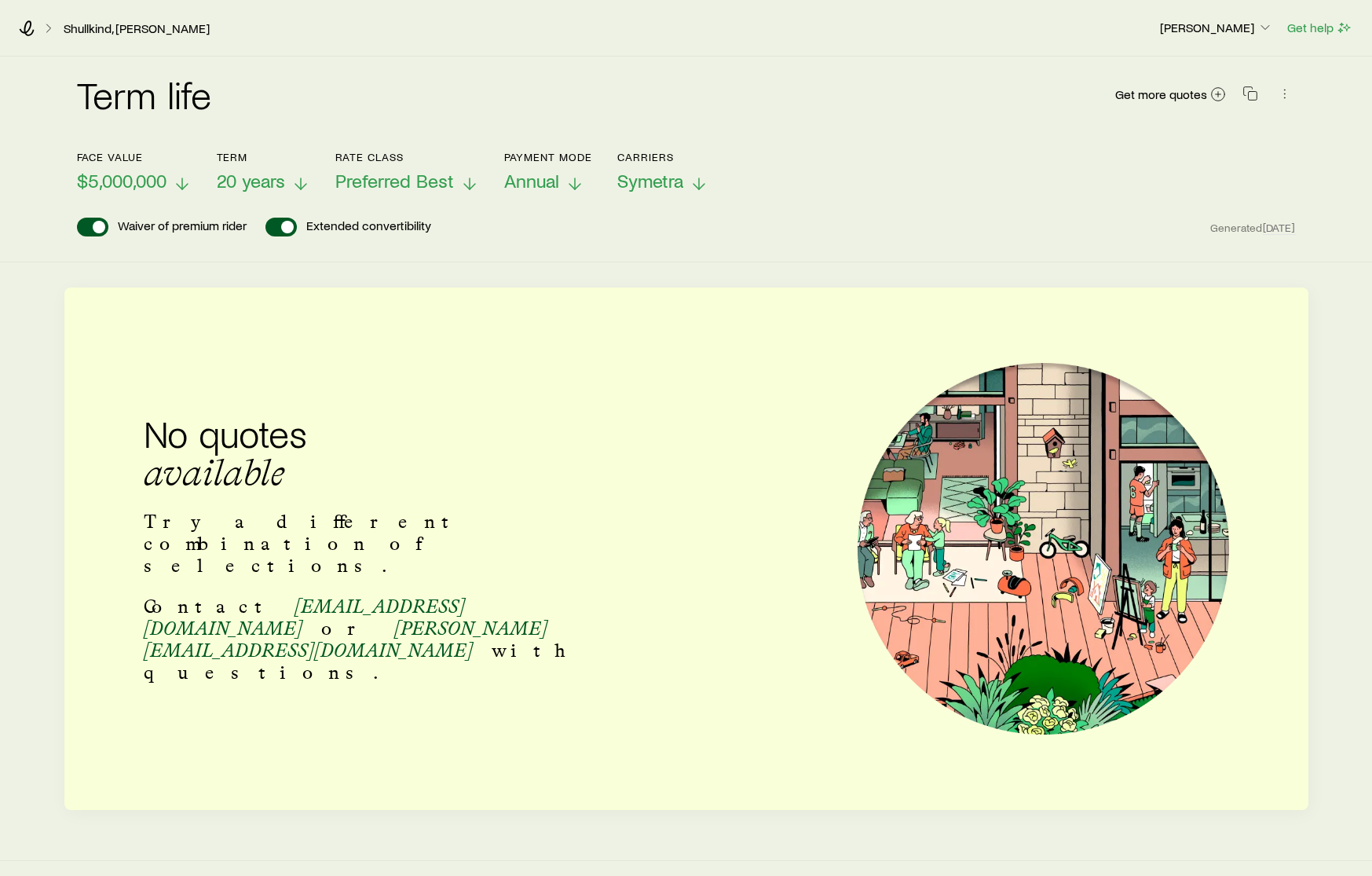
click at [88, 226] on span at bounding box center [92, 227] width 32 height 19
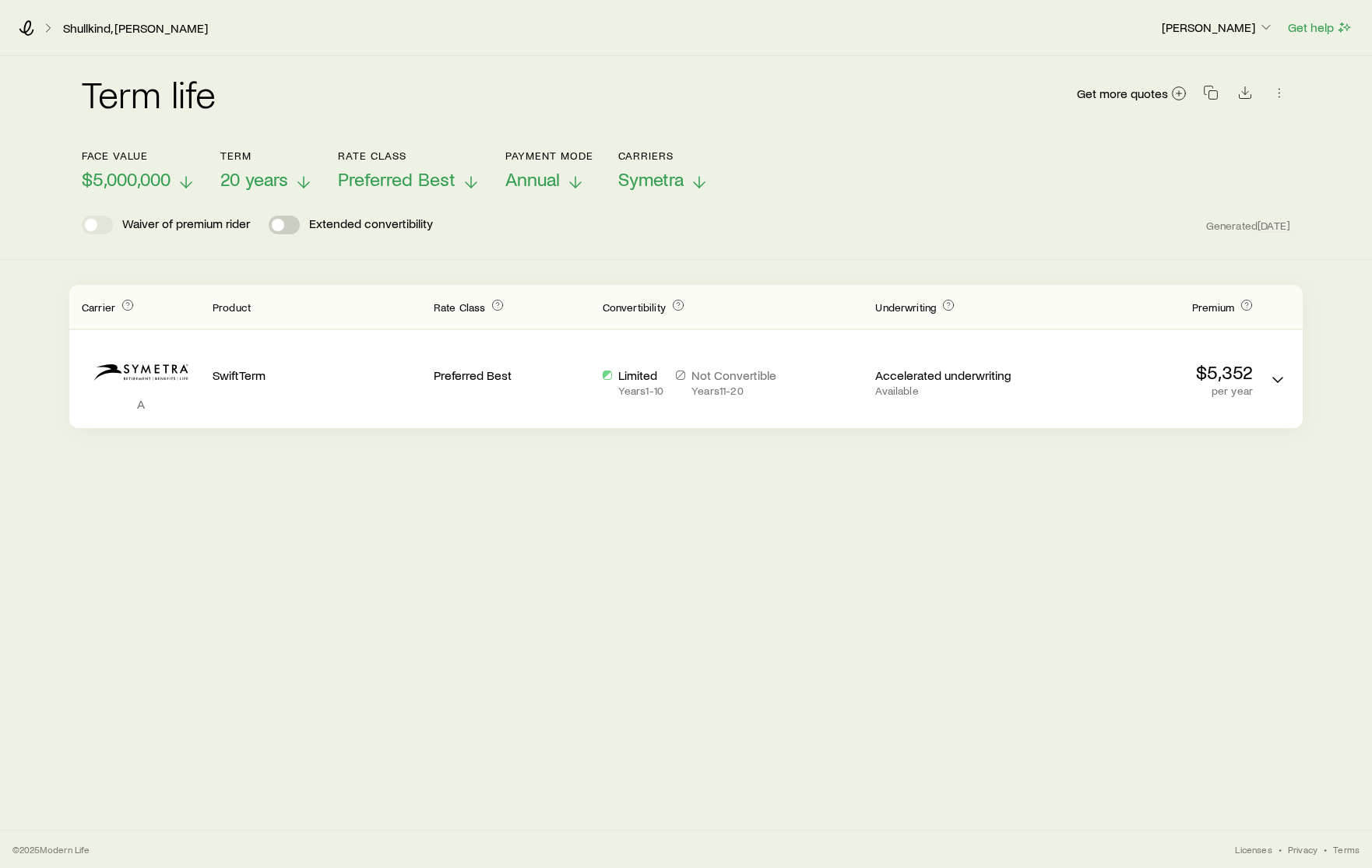
click at [282, 223] on span at bounding box center [278, 225] width 13 height 13
click at [296, 225] on span at bounding box center [291, 225] width 13 height 13
click at [296, 225] on span at bounding box center [284, 225] width 31 height 19
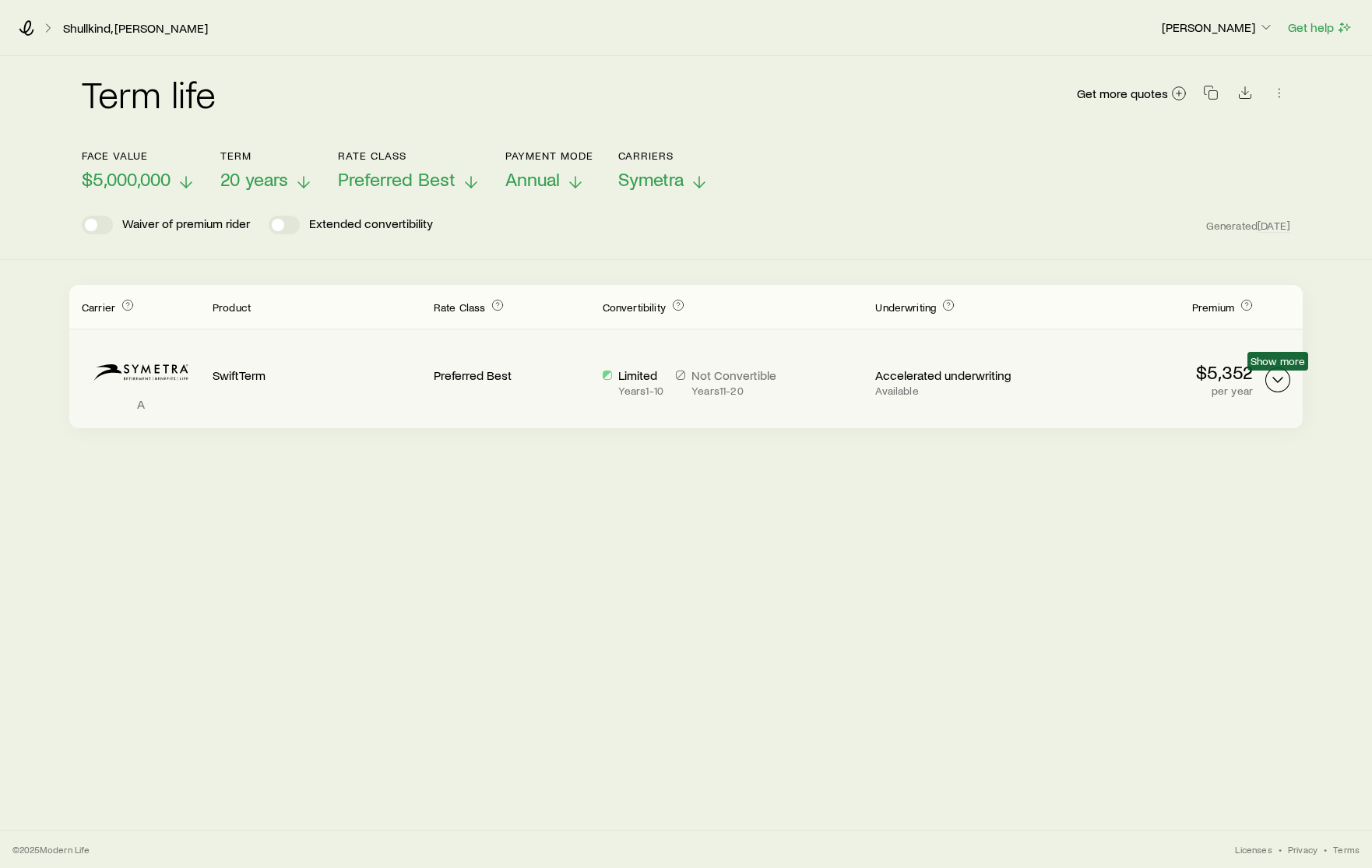
click at [1192, 379] on icon "Term quotes" at bounding box center [1277, 379] width 19 height 19
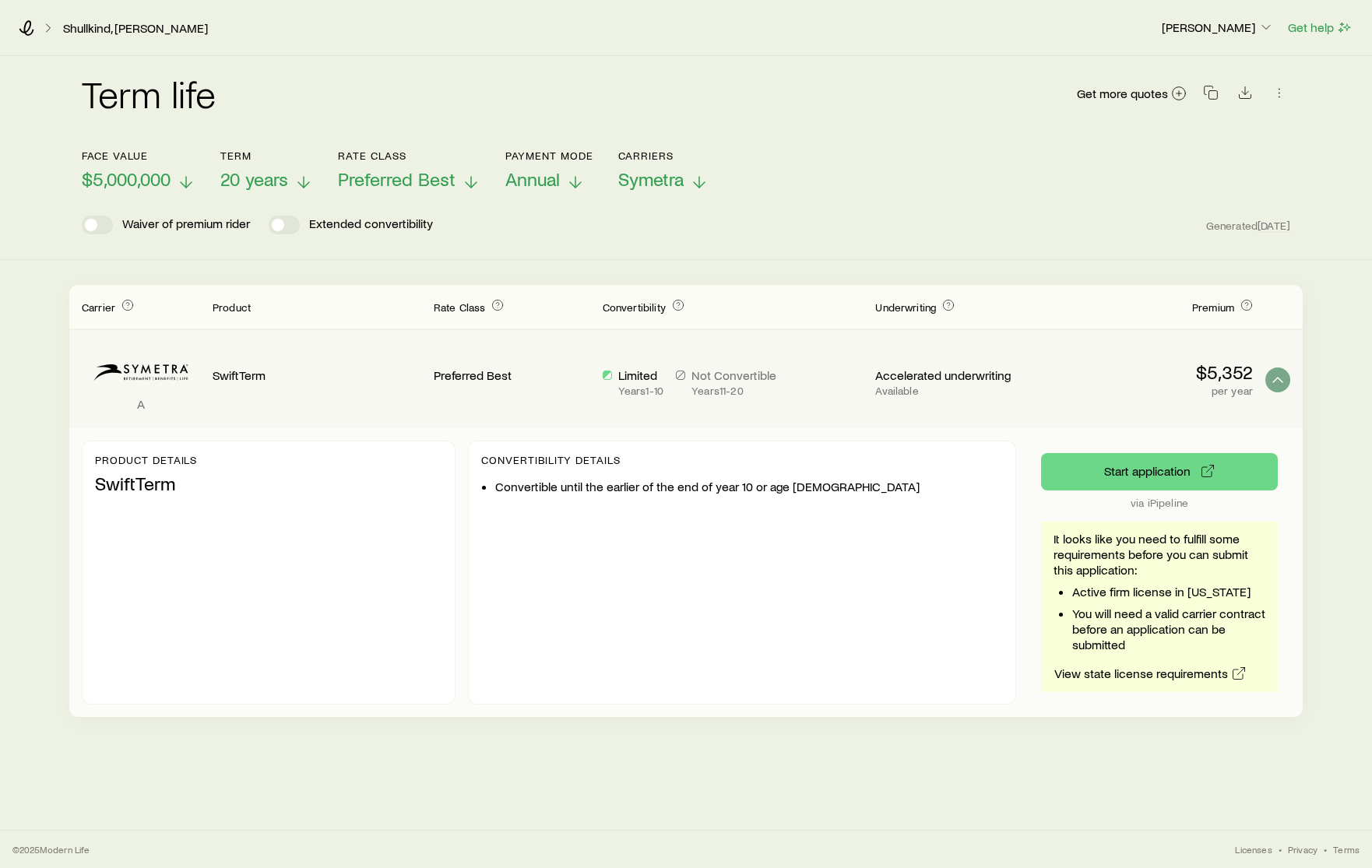
click at [583, 181] on icon at bounding box center [575, 182] width 19 height 19
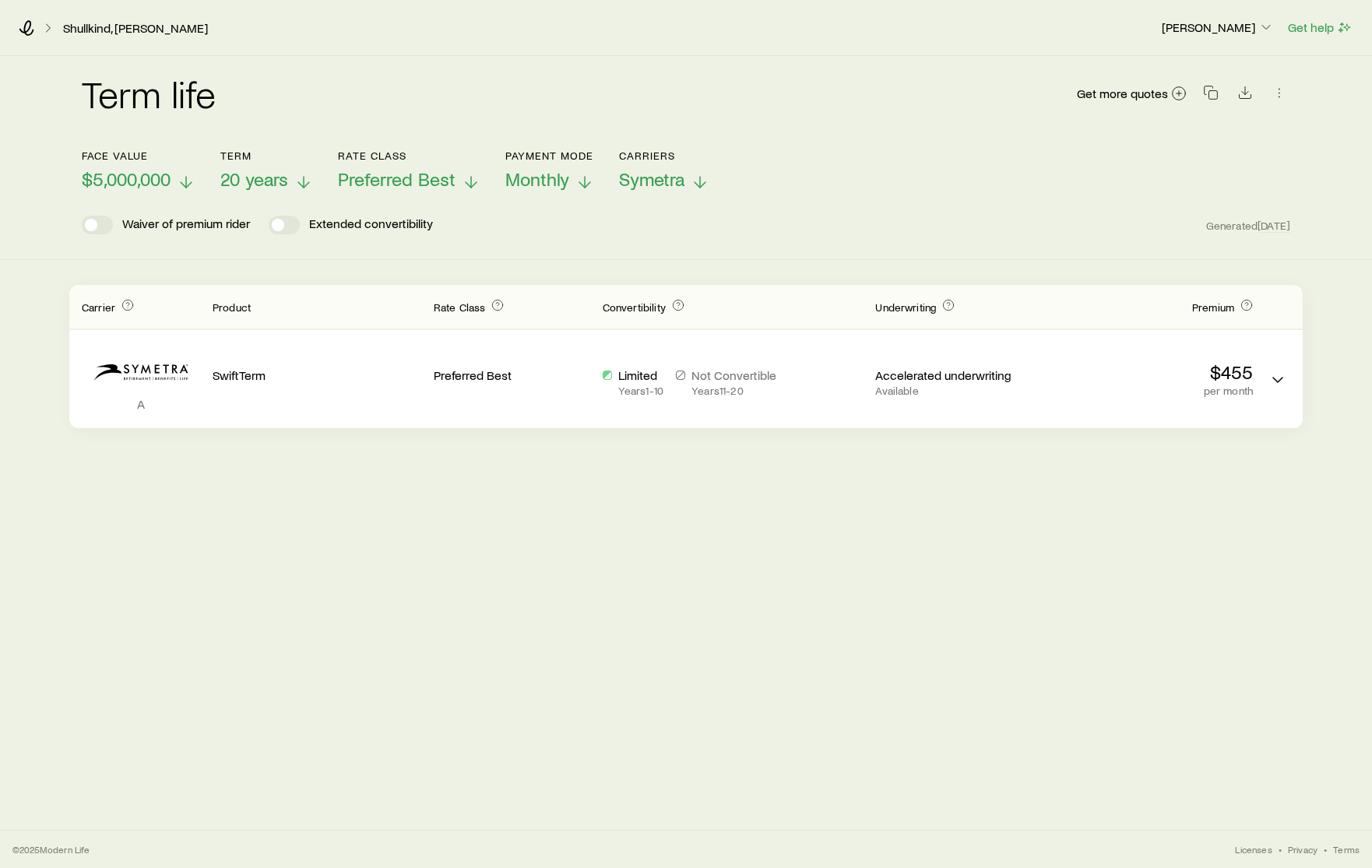
click at [186, 183] on icon at bounding box center [185, 182] width 19 height 19
click at [186, 182] on line at bounding box center [186, 182] width 0 height 11
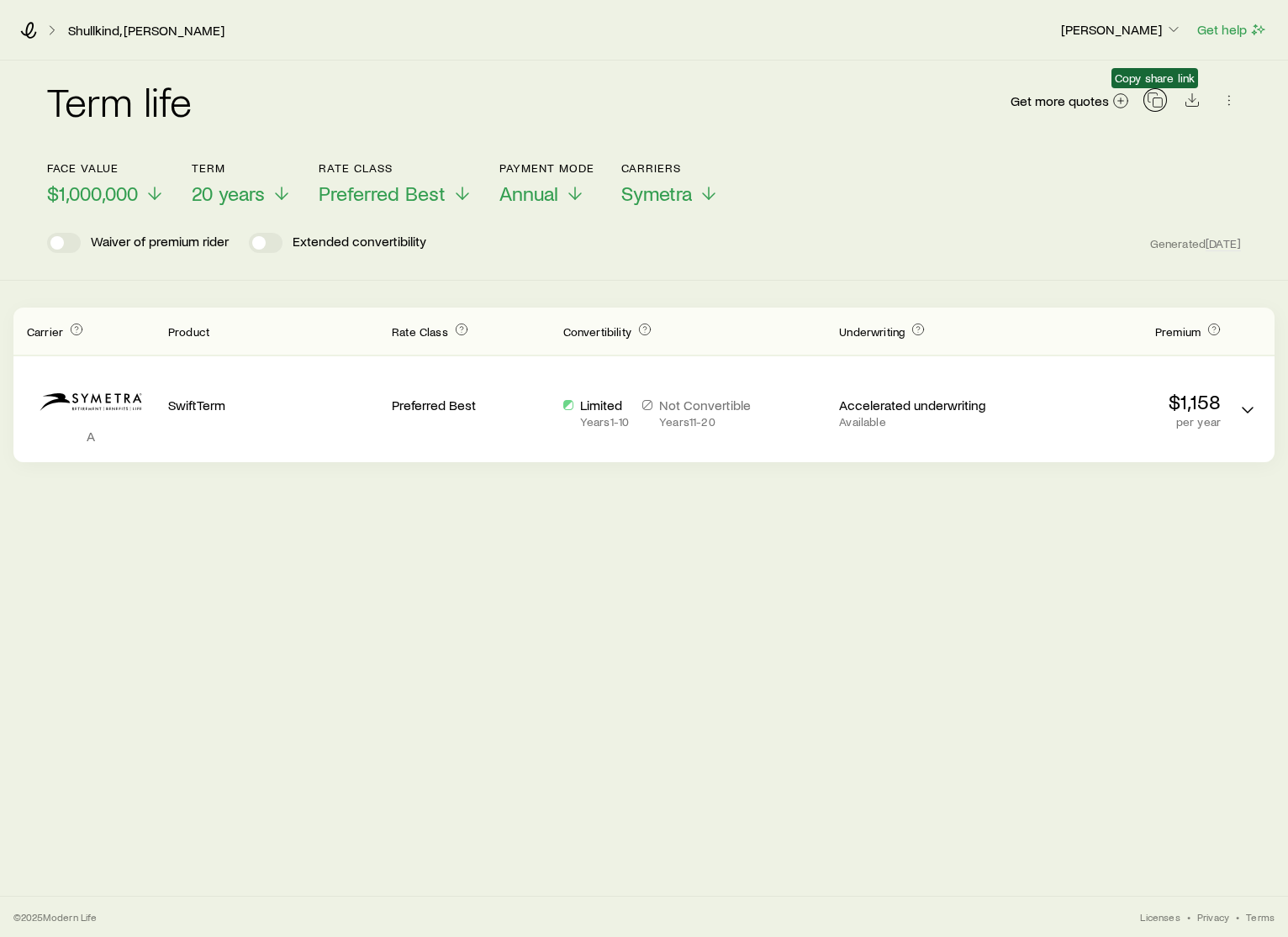
click at [1159, 100] on icon "button" at bounding box center [1155, 99] width 16 height 16
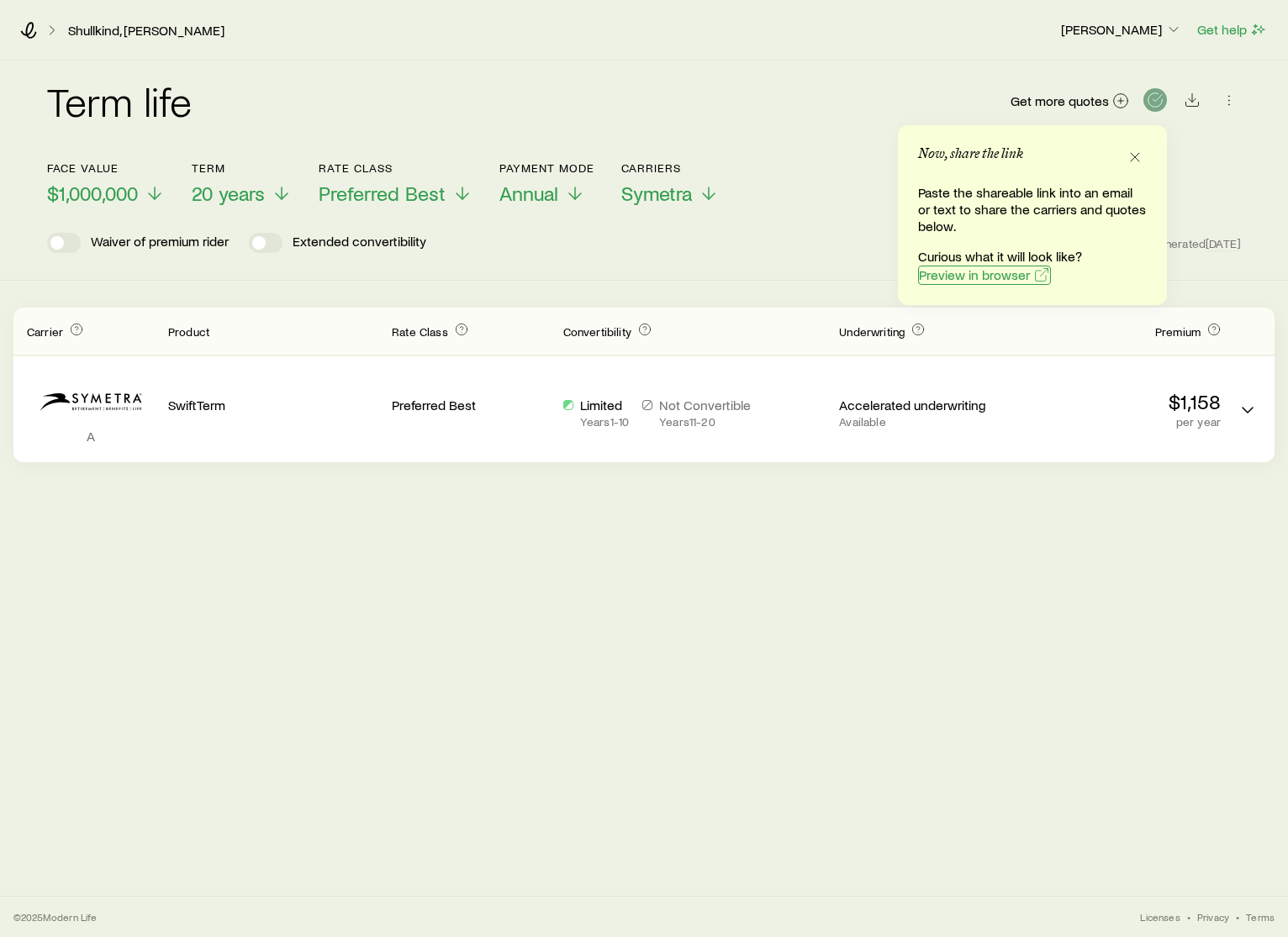
click at [995, 275] on span "Preview in browser" at bounding box center [974, 275] width 111 height 14
click at [1012, 278] on span "Preview in browser" at bounding box center [974, 275] width 111 height 14
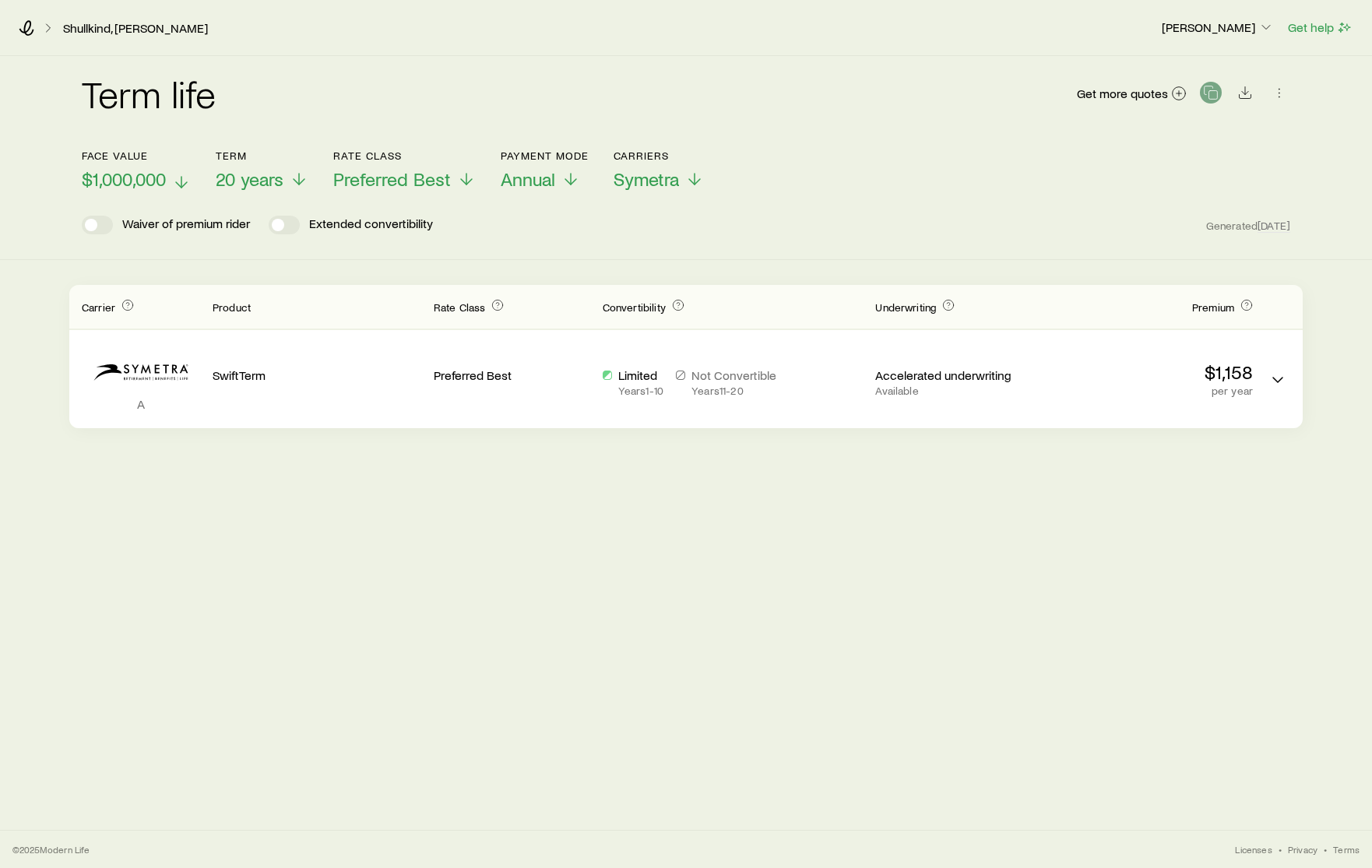
click at [181, 180] on icon at bounding box center [181, 182] width 19 height 19
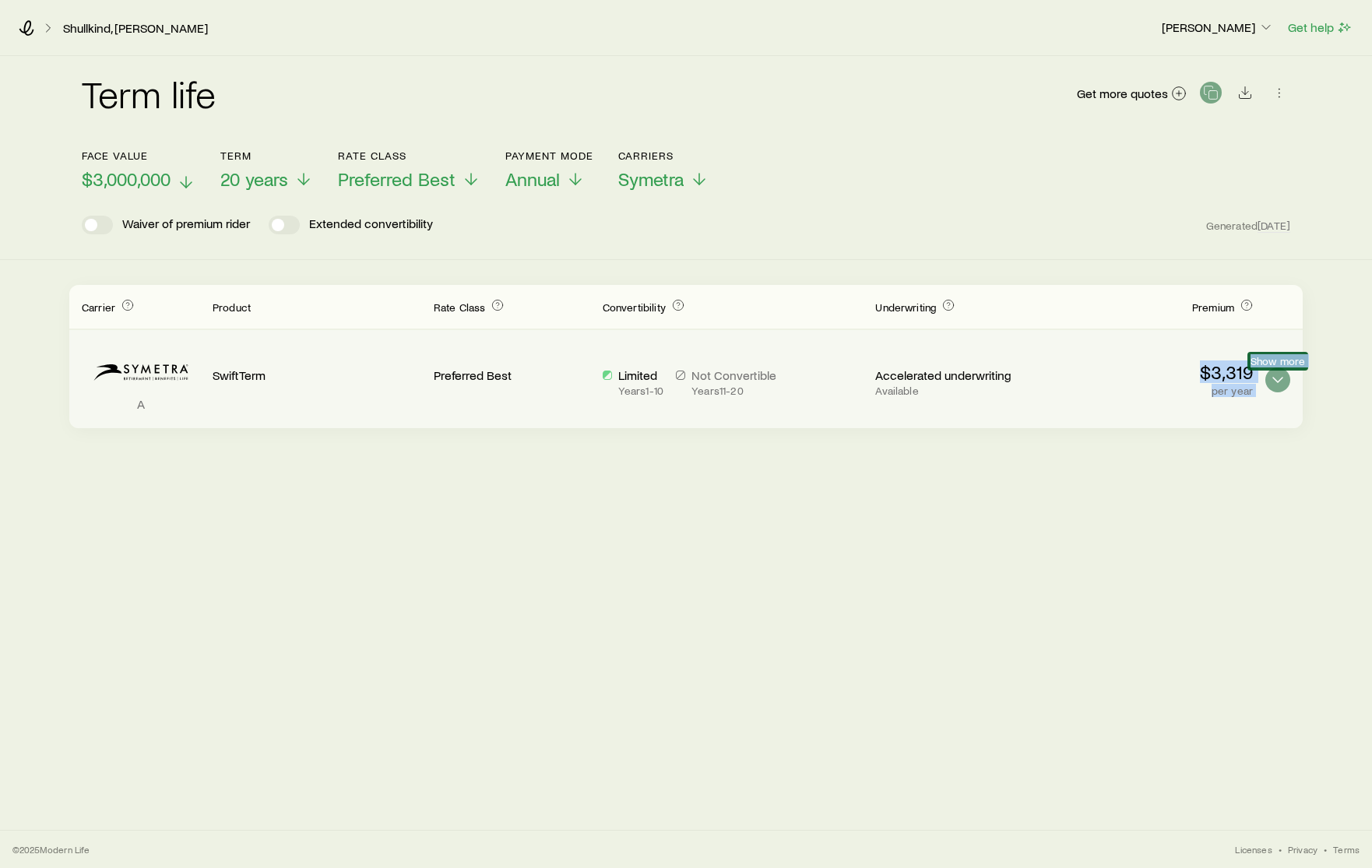
drag, startPoint x: 1175, startPoint y: 364, endPoint x: 1283, endPoint y: 376, distance: 108.7
click at [1180, 376] on div "A SwiftTerm Preferred Best Limited Years 1 - 10 Not Convertible Years 11 - 20 A…" at bounding box center [686, 379] width 1233 height 98
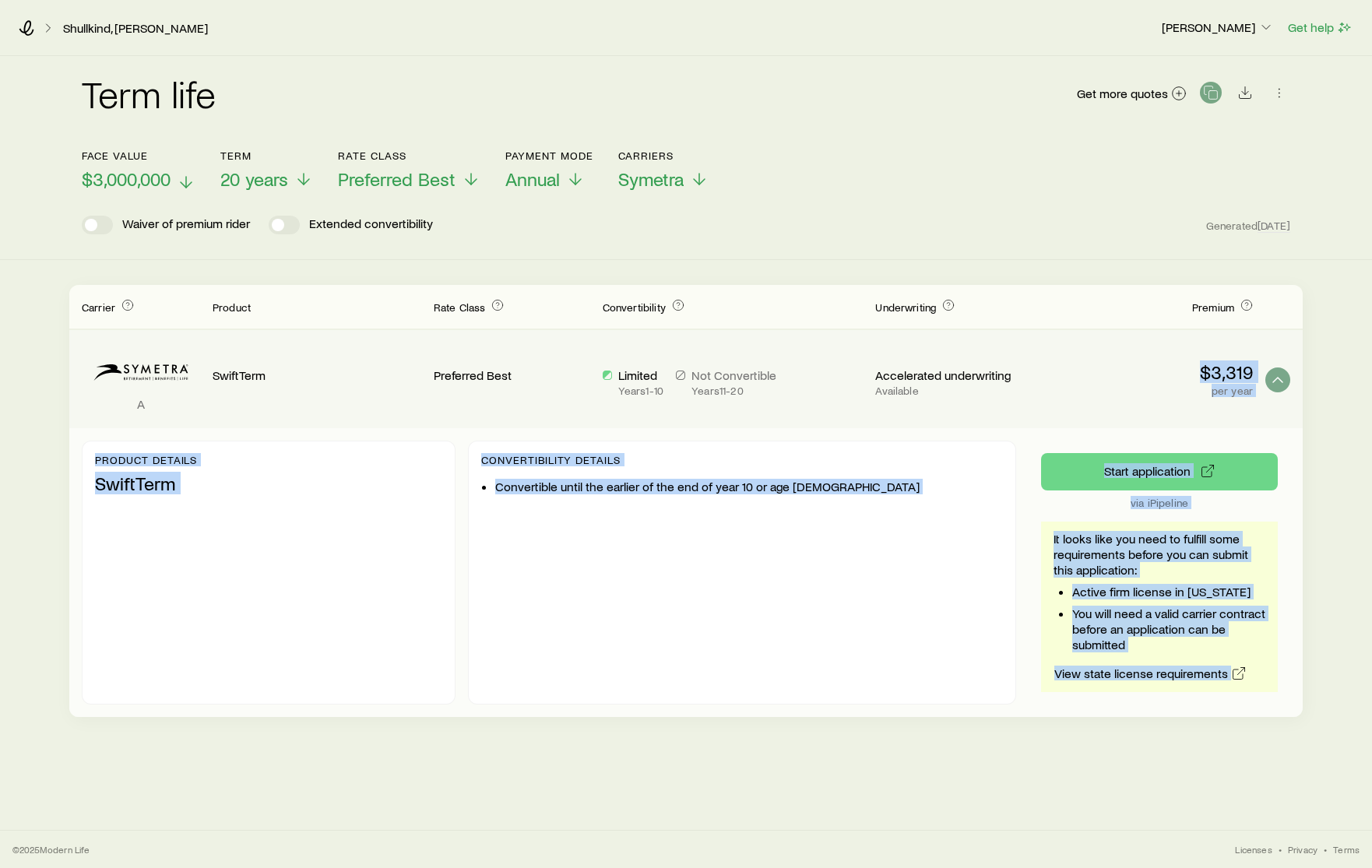
copy div "$3,319 per year"
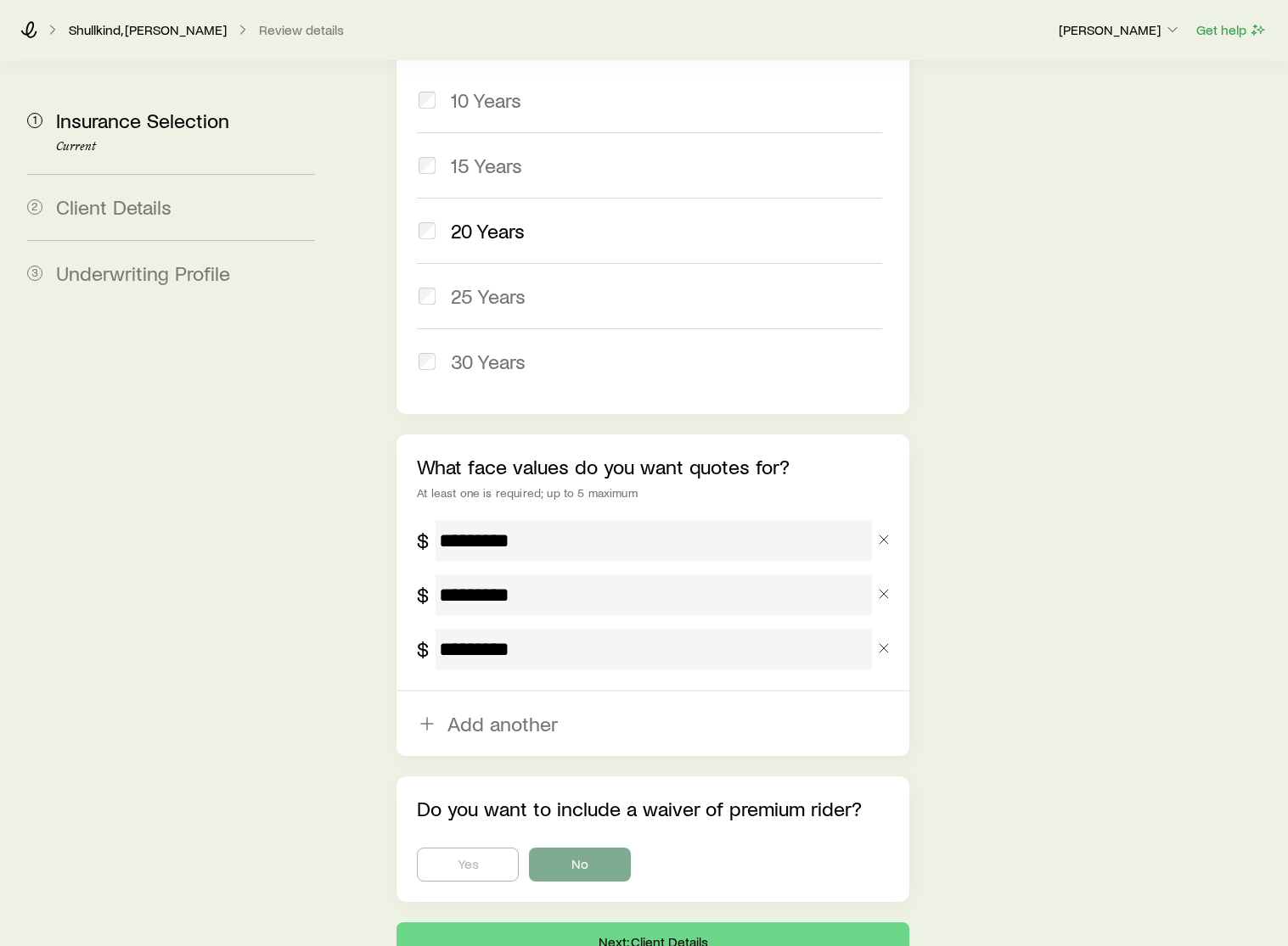
scroll to position [893, 0]
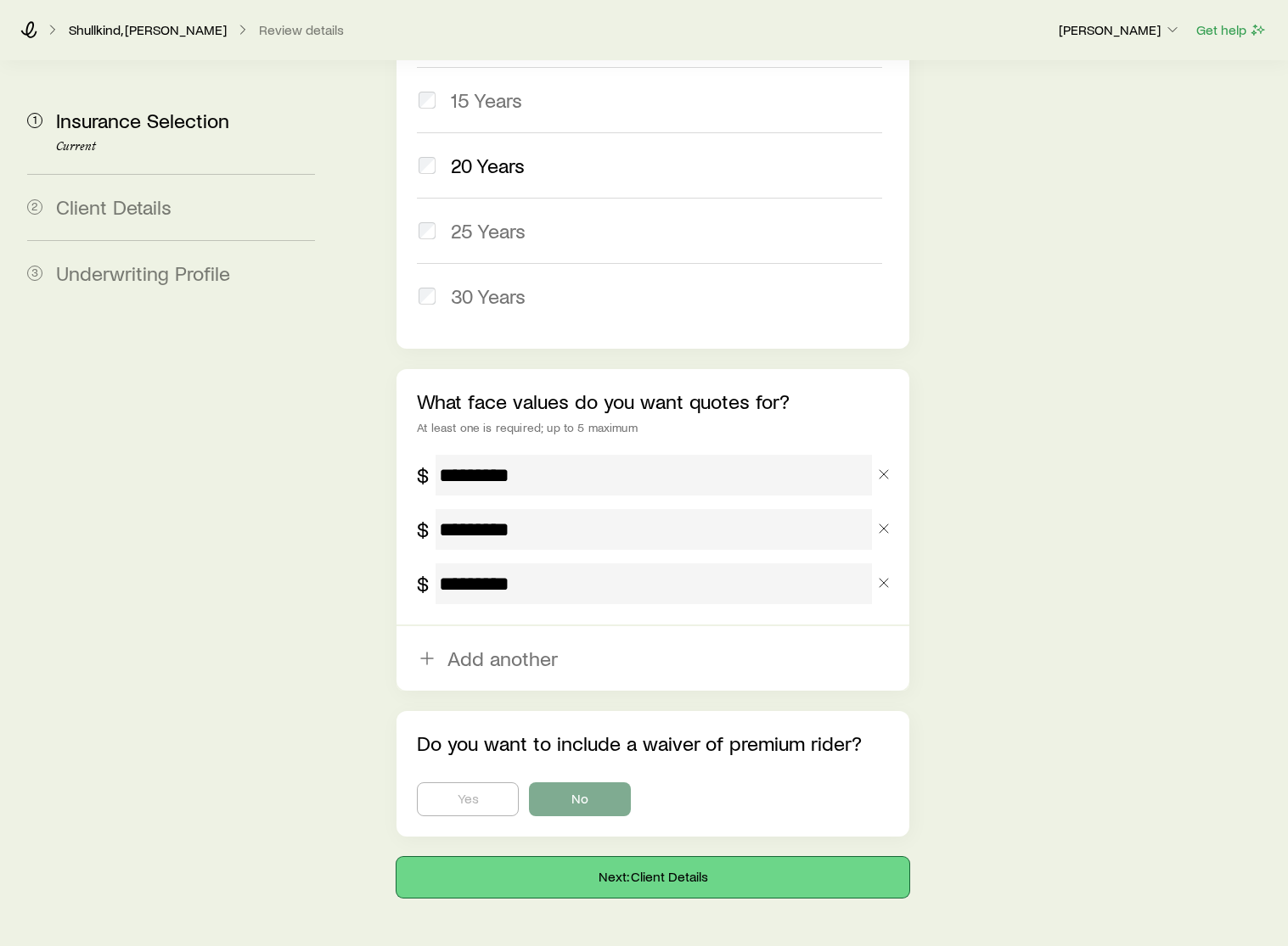
click at [623, 857] on button "Next: Client Details" at bounding box center [652, 878] width 512 height 41
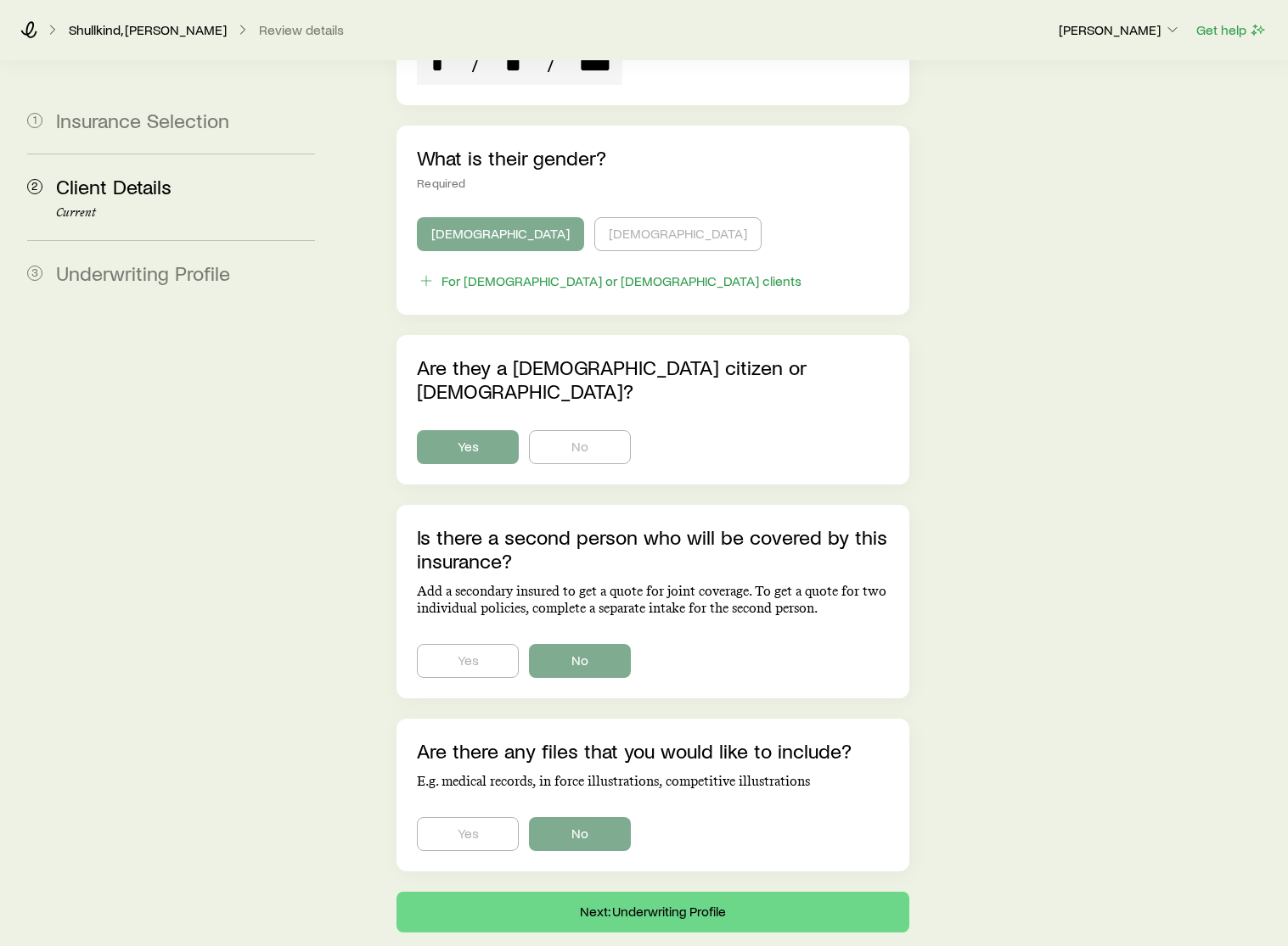
scroll to position [839, 0]
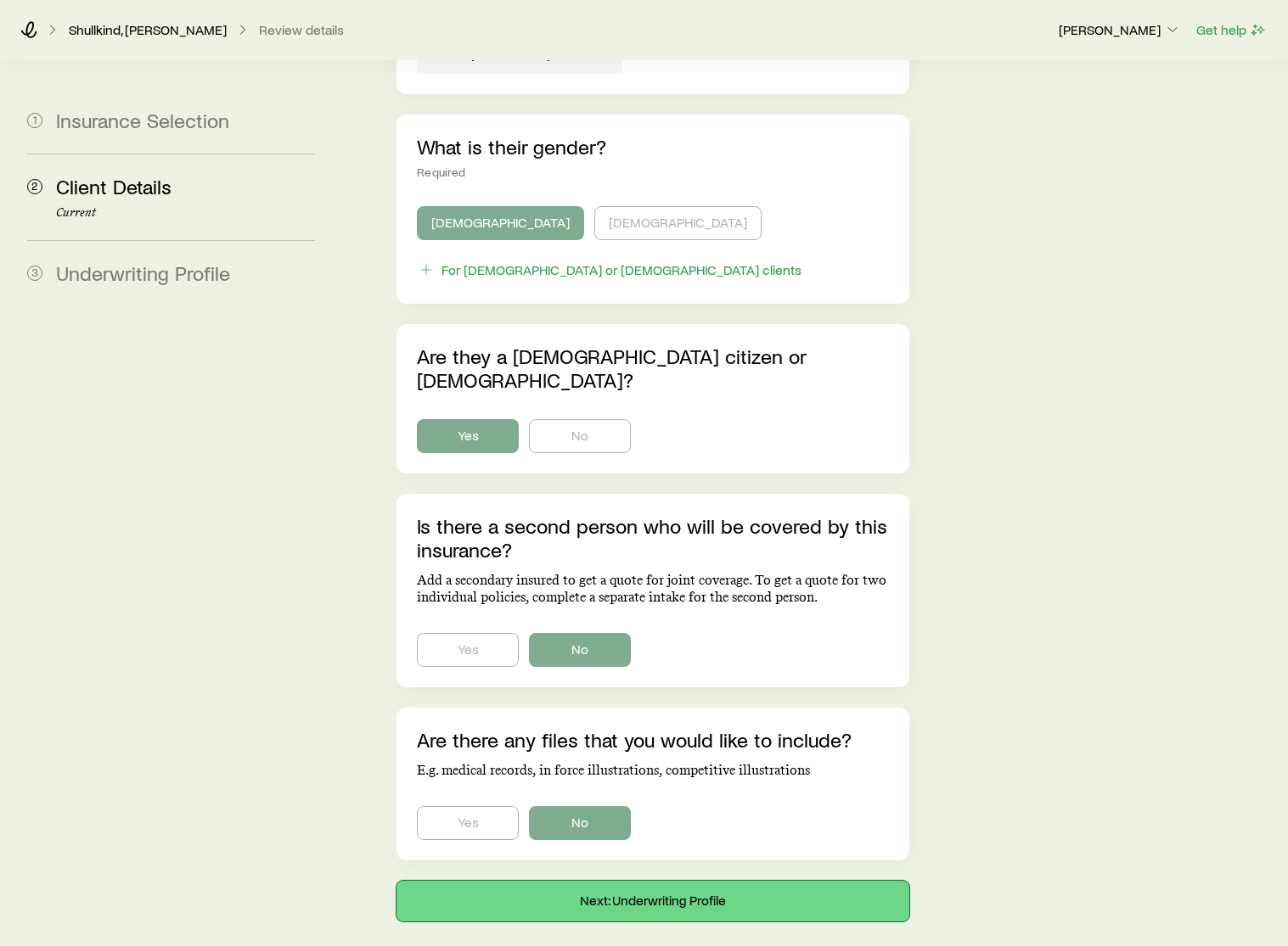
click at [658, 881] on button "Next: Underwriting Profile" at bounding box center [652, 901] width 512 height 41
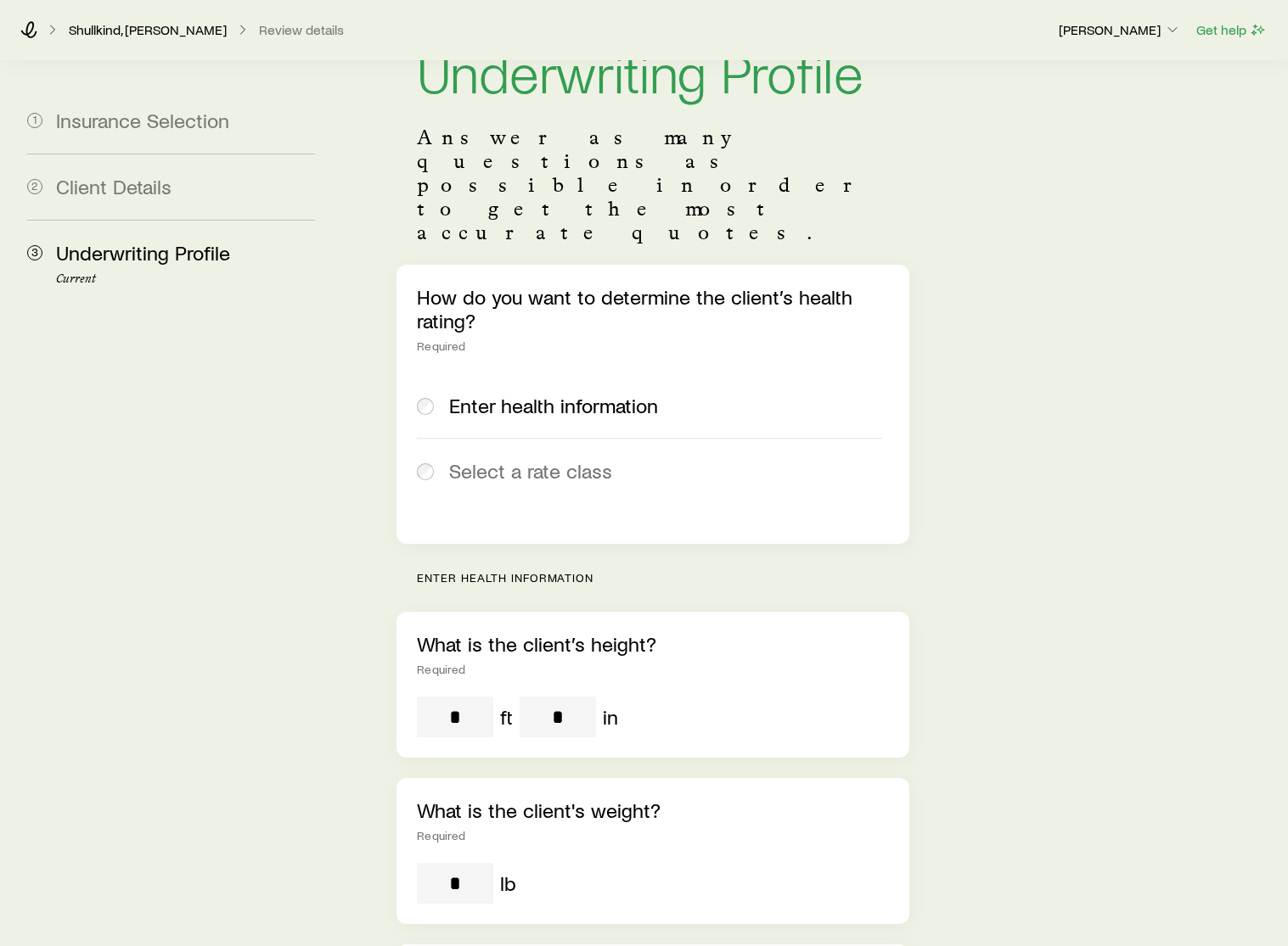
scroll to position [95, 0]
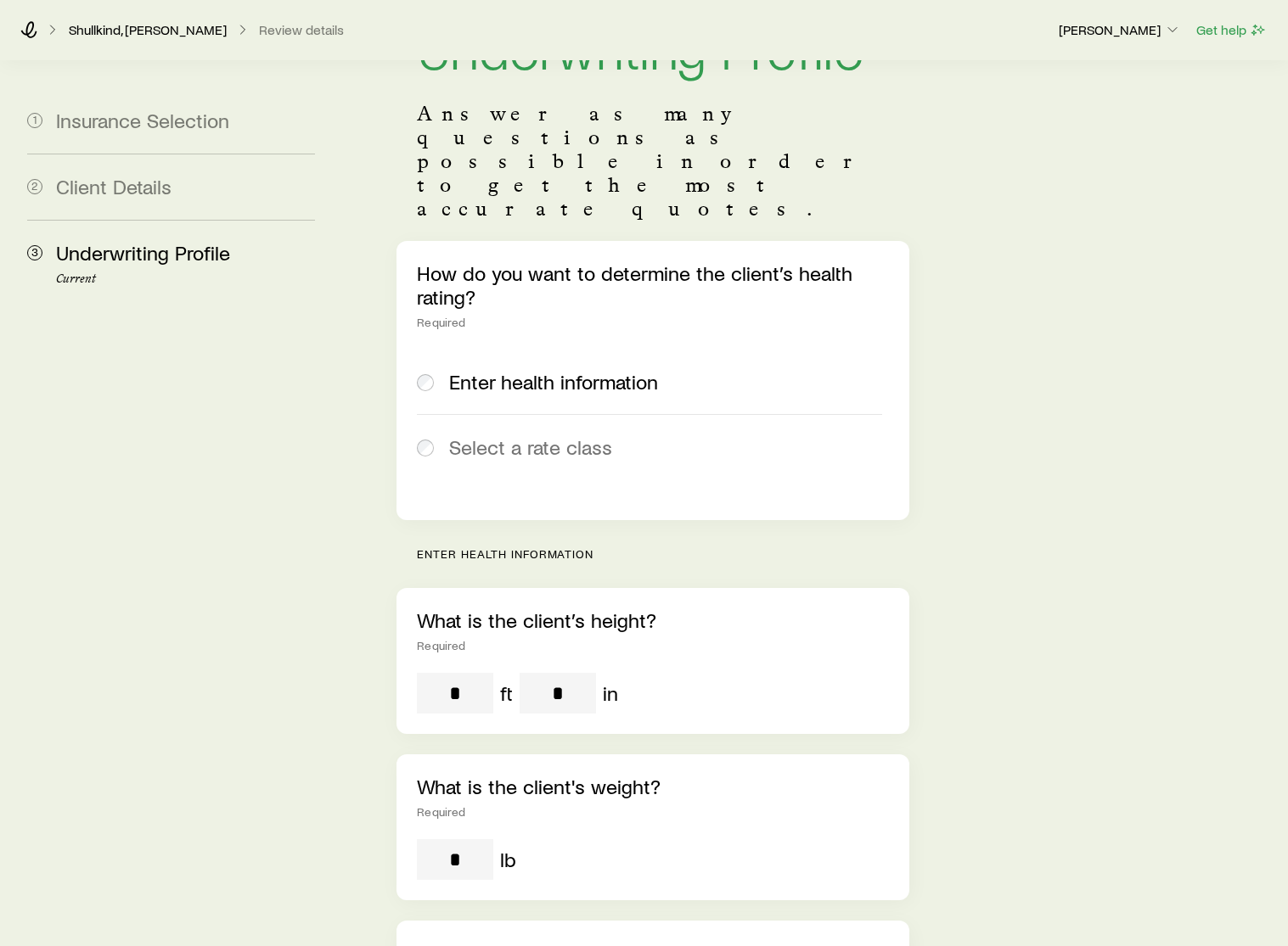
click at [435, 370] on div "Enter health information" at bounding box center [649, 381] width 465 height 23
click at [505, 370] on span "Enter health information" at bounding box center [553, 381] width 209 height 23
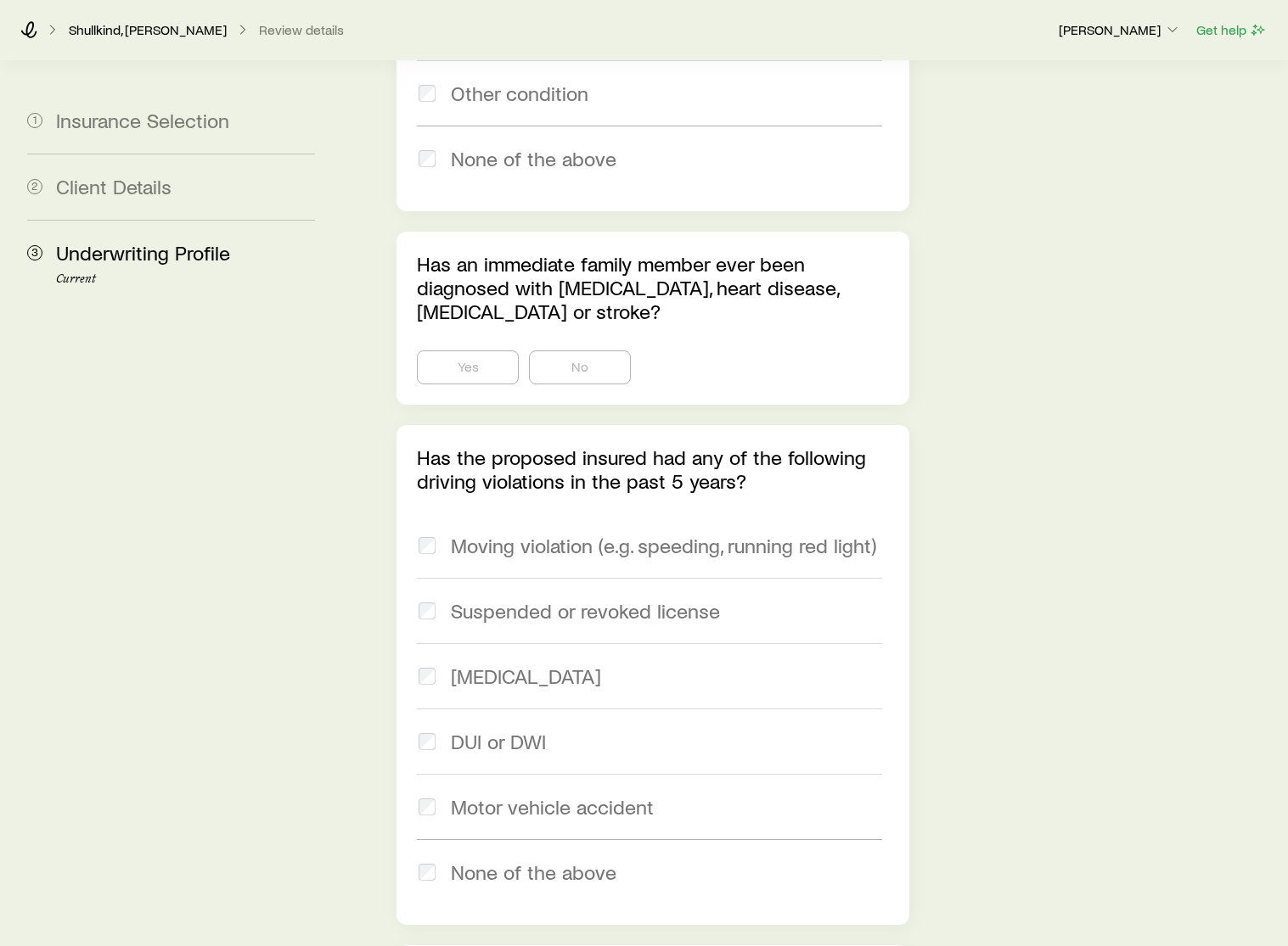
scroll to position [2372, 0]
